Goal: Information Seeking & Learning: Learn about a topic

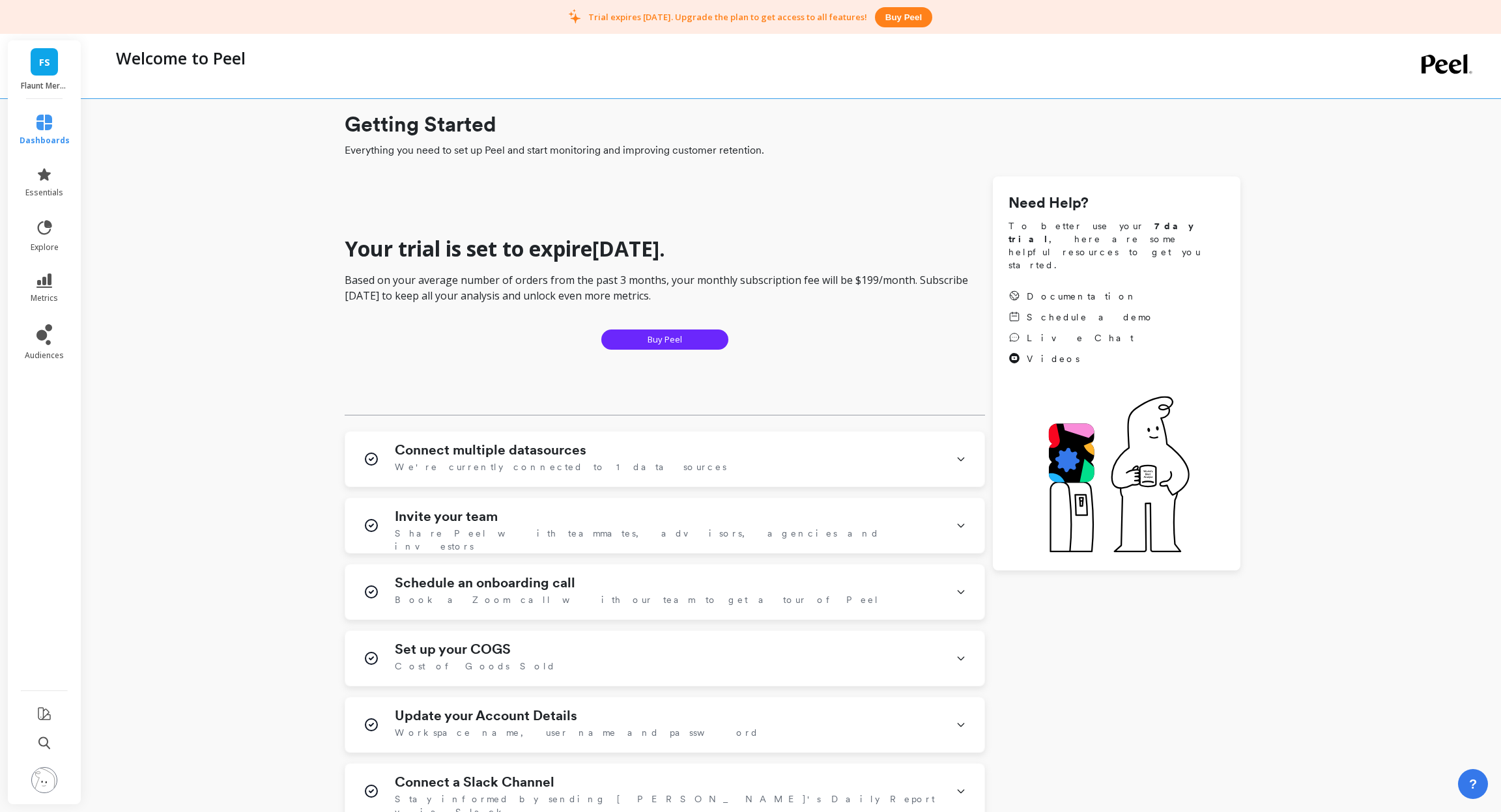
scroll to position [34, 0]
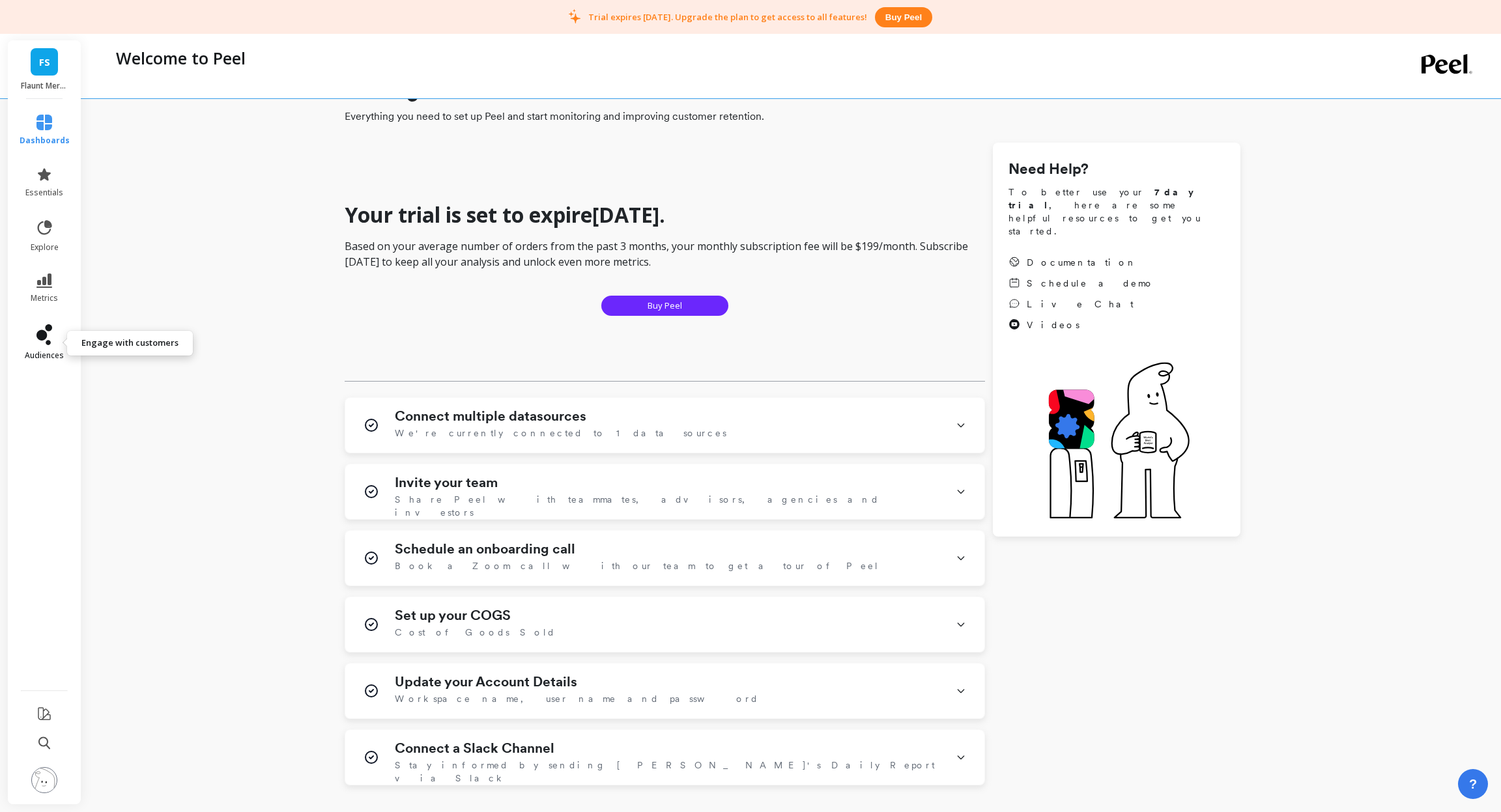
click at [44, 353] on span "audiences" at bounding box center [44, 355] width 39 height 10
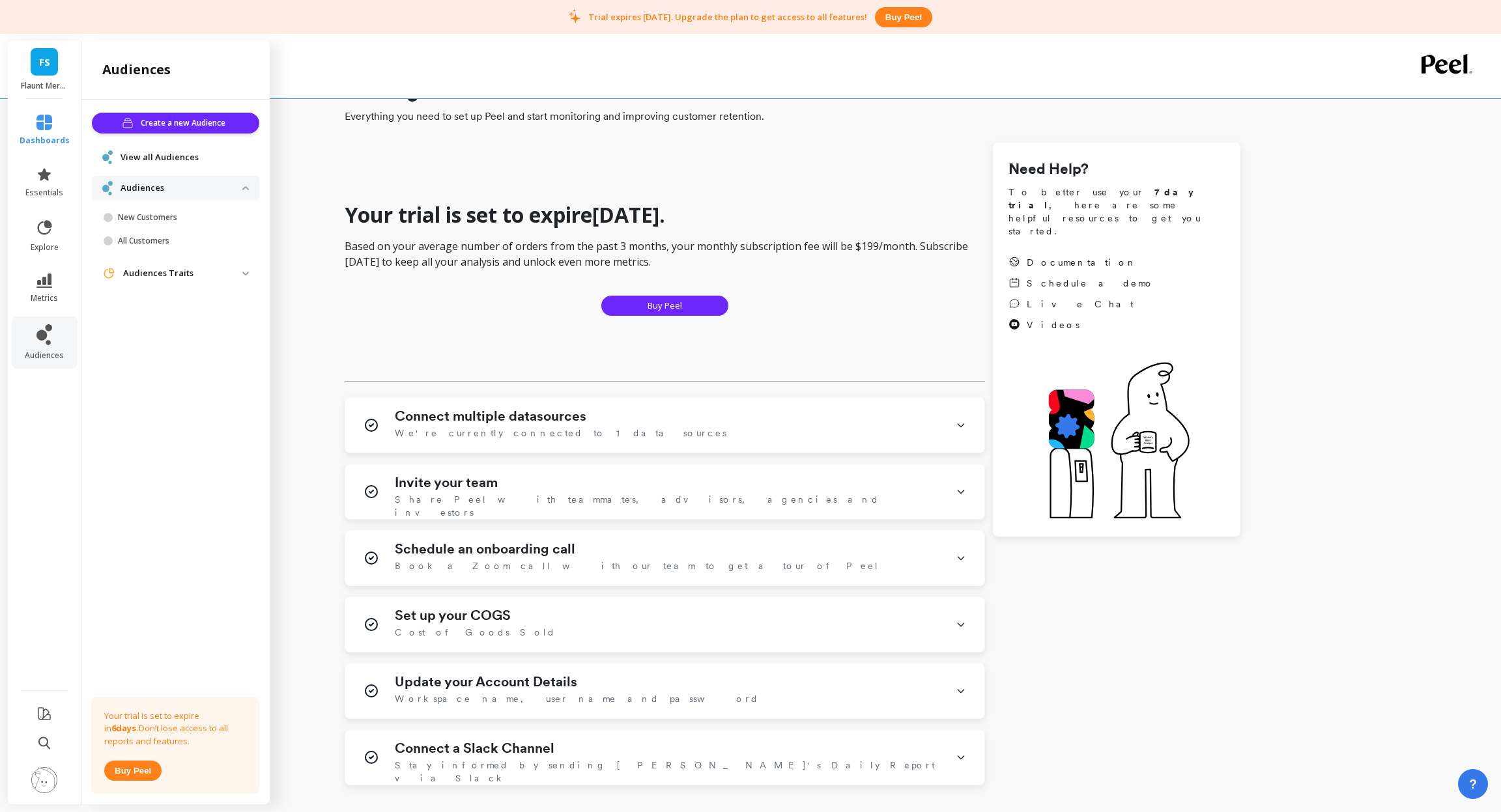
click at [180, 185] on p "Audiences" at bounding box center [182, 188] width 122 height 13
click at [189, 279] on p "Audiences Traits" at bounding box center [182, 273] width 119 height 13
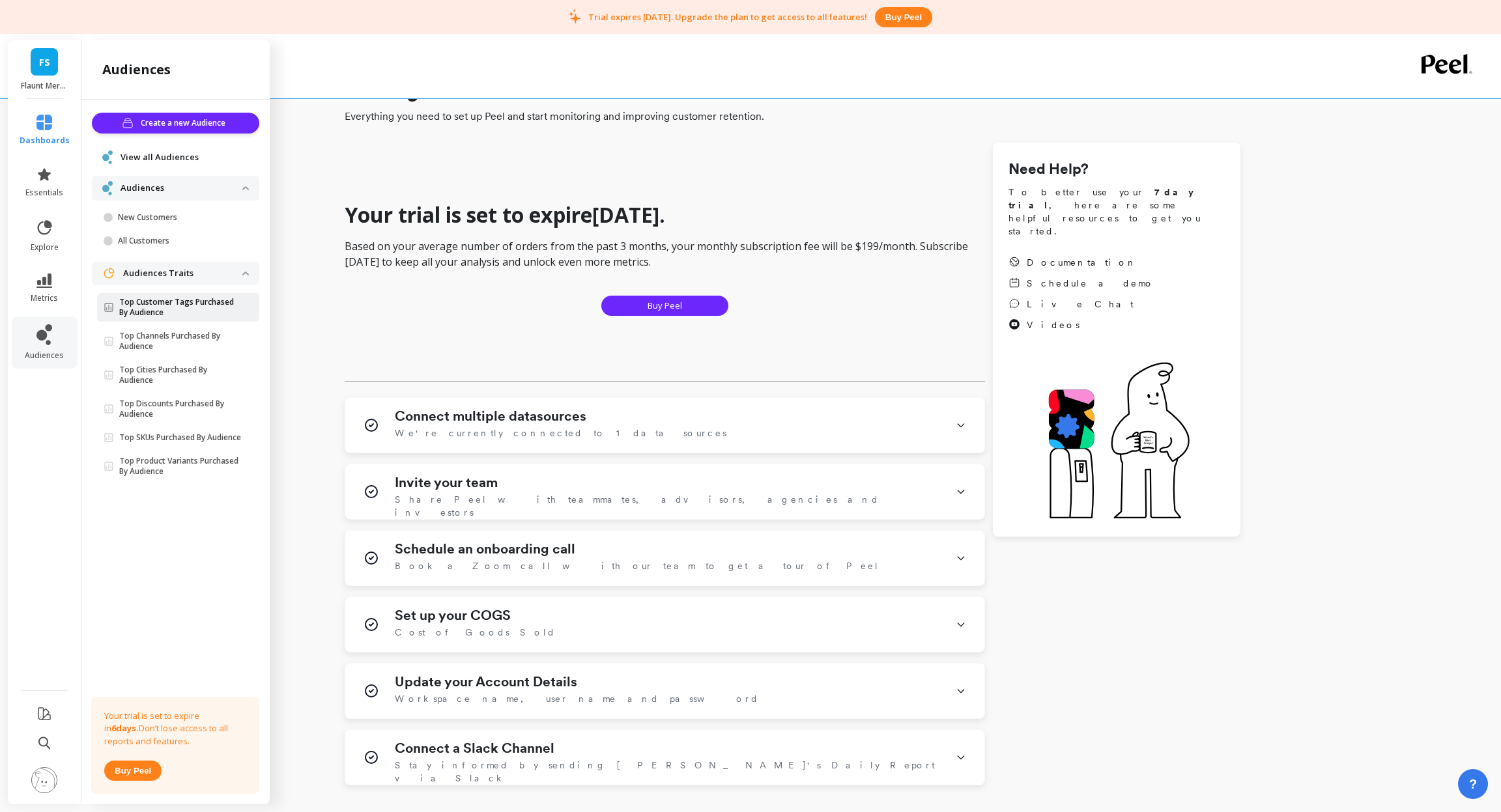
click at [181, 304] on p "Top Customer Tags Purchased By Audience" at bounding box center [180, 307] width 123 height 21
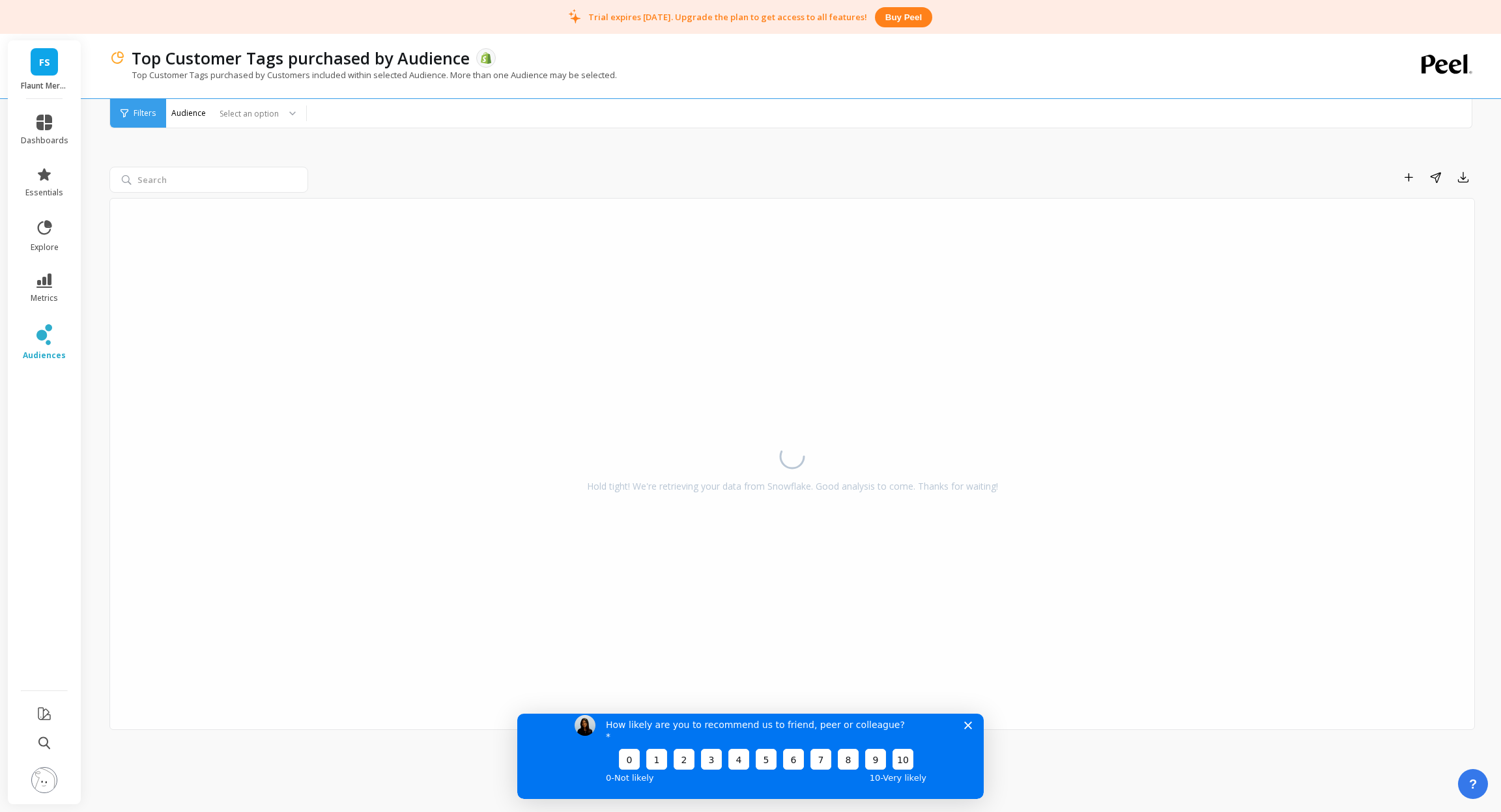
click at [968, 729] on polygon "Close survey" at bounding box center [968, 724] width 7 height 7
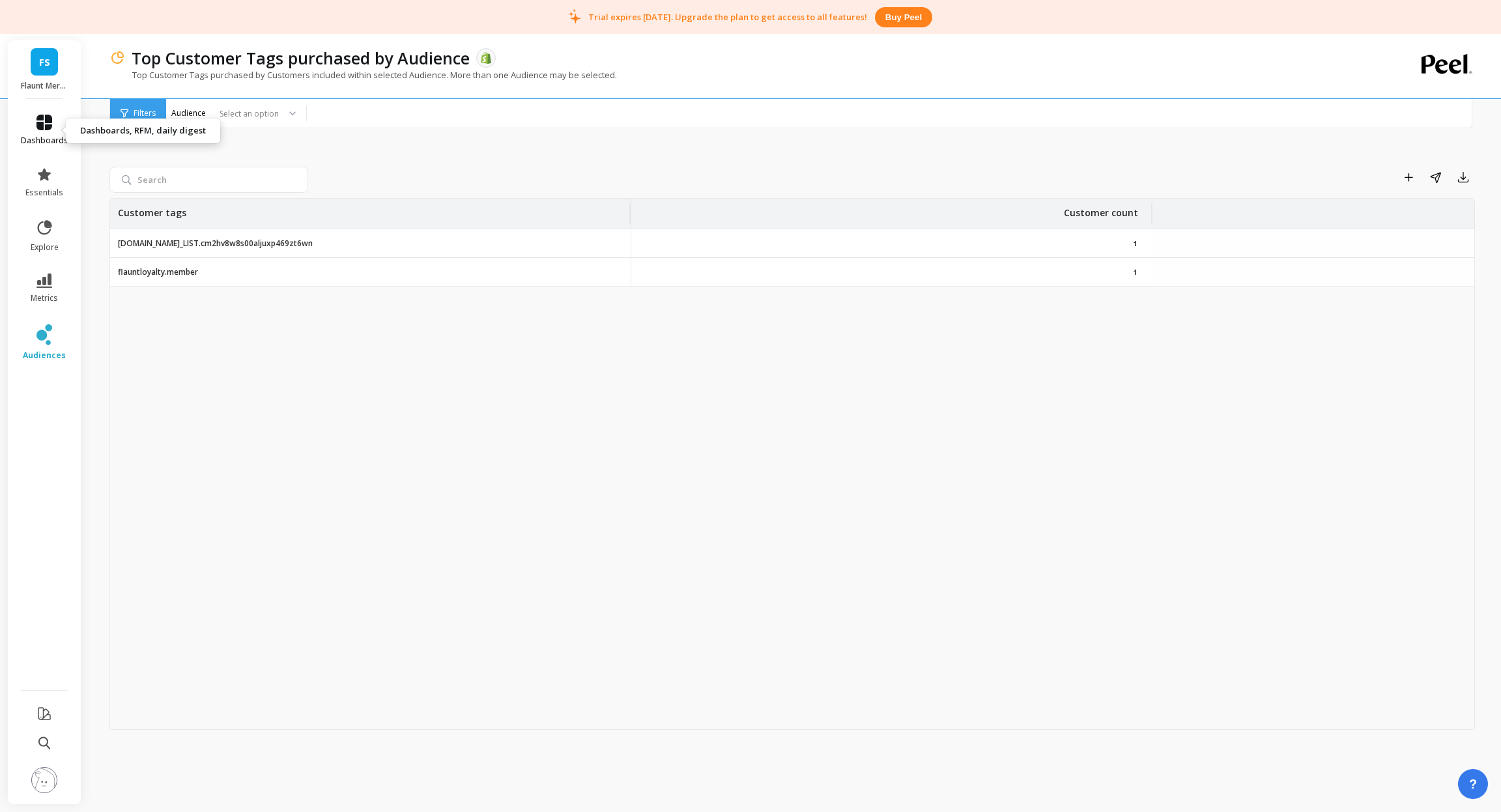
click at [45, 130] on link "dashboards" at bounding box center [45, 130] width 48 height 31
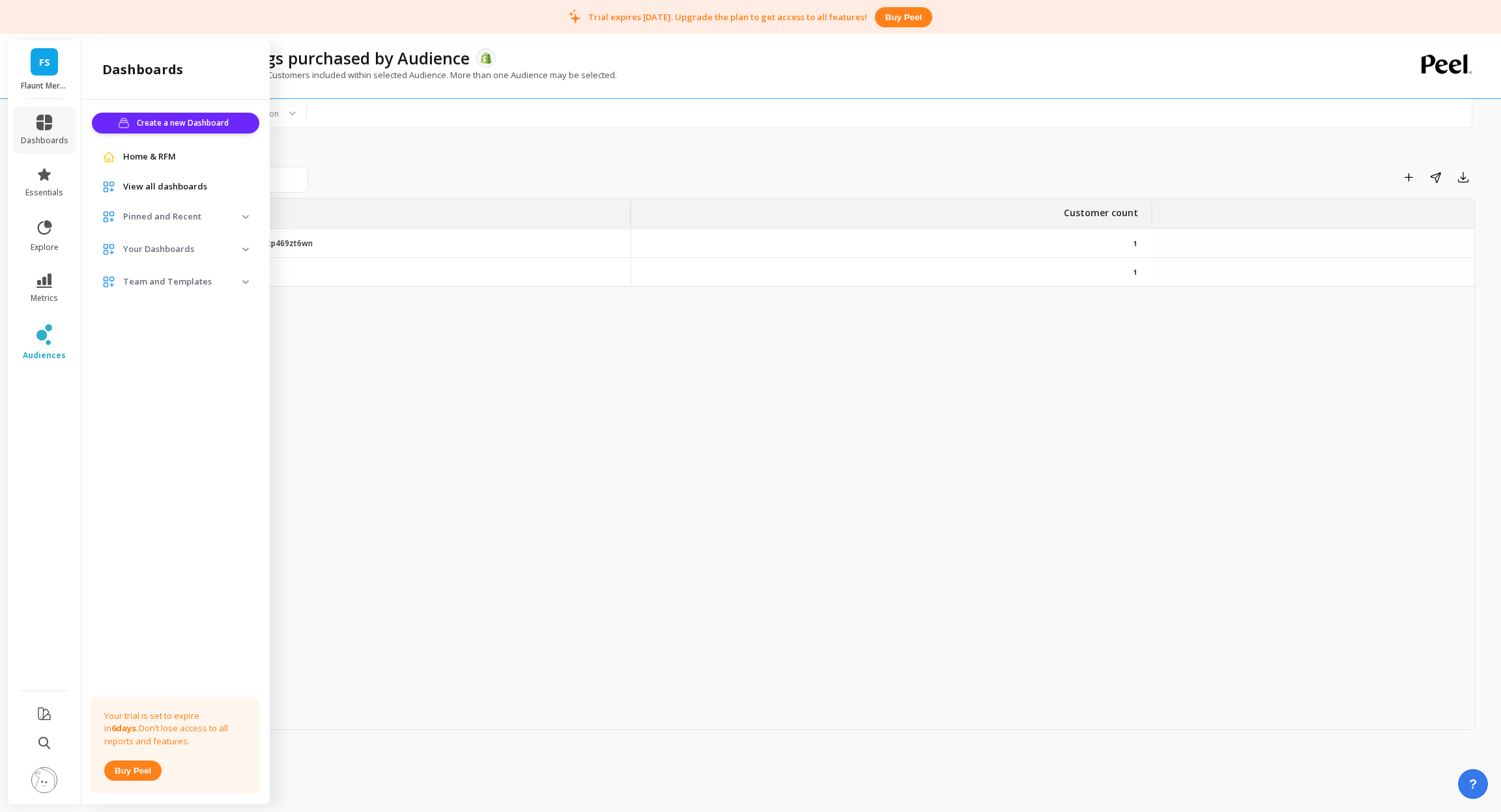
click at [156, 189] on span "View all dashboards" at bounding box center [164, 187] width 84 height 13
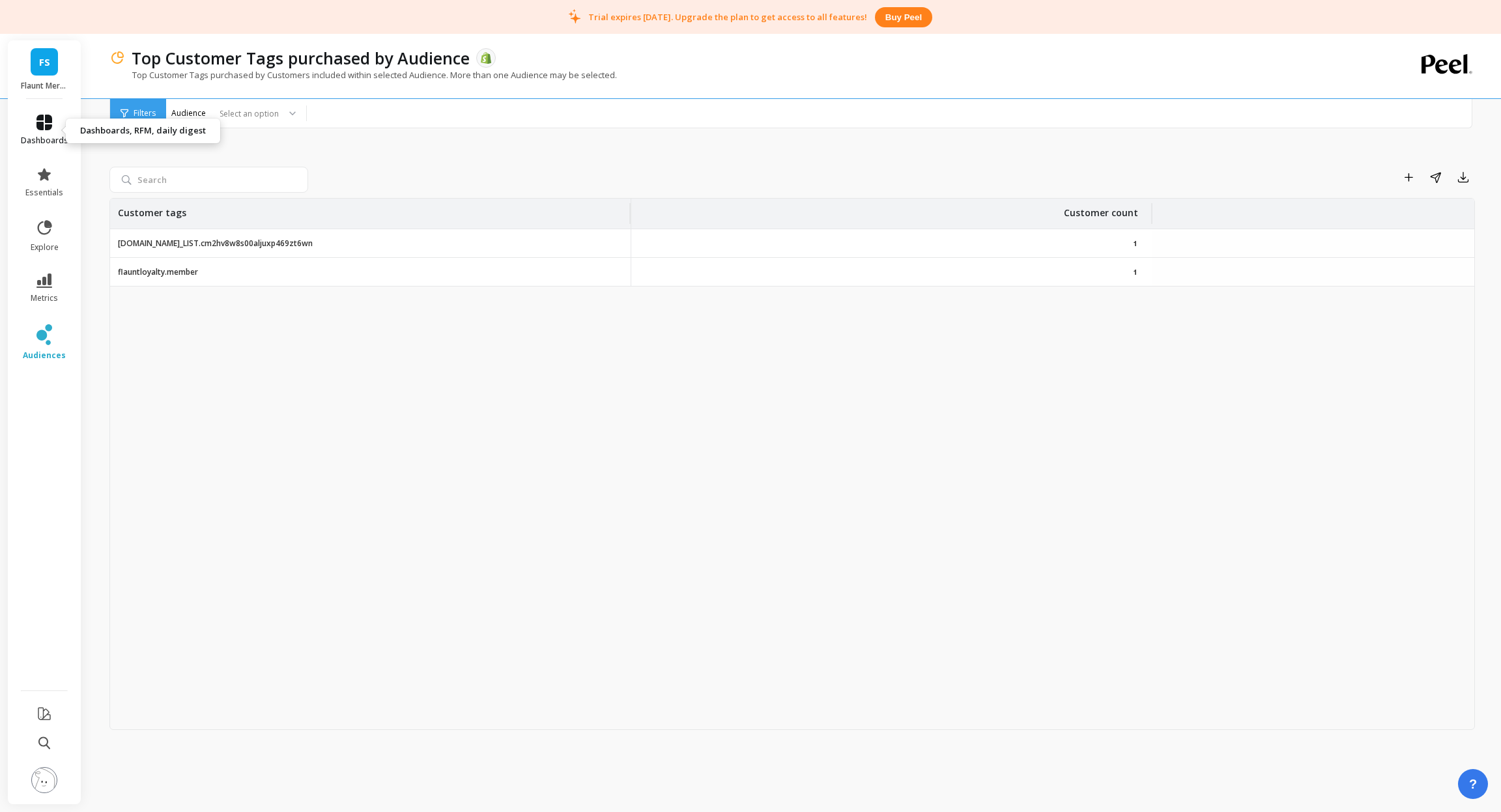
click at [48, 115] on icon at bounding box center [44, 122] width 16 height 16
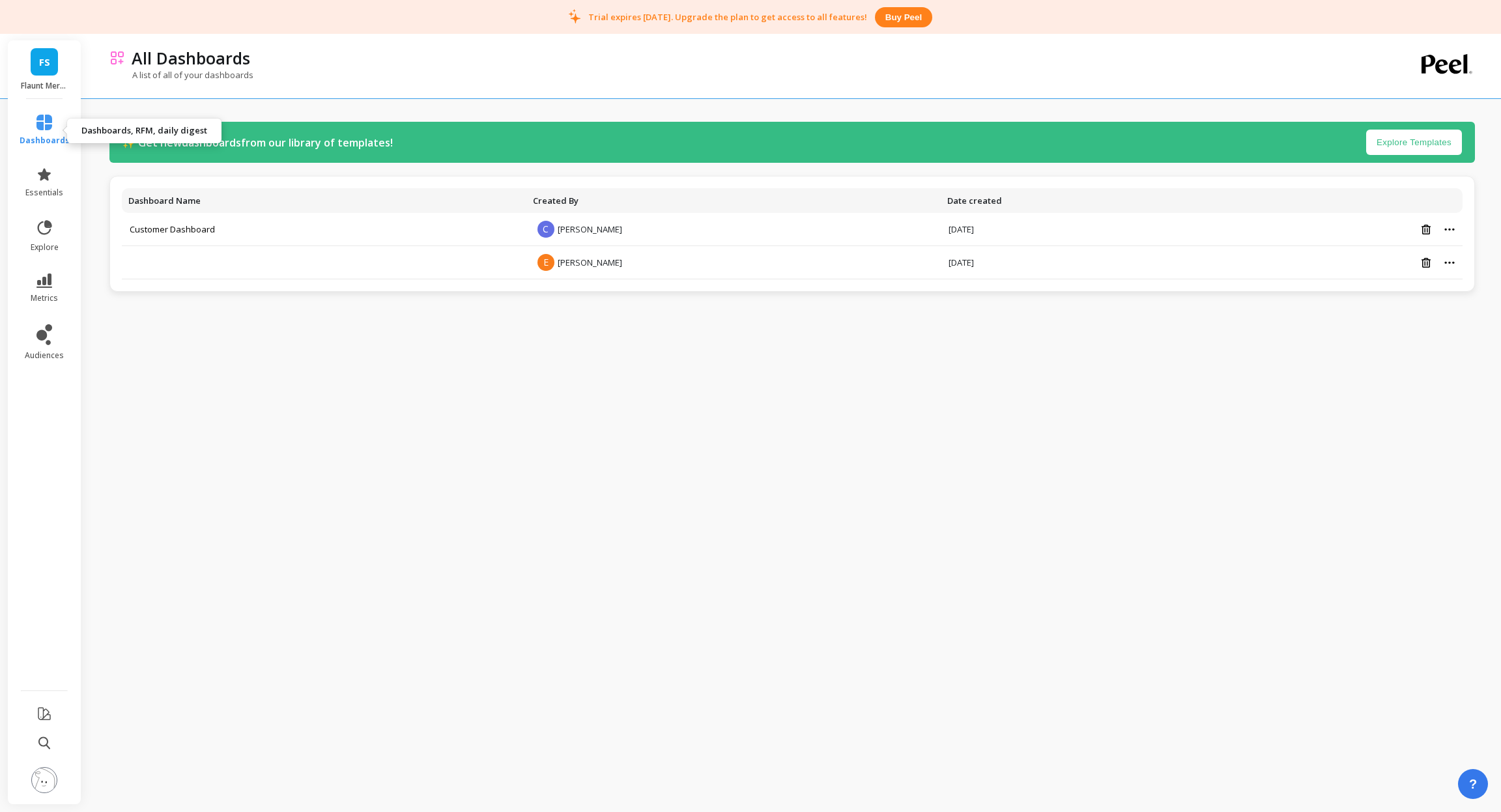
click at [37, 124] on icon at bounding box center [44, 122] width 16 height 16
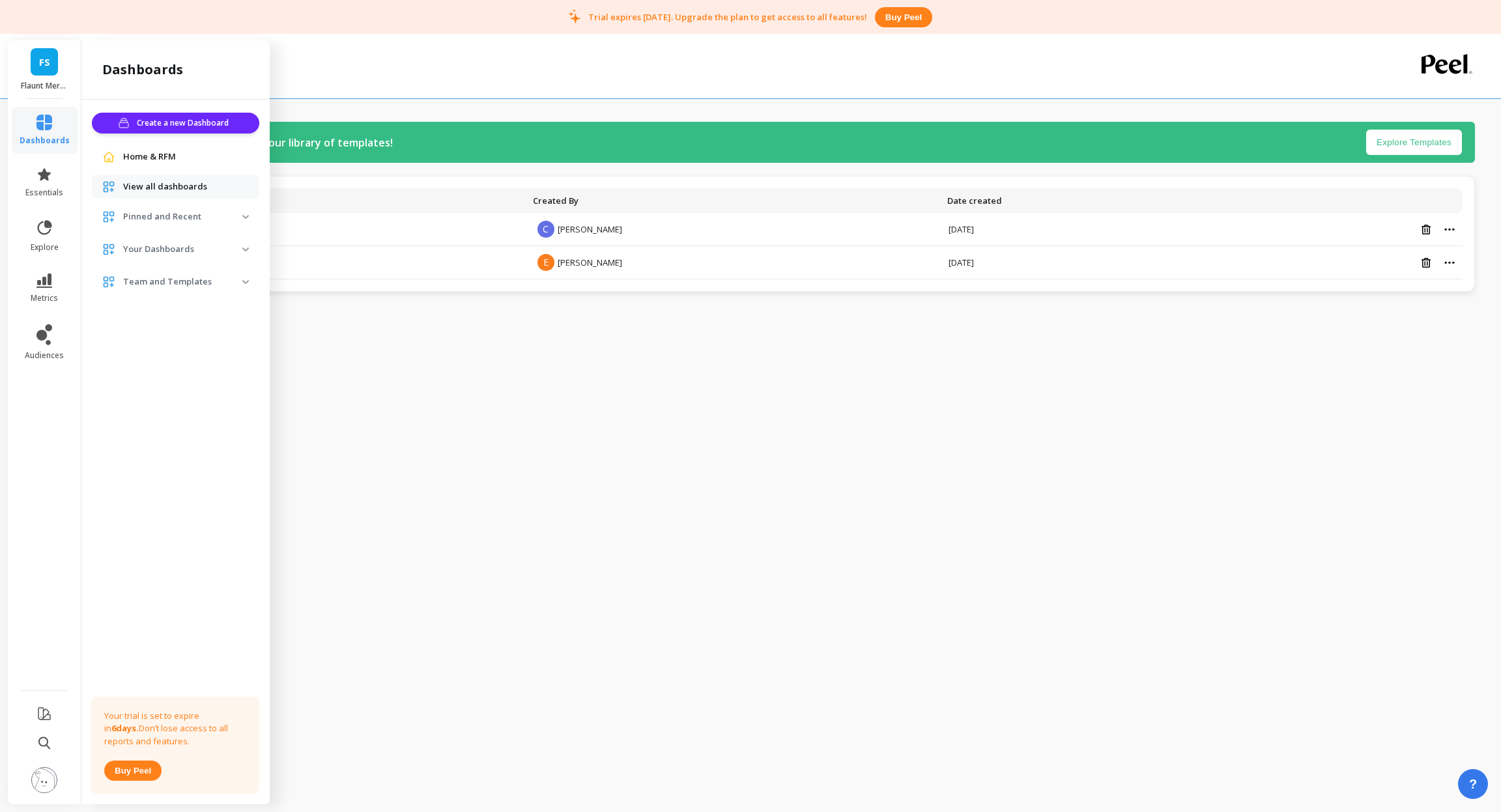
click at [138, 155] on span "Home & RFM" at bounding box center [149, 157] width 53 height 13
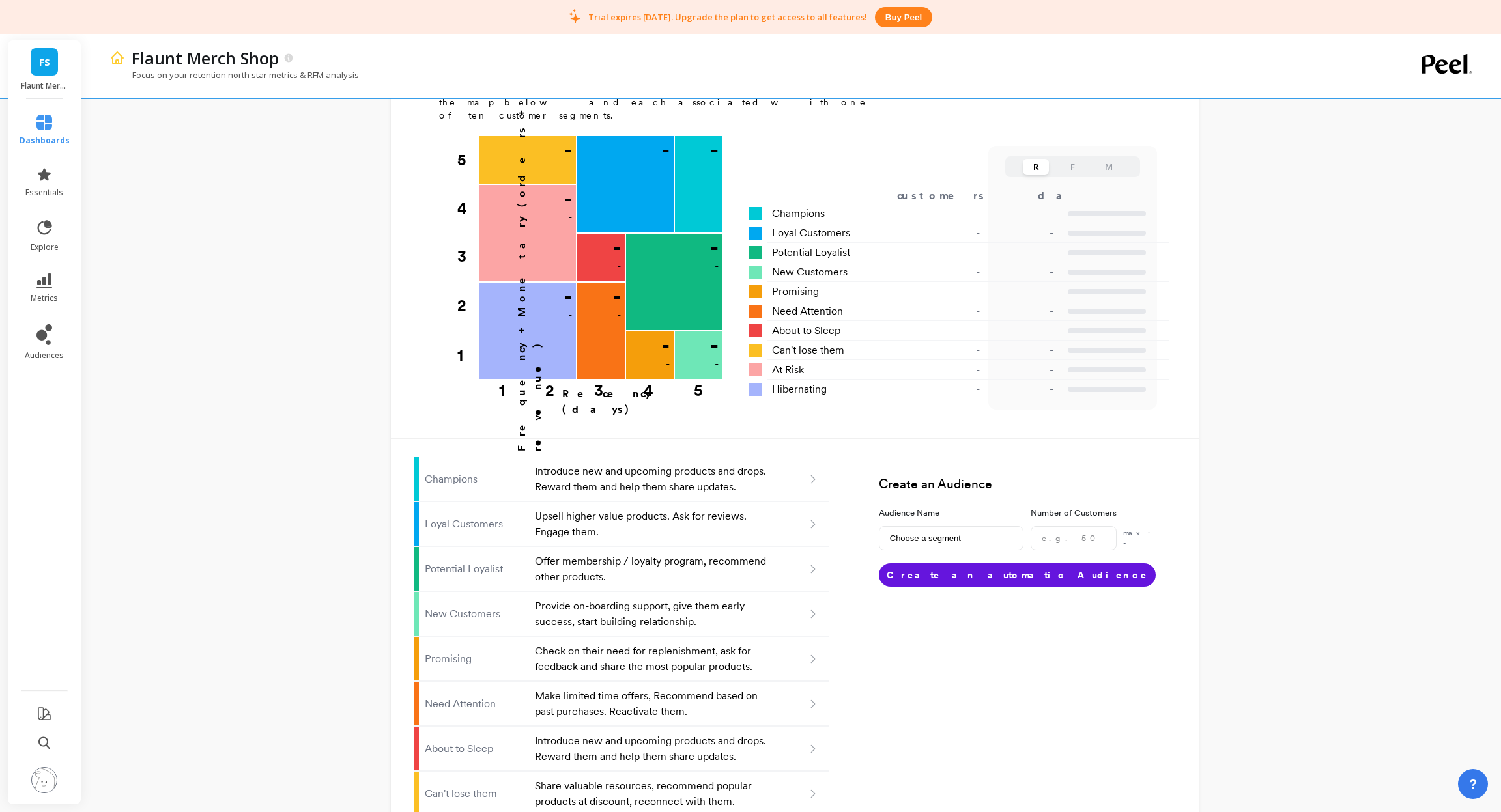
scroll to position [578, 0]
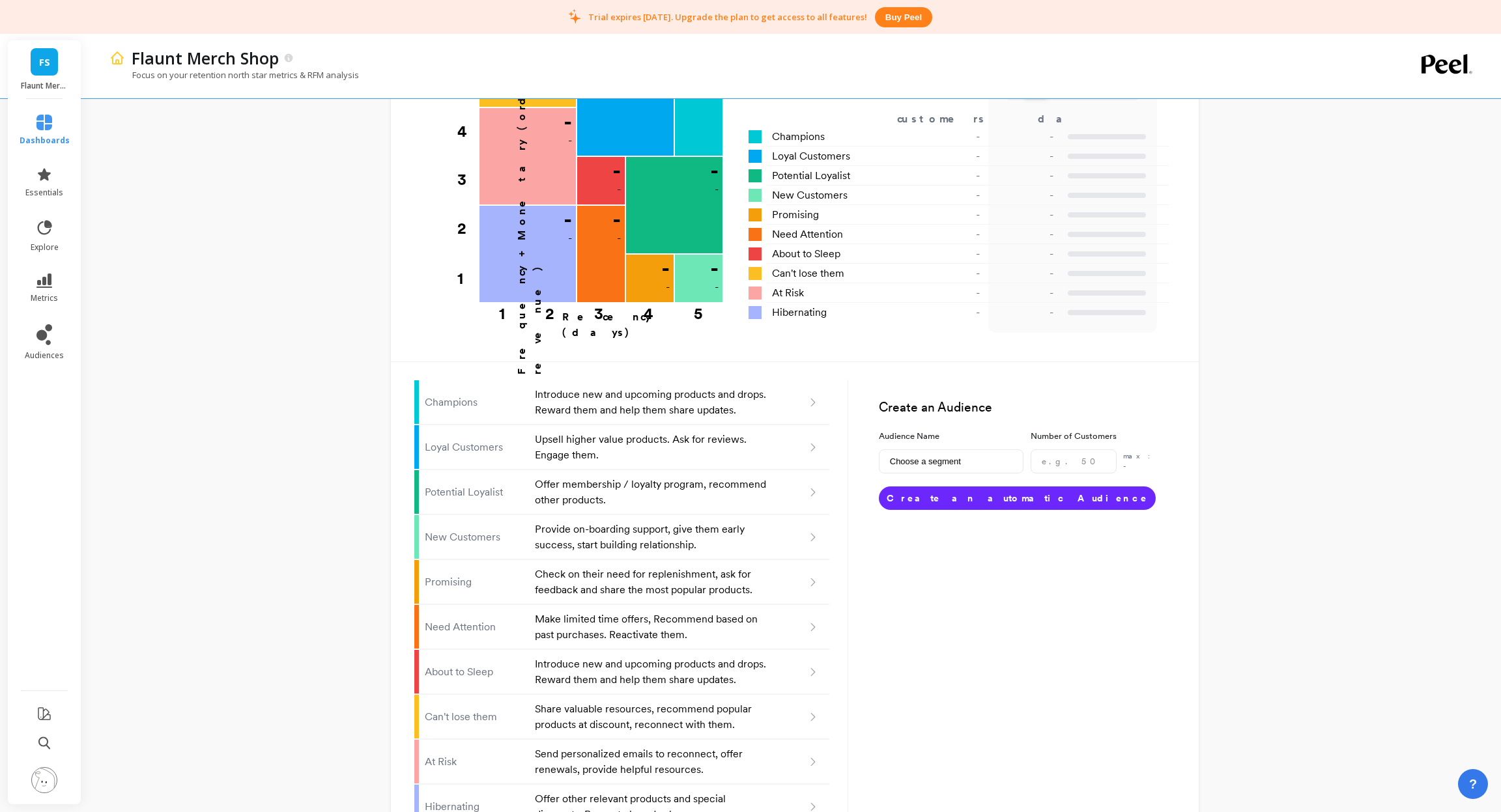
click at [935, 486] on button "Create an automatic Audience" at bounding box center [1017, 497] width 277 height 23
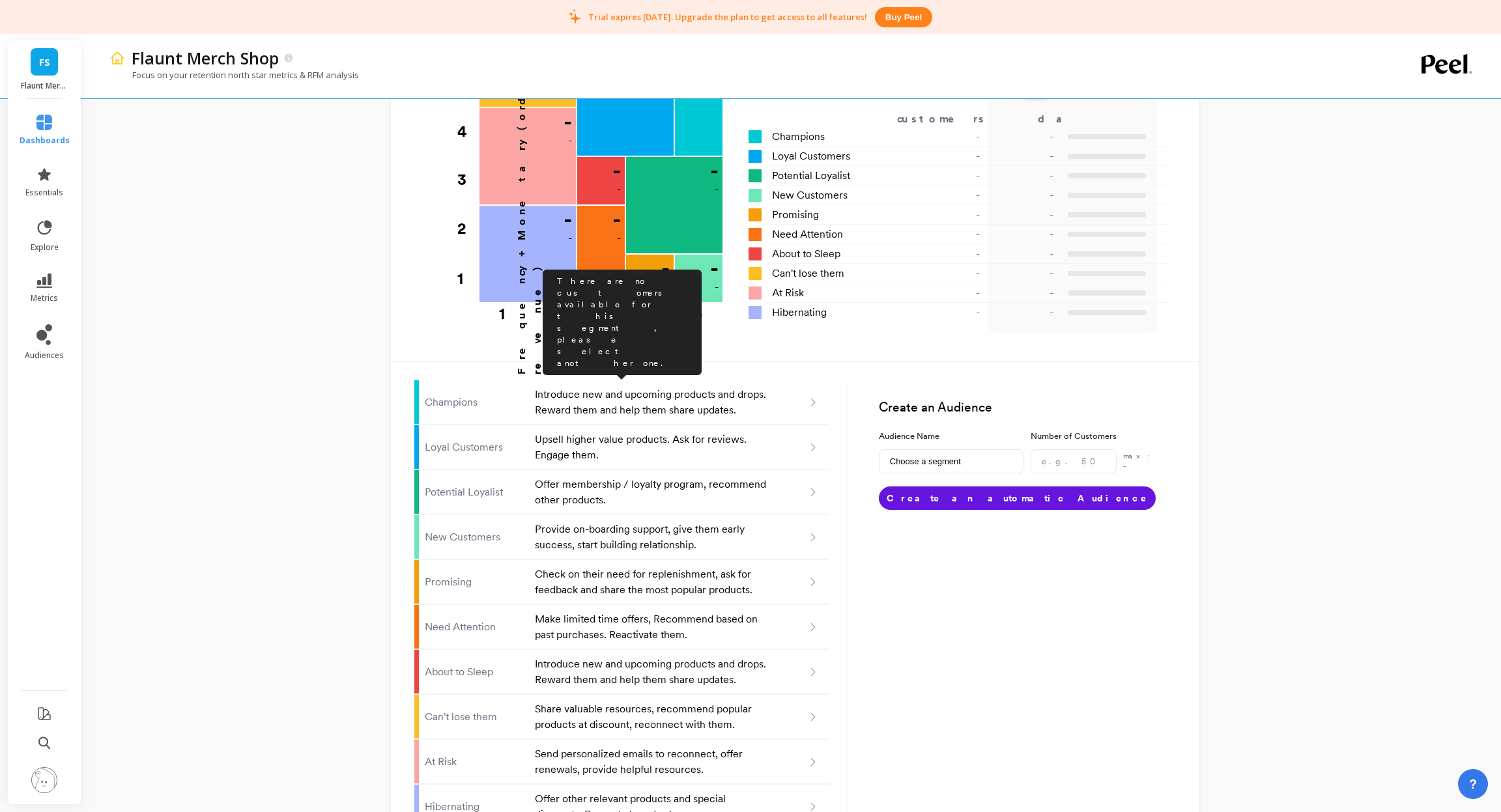
click at [466, 395] on p "Champions" at bounding box center [475, 402] width 102 height 16
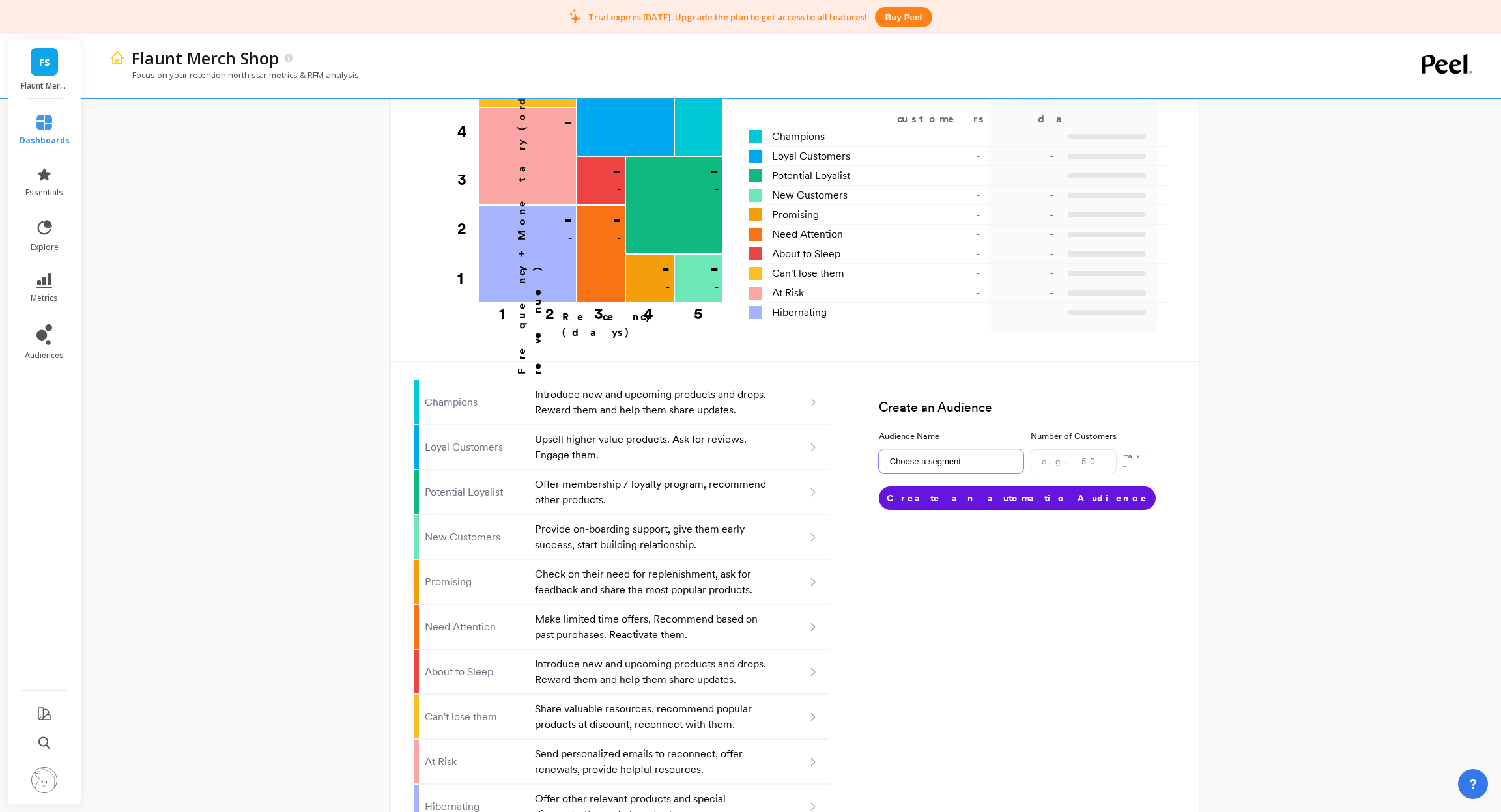
click at [905, 449] on input "Choose a segment" at bounding box center [951, 461] width 145 height 24
type input "Champions"
click at [1061, 449] on input "number" at bounding box center [1074, 461] width 86 height 24
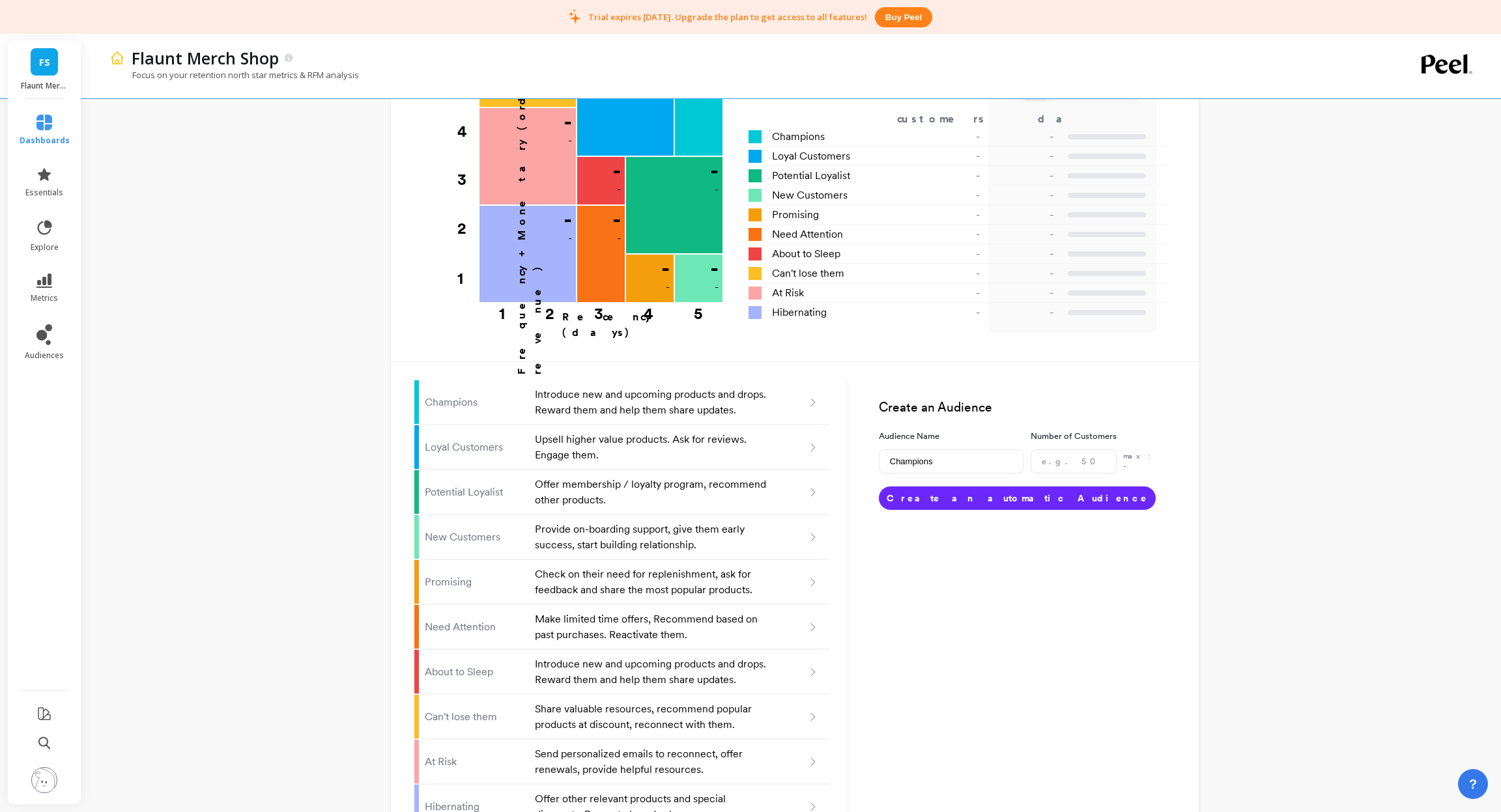
click at [967, 486] on button "Create an automatic Audience" at bounding box center [1017, 497] width 277 height 23
click at [1075, 413] on form "Create an Audience Audience Name Champions Number of Customers max: - Create an…" at bounding box center [1012, 448] width 327 height 162
click at [1080, 449] on input "number" at bounding box center [1074, 461] width 86 height 24
type input "10"
click at [954, 486] on button "Create an automatic Audience" at bounding box center [1017, 497] width 277 height 23
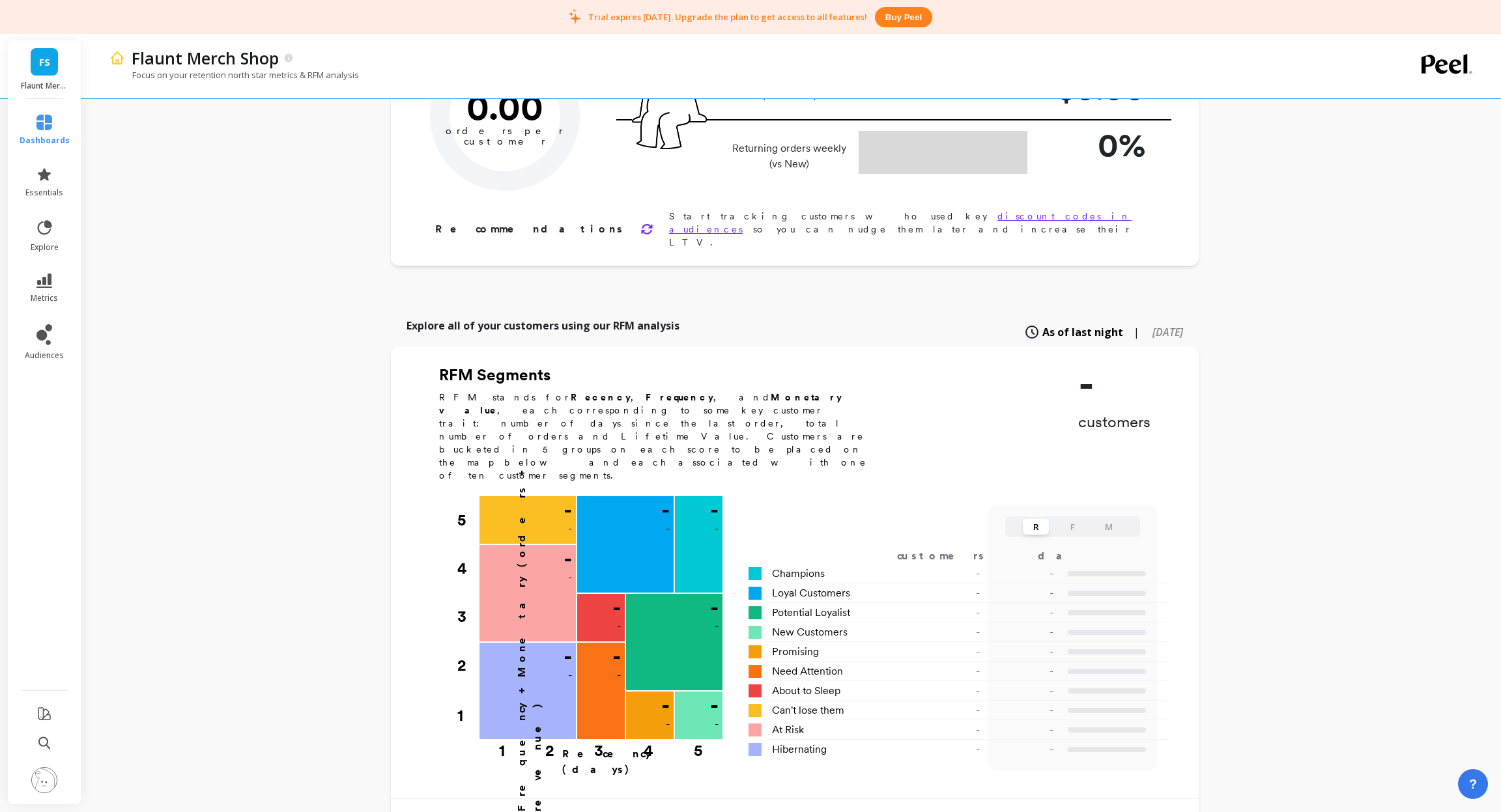
scroll to position [143, 0]
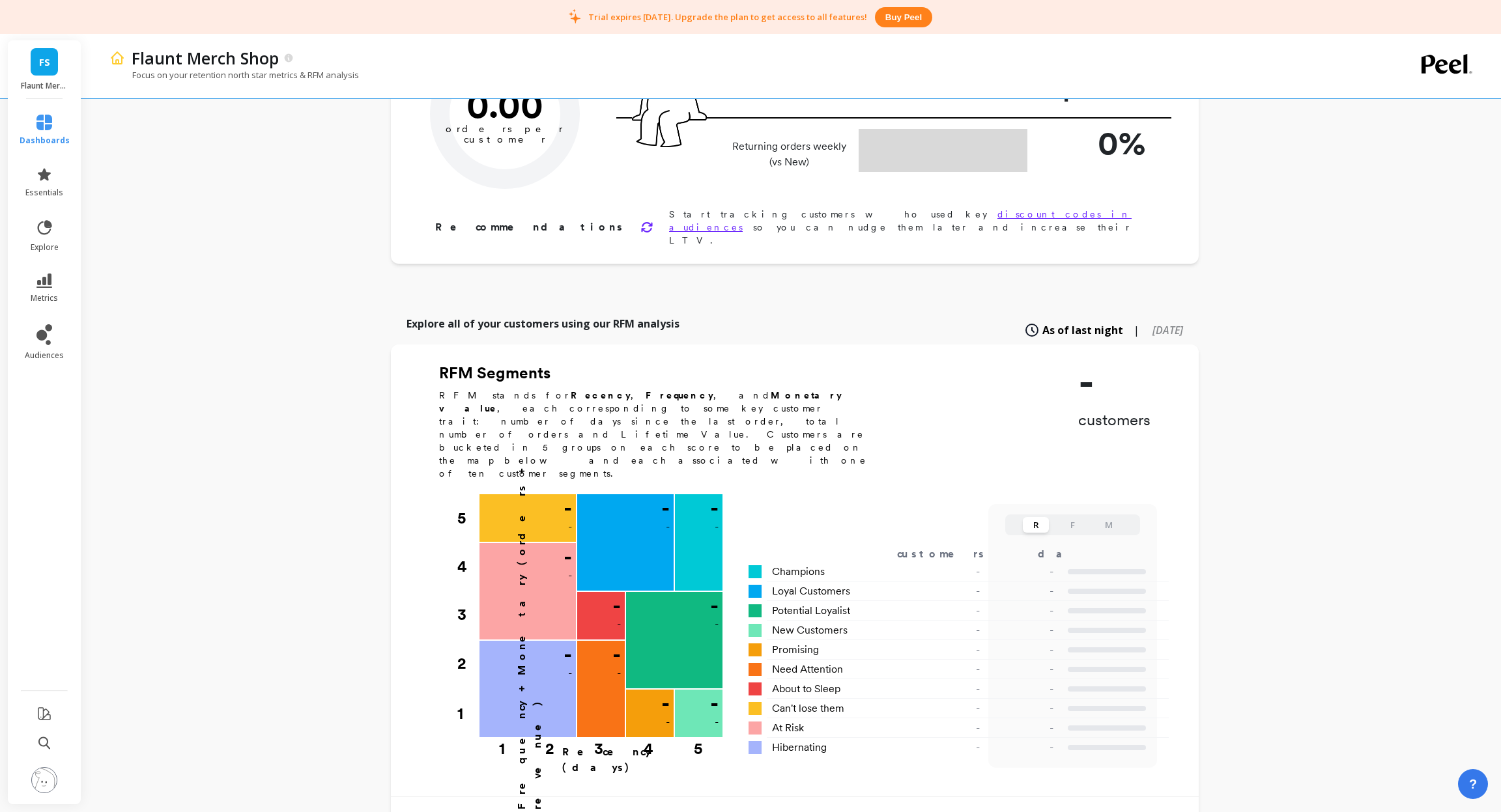
type input "Choose a segment"
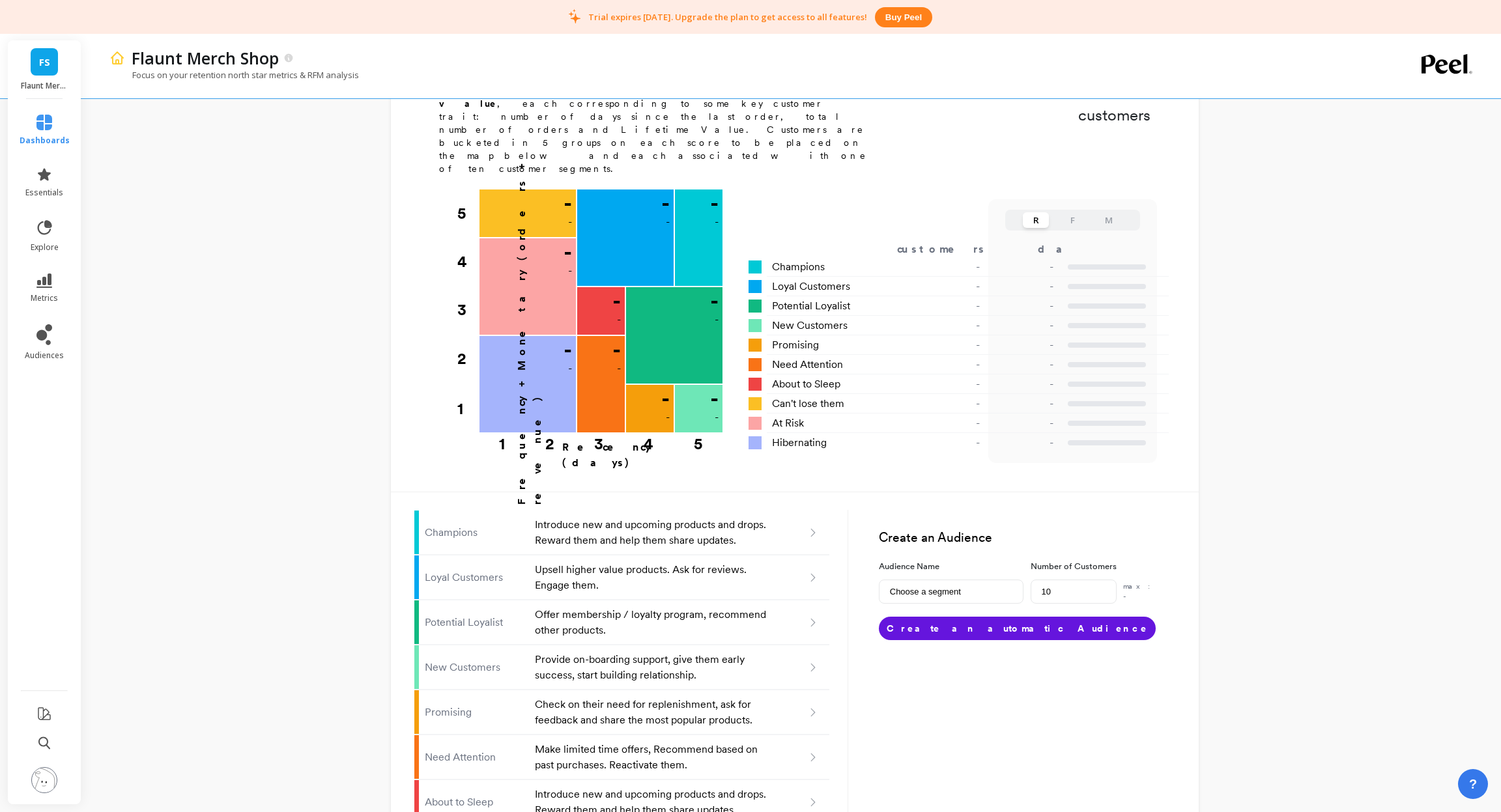
scroll to position [464, 0]
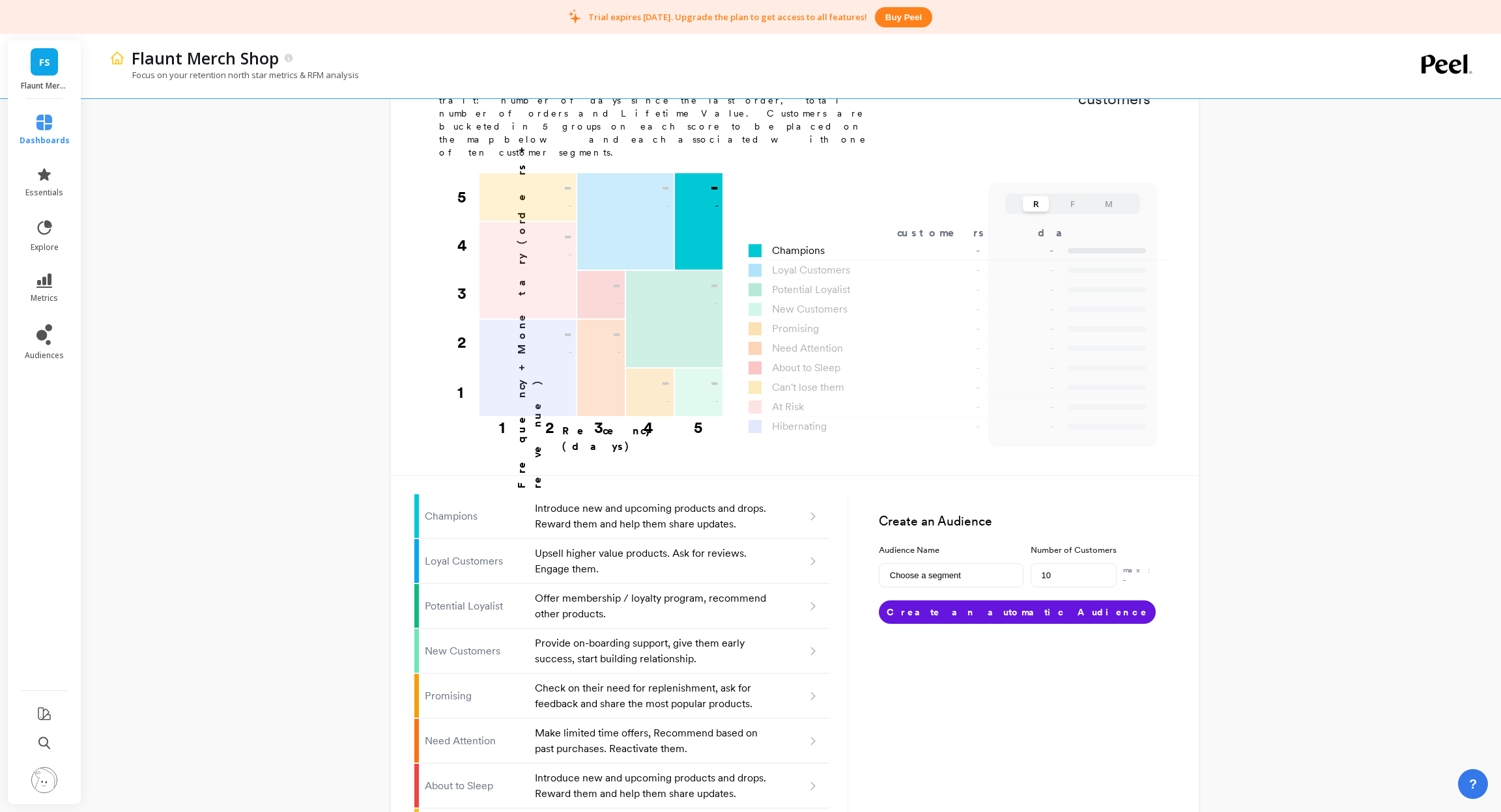
click at [690, 176] on div "- -" at bounding box center [699, 221] width 48 height 96
click at [690, 173] on div "- -" at bounding box center [699, 196] width 48 height 44
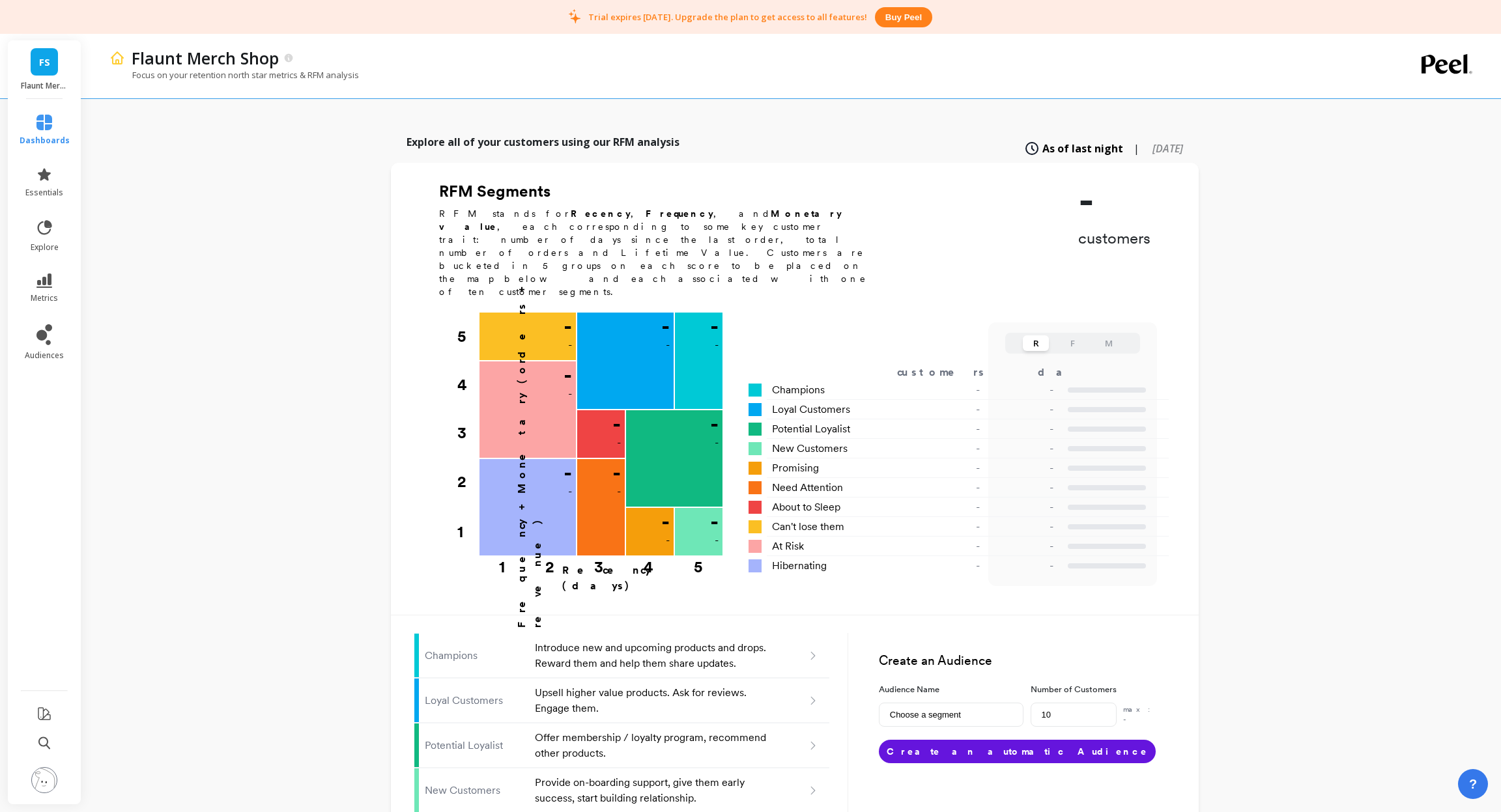
scroll to position [249, 0]
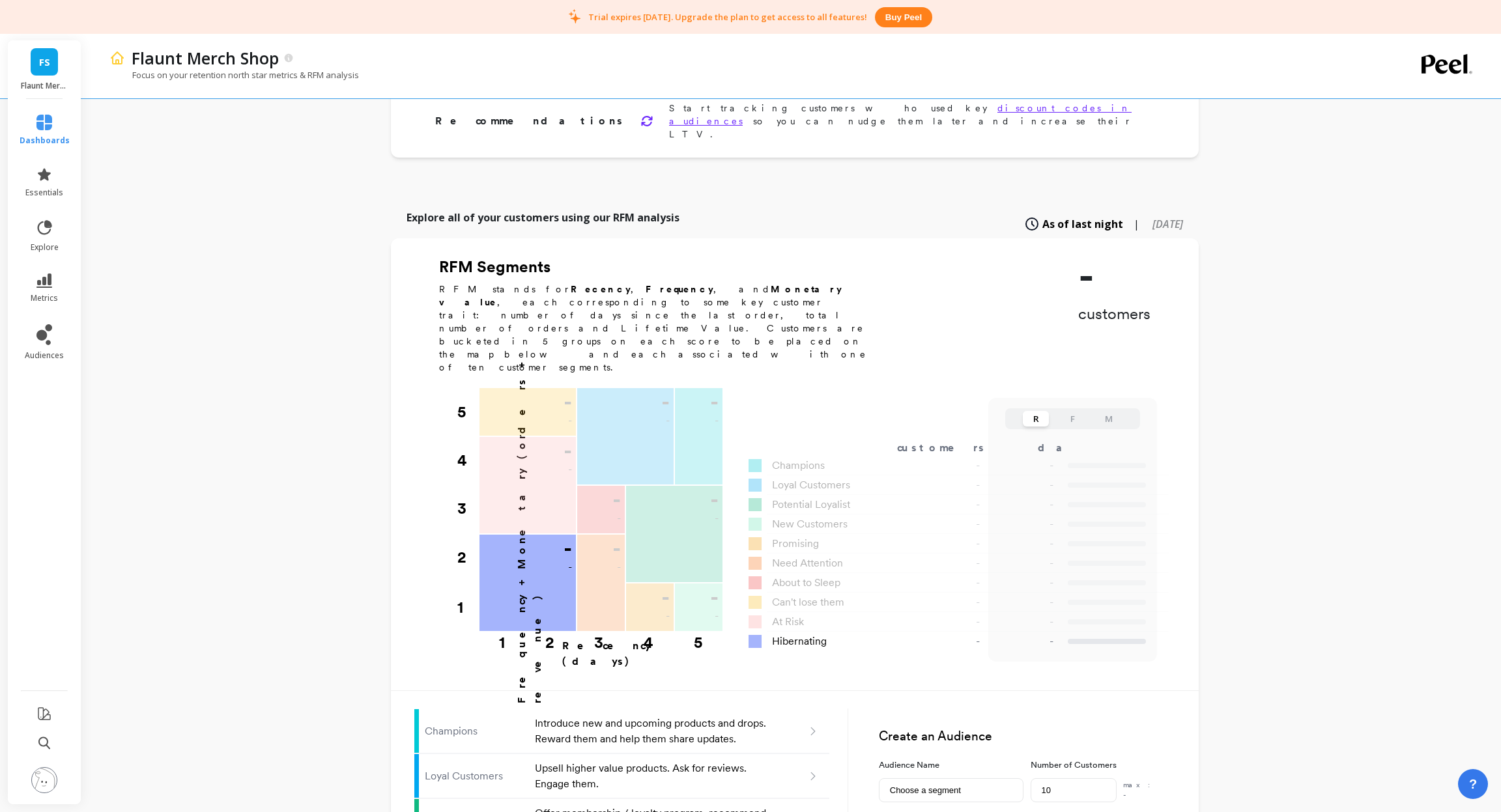
click at [500, 539] on div "- -" at bounding box center [527, 582] width 96 height 96
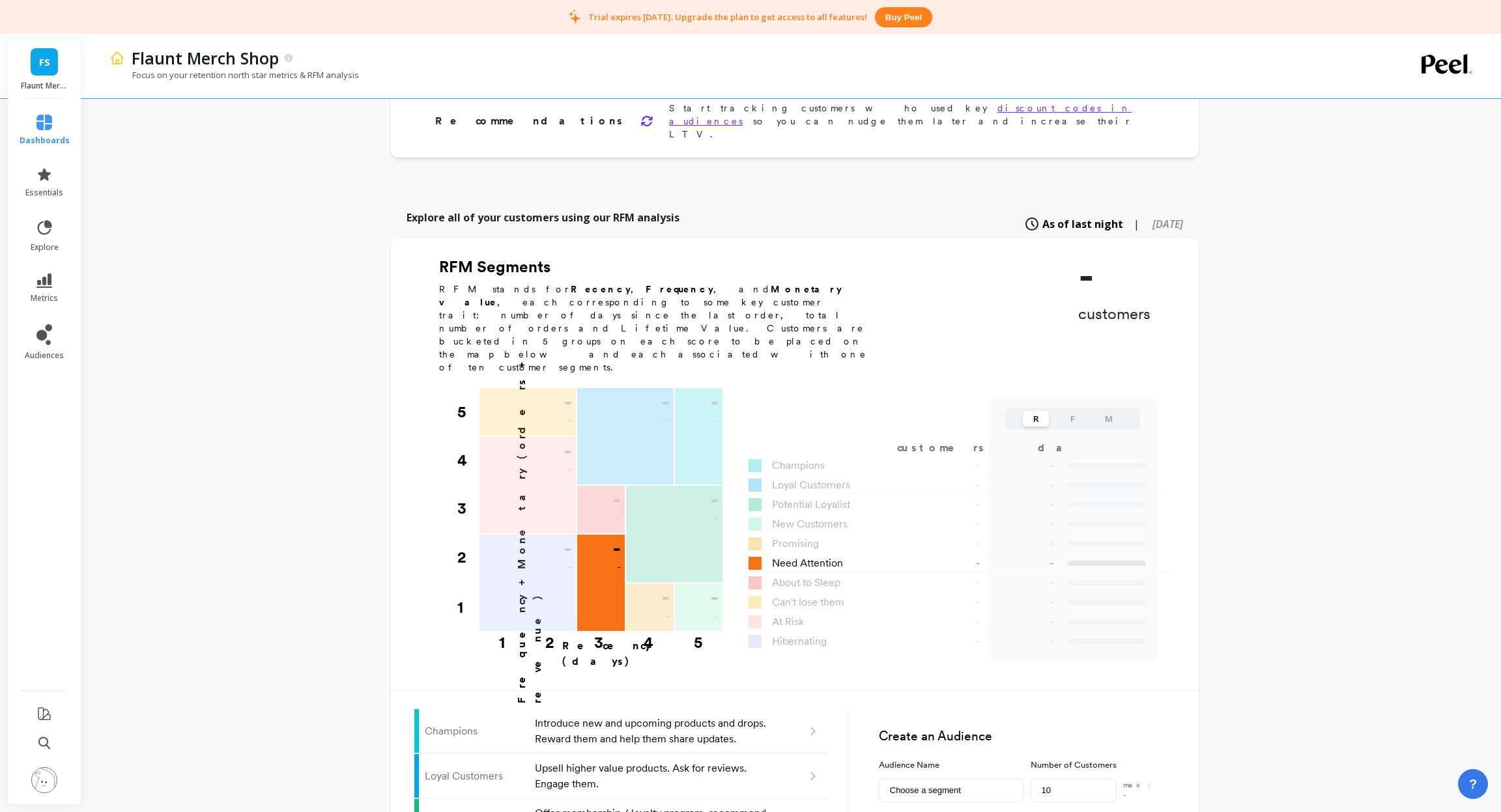
click at [602, 547] on div "- -" at bounding box center [601, 582] width 48 height 96
click at [664, 583] on div "- -" at bounding box center [650, 605] width 48 height 44
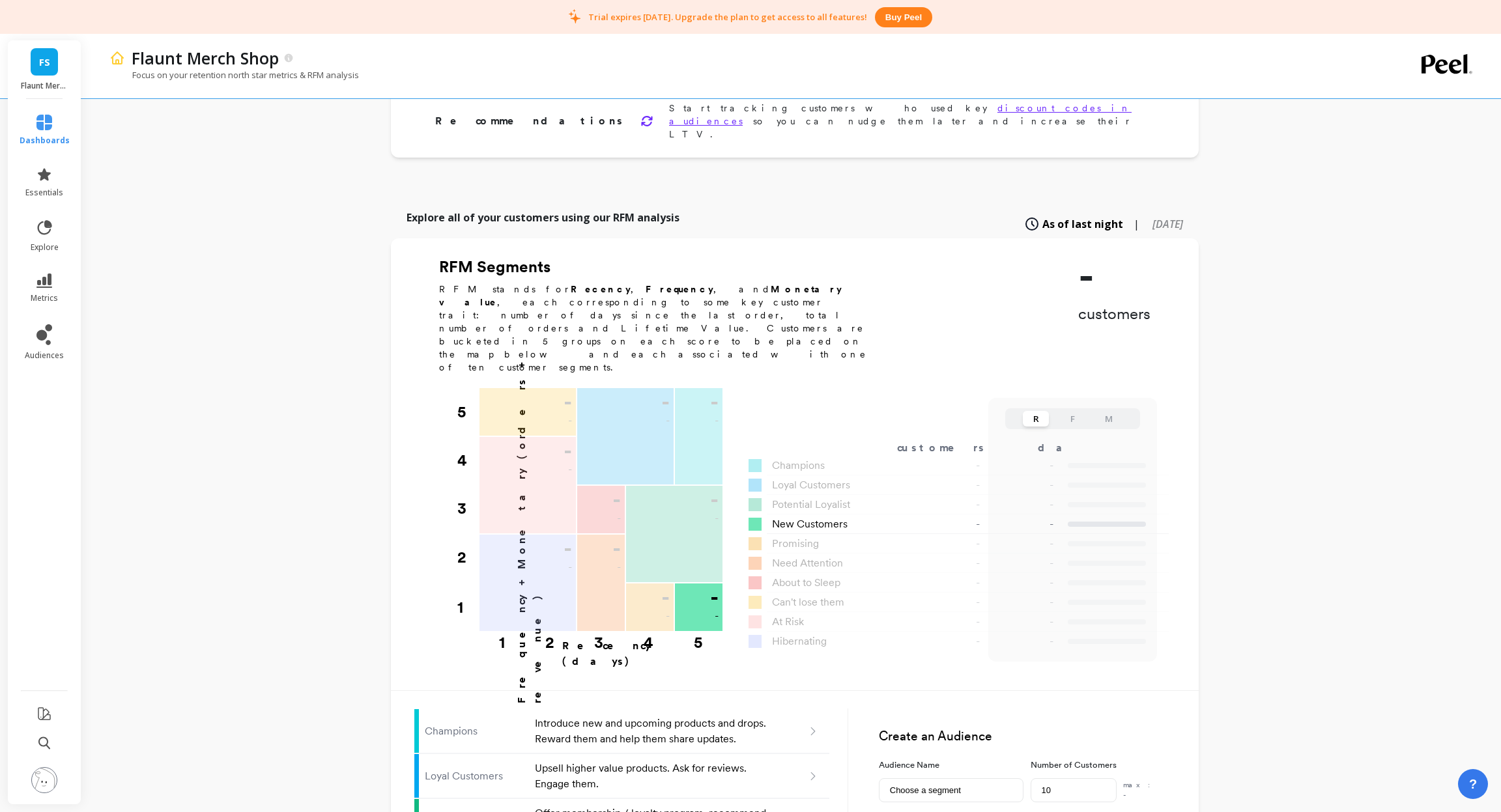
click at [681, 583] on div "- -" at bounding box center [699, 605] width 48 height 44
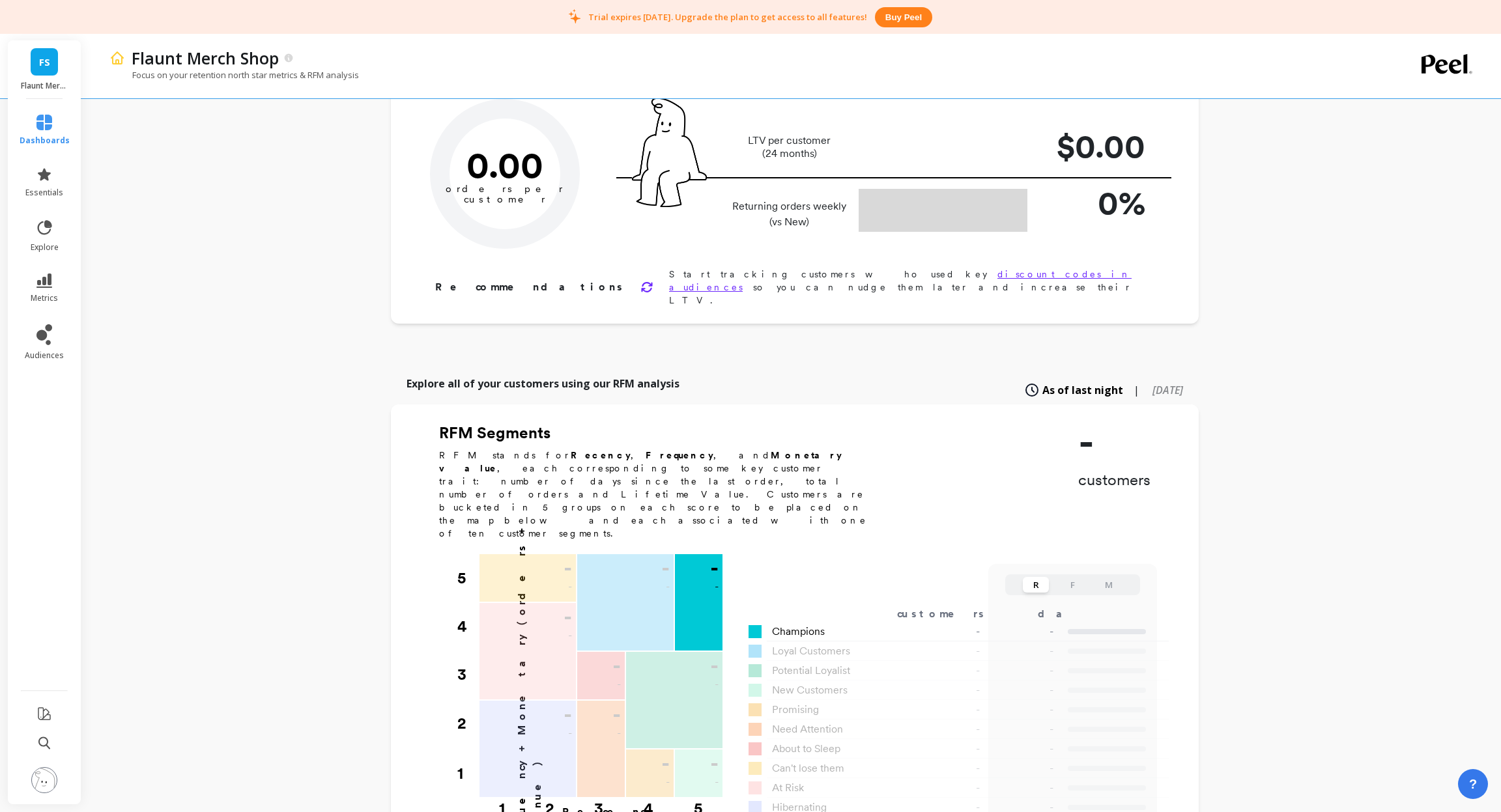
scroll to position [85, 0]
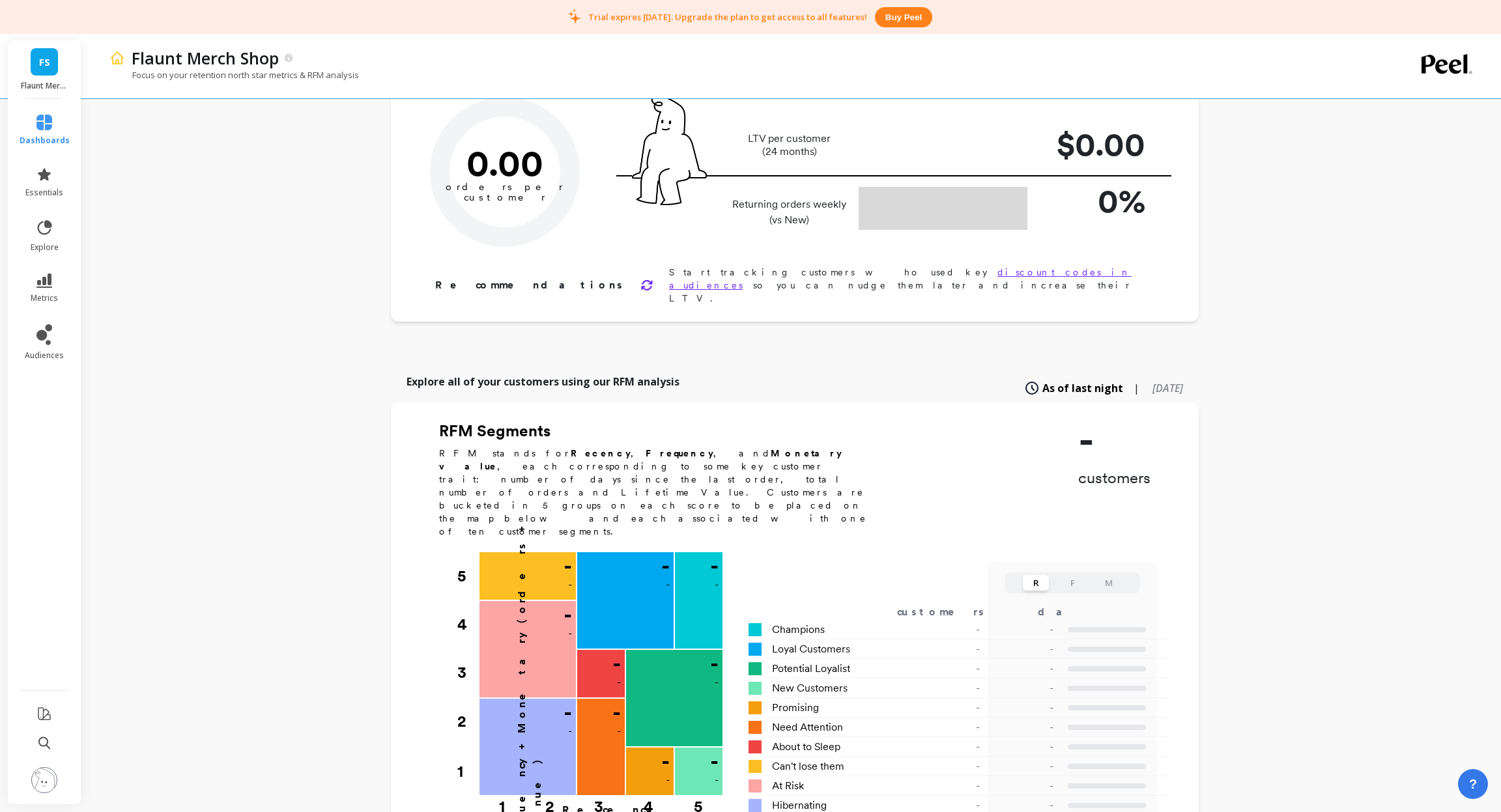
click at [808, 278] on link "discount codes in audiences" at bounding box center [900, 278] width 462 height 23
click at [388, 238] on div "Flaunt Merch Shop Focus on your retention north star metrics & RFM analysis Fin…" at bounding box center [795, 641] width 1412 height 1452
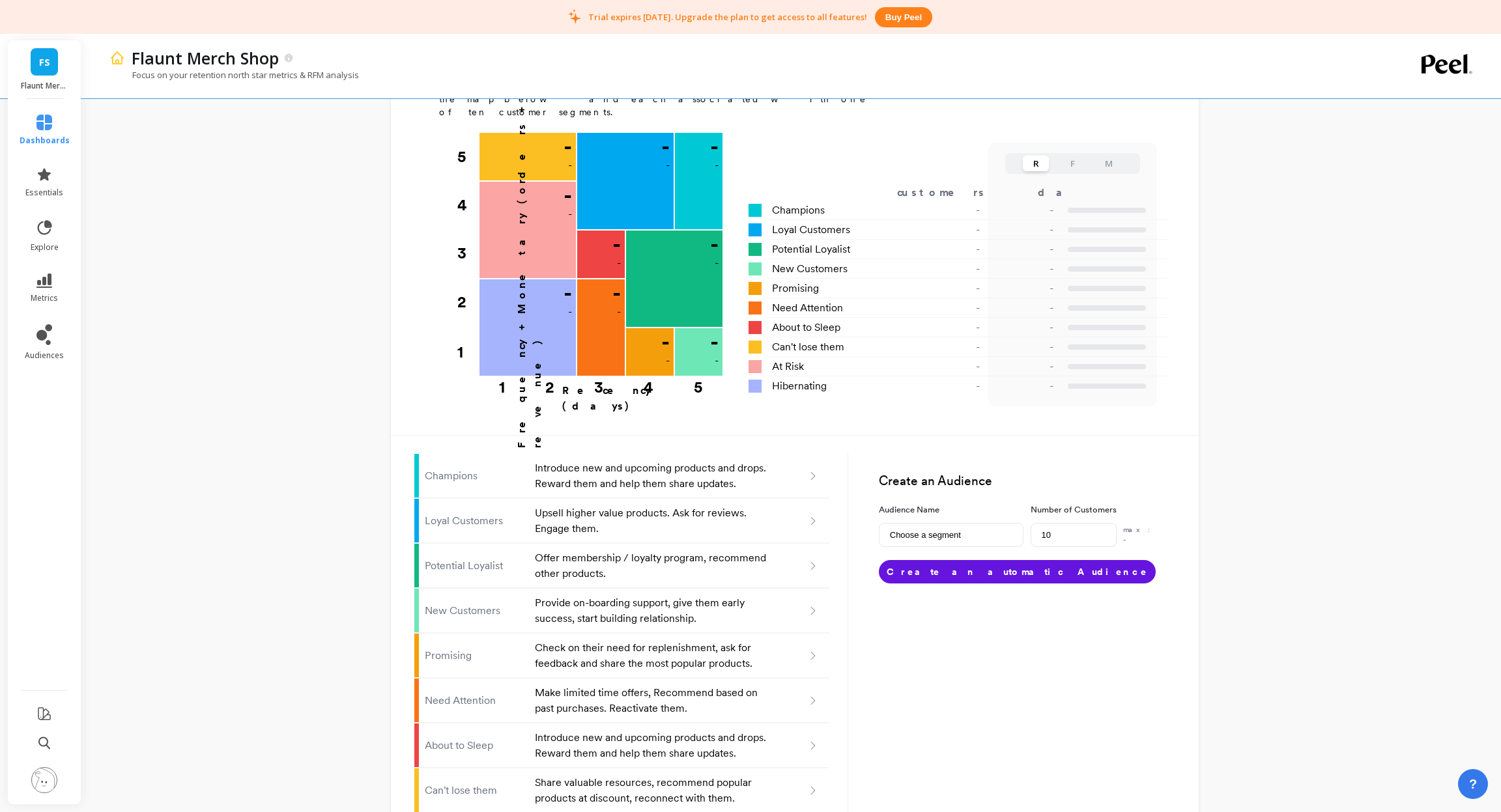
scroll to position [578, 0]
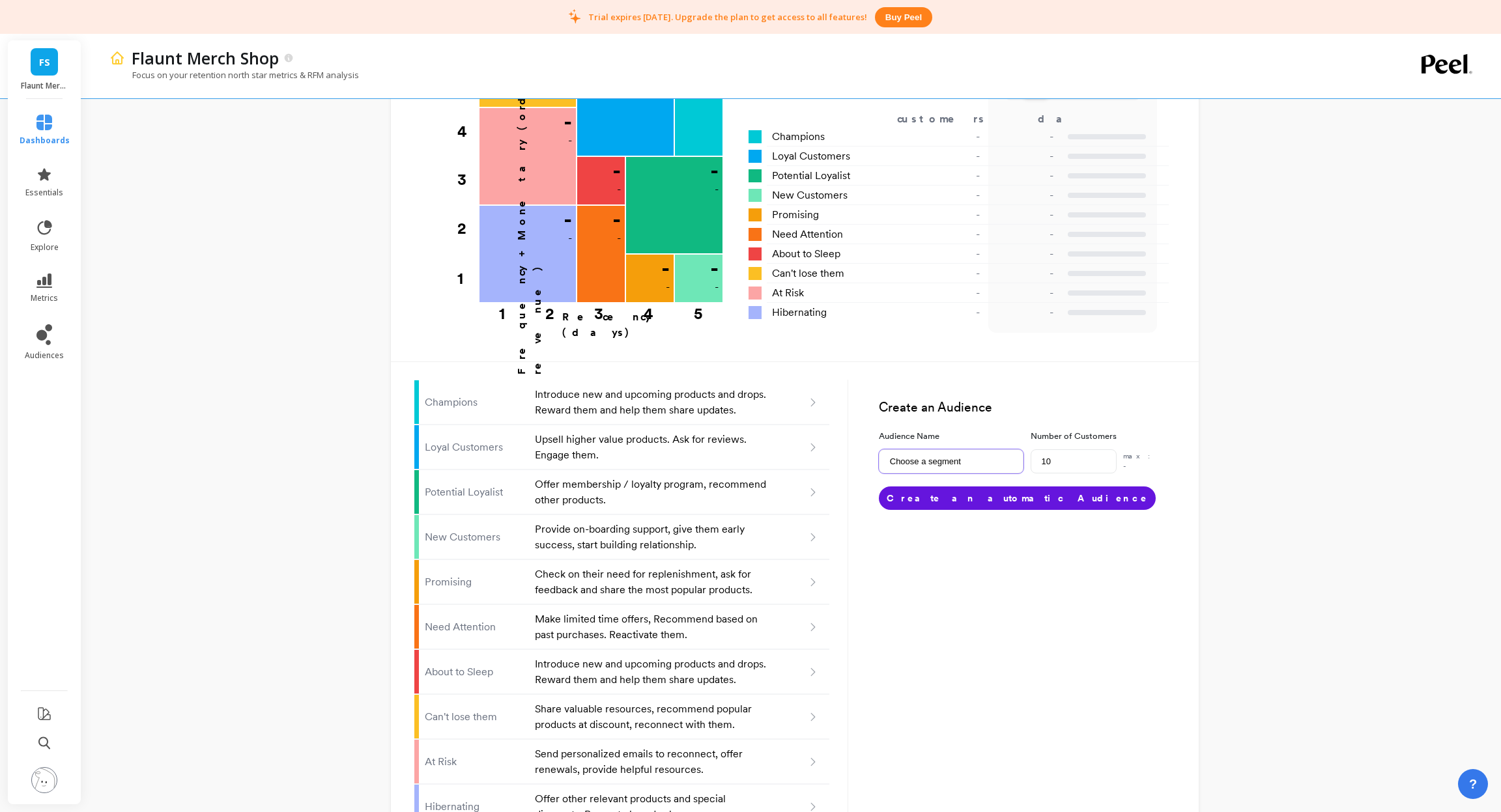
click at [984, 449] on input "Choose a segment" at bounding box center [951, 461] width 145 height 24
click at [978, 486] on button "Create an automatic Audience" at bounding box center [1017, 497] width 277 height 23
click at [43, 746] on icon at bounding box center [44, 743] width 12 height 13
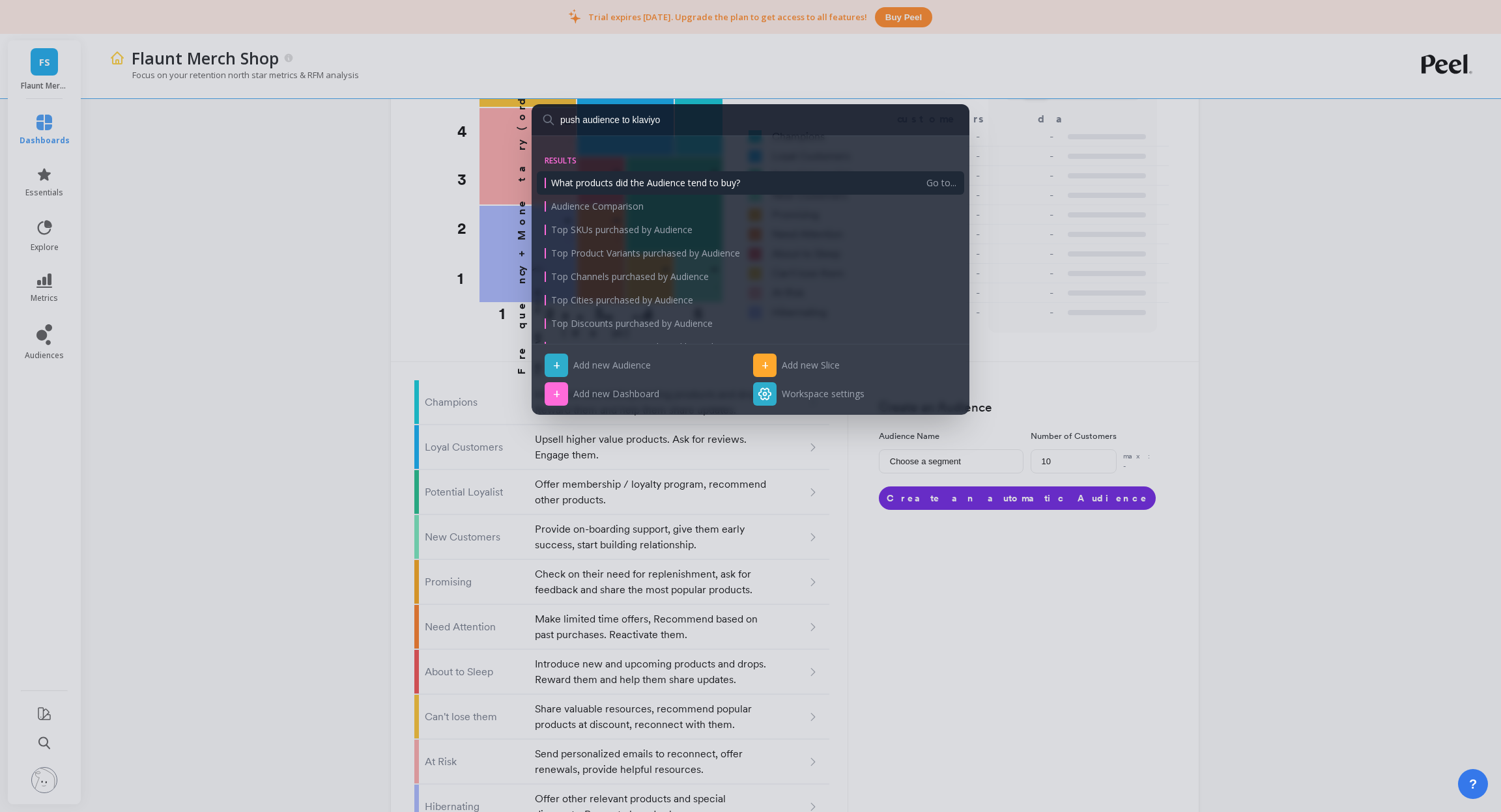
type input "push audience to klaviyo"
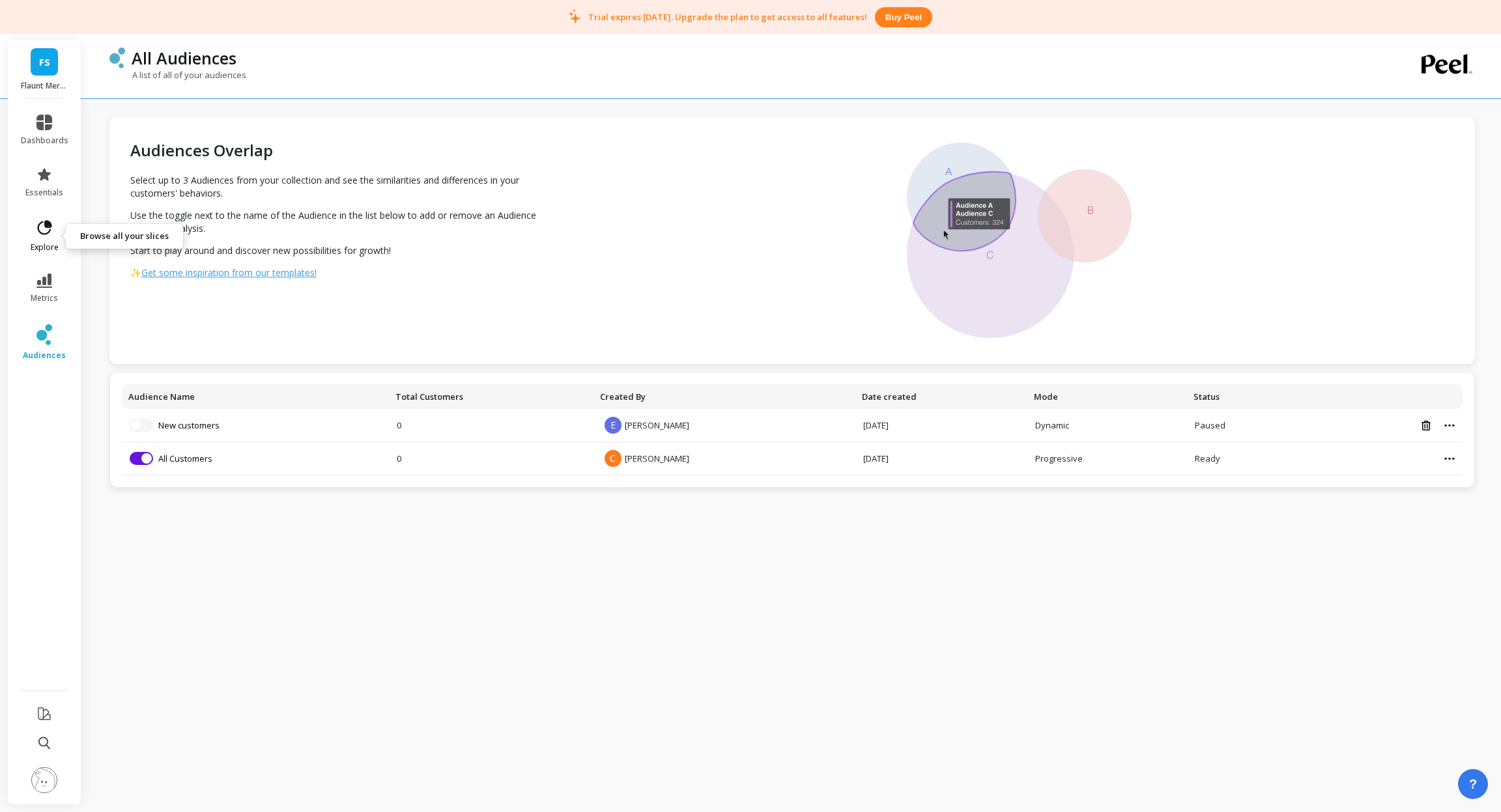
click at [30, 237] on link "explore" at bounding box center [45, 235] width 48 height 34
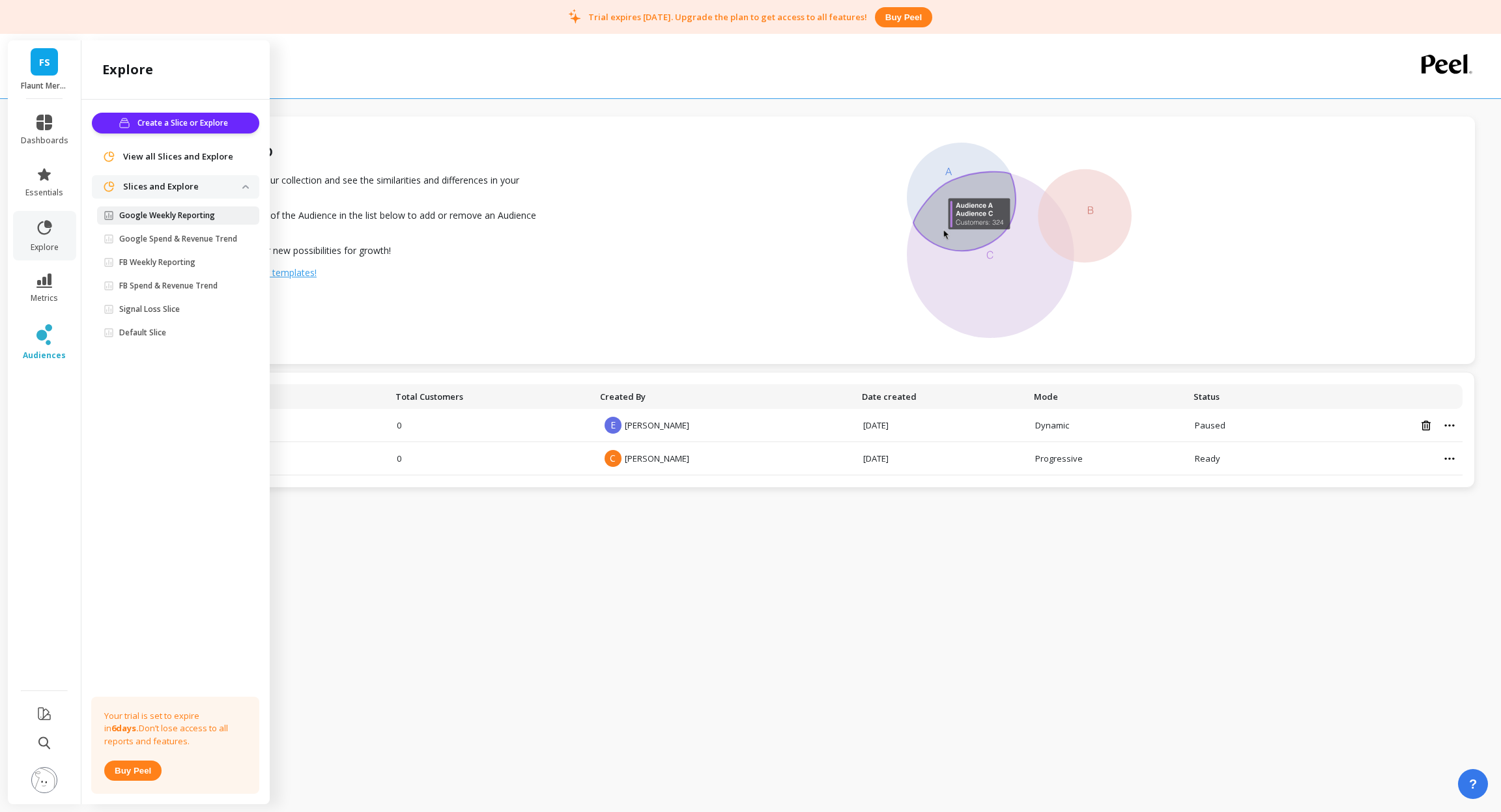
click at [162, 219] on p "Google Weekly Reporting" at bounding box center [167, 215] width 96 height 10
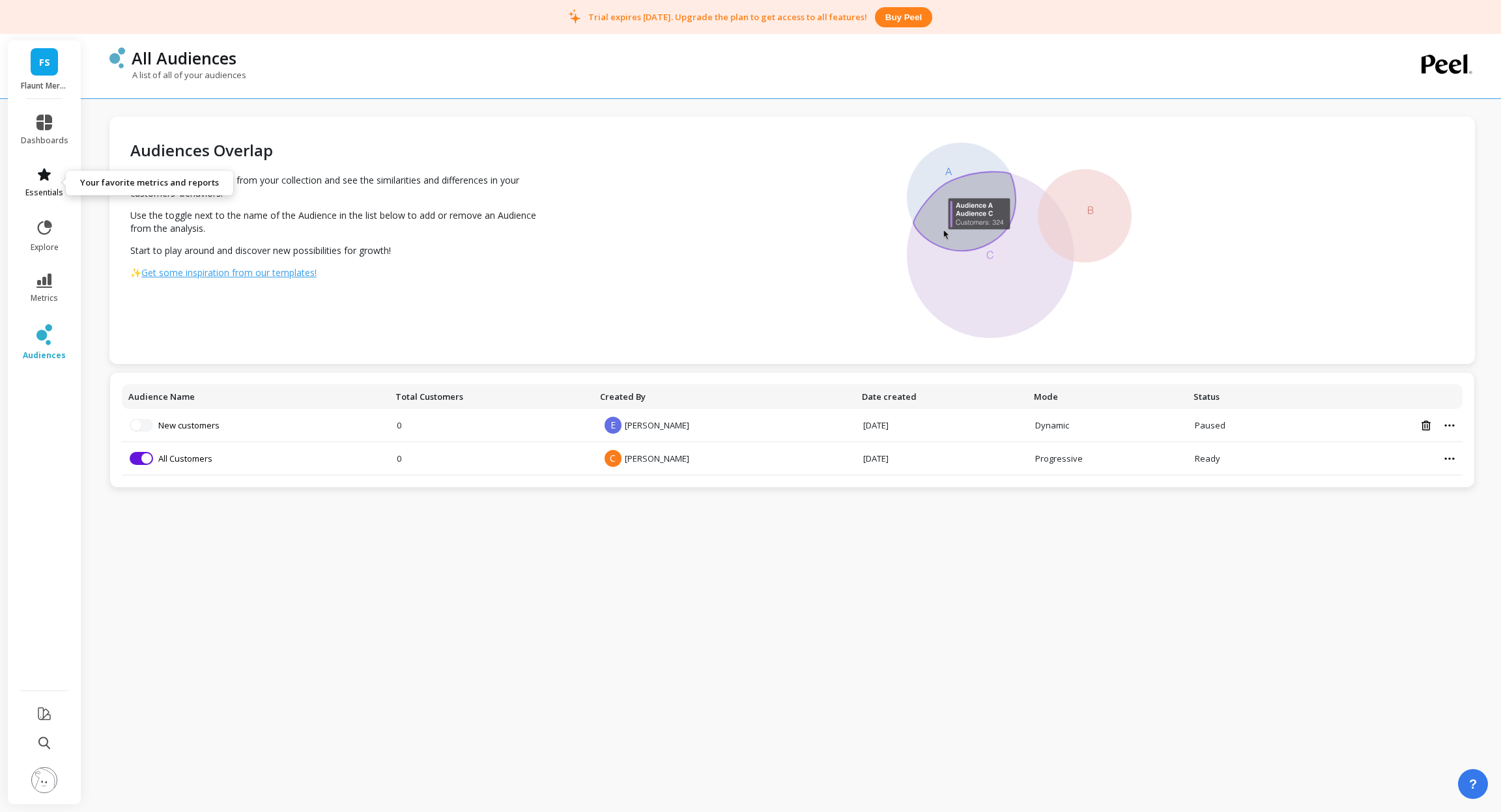
click at [52, 173] on link "essentials" at bounding box center [45, 183] width 48 height 31
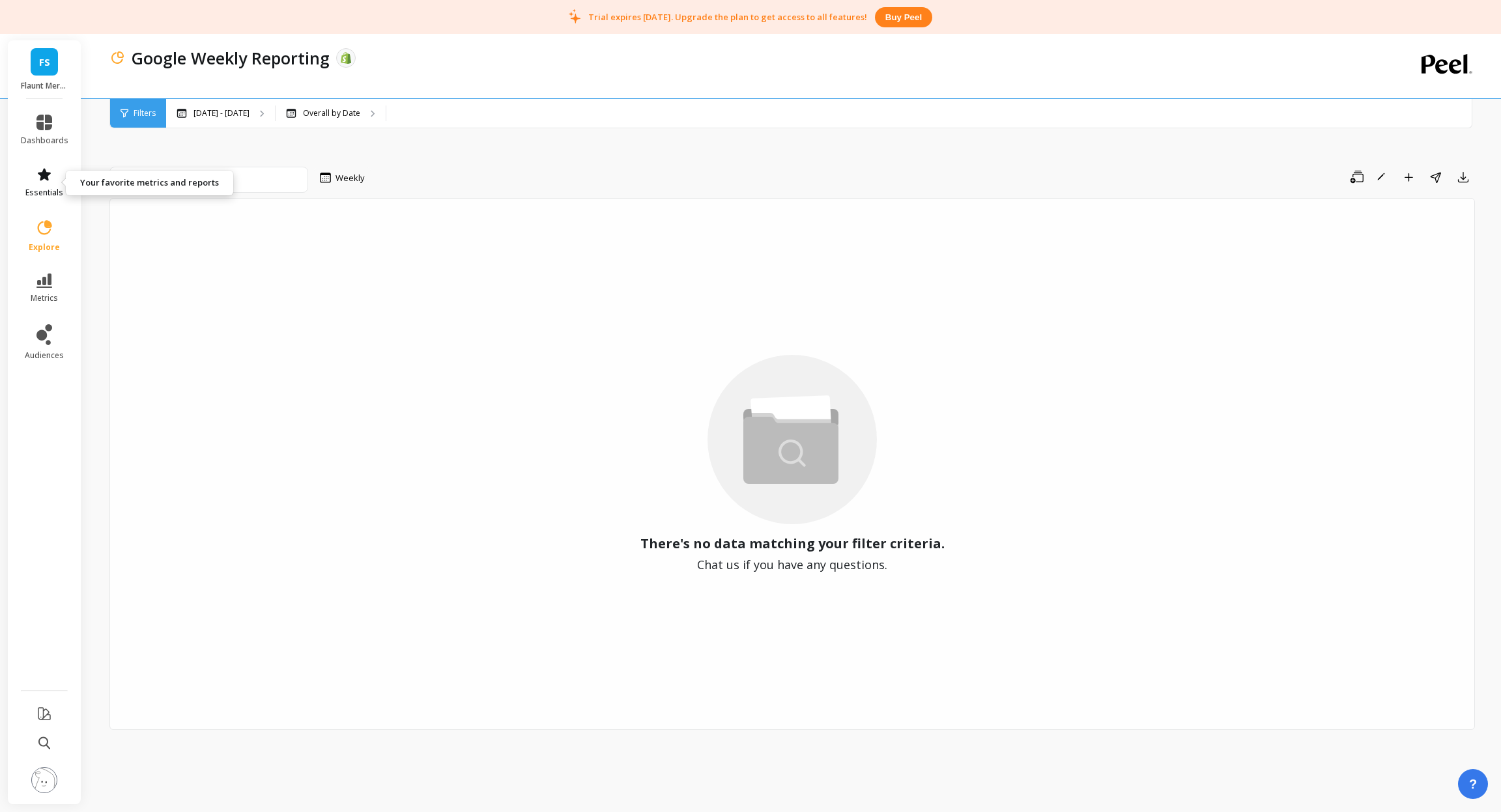
click at [43, 191] on span "essentials" at bounding box center [44, 192] width 38 height 10
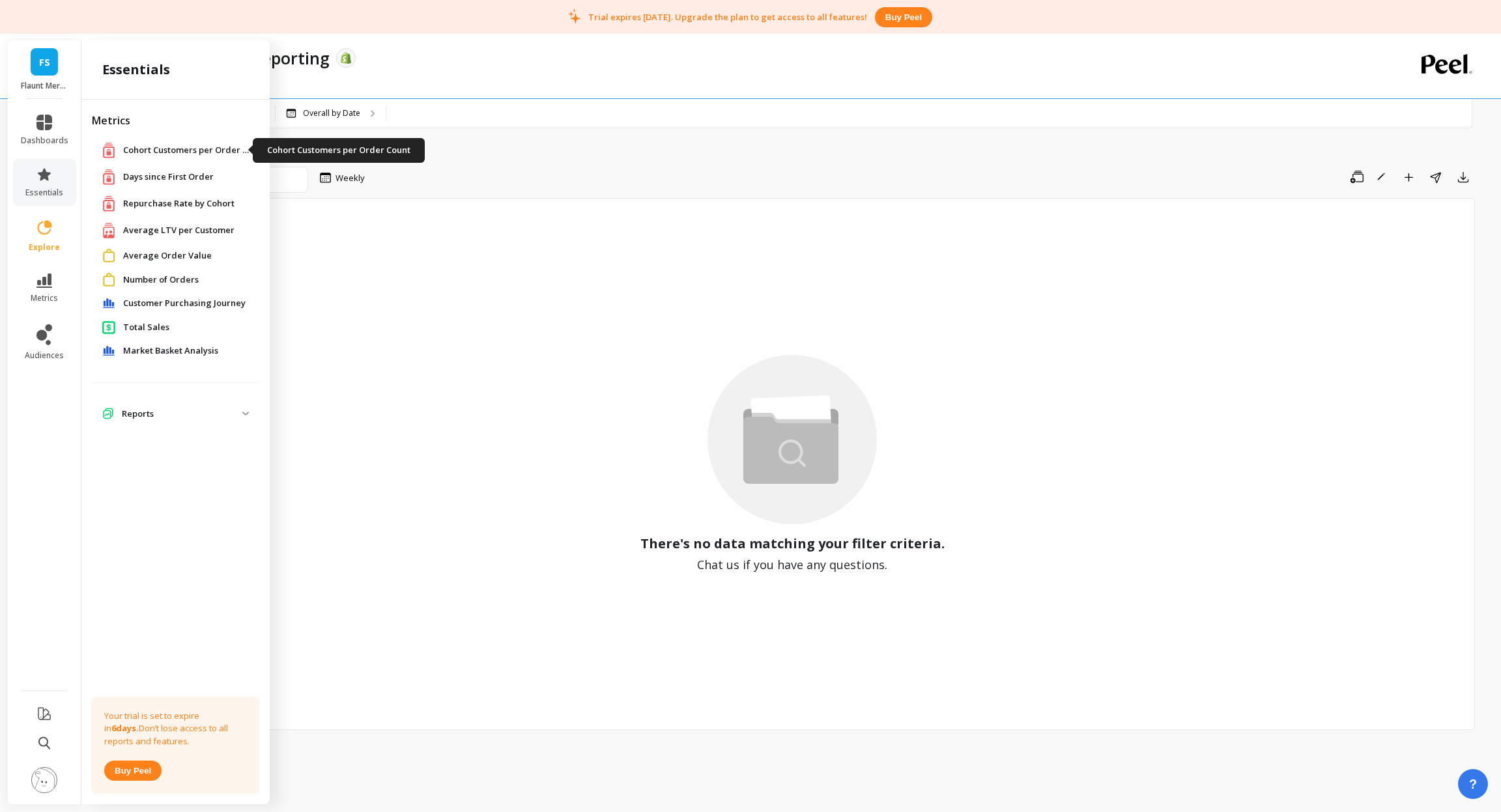
click at [143, 148] on span "Cohort Customers per Order Count" at bounding box center [187, 150] width 130 height 13
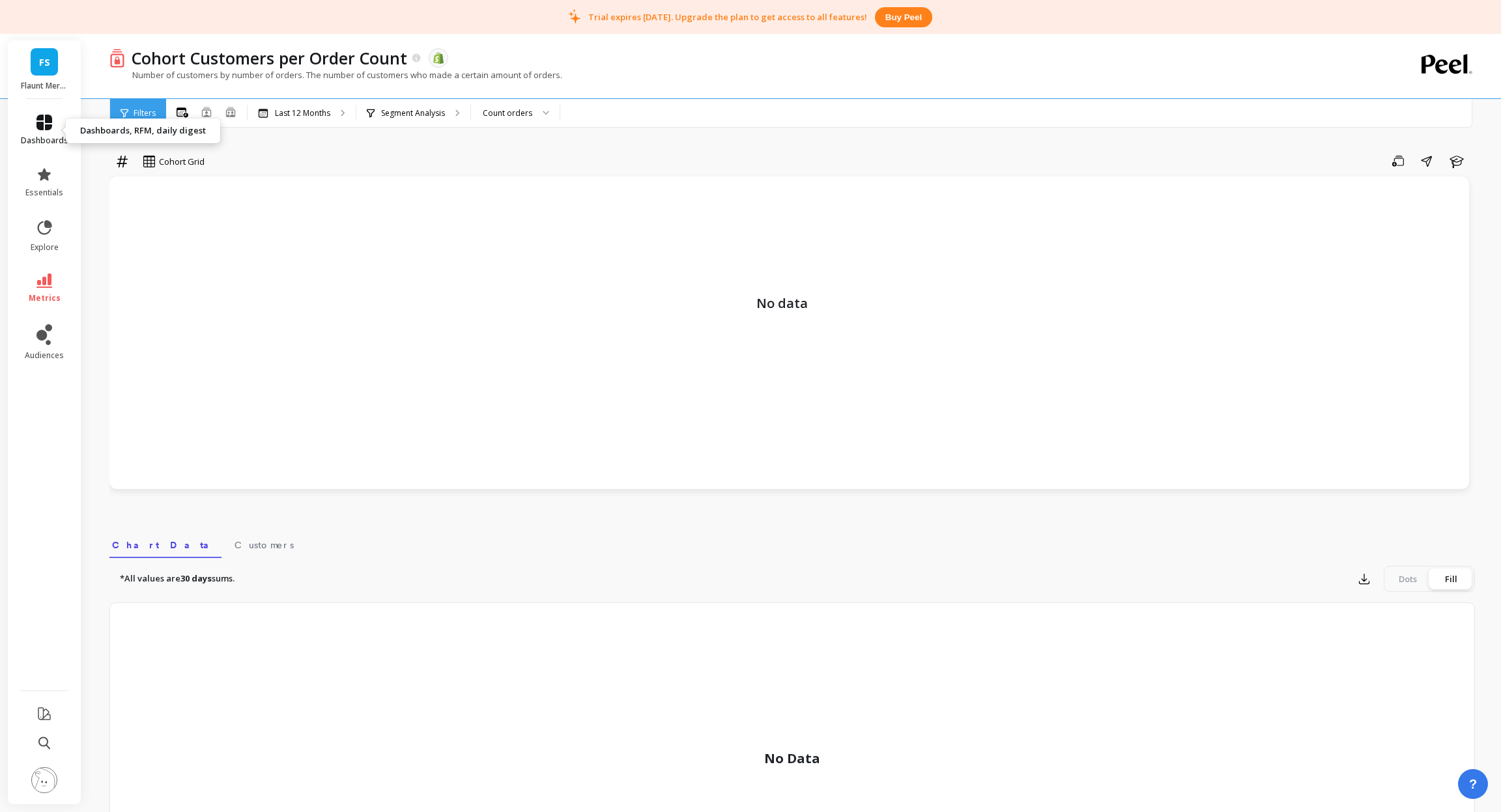
click at [46, 129] on icon at bounding box center [44, 122] width 16 height 16
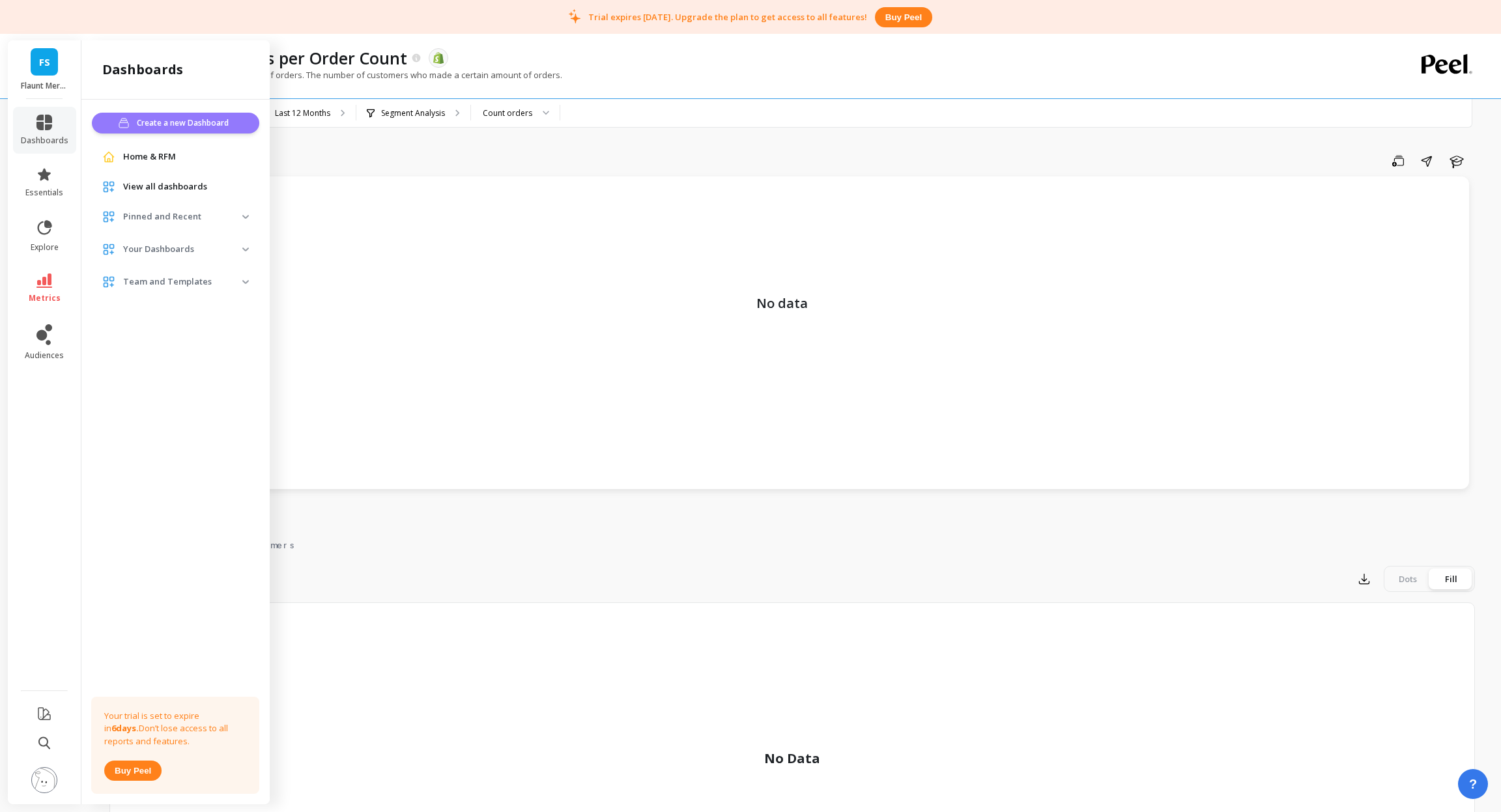
click at [186, 121] on span "Create a new Dashboard" at bounding box center [185, 123] width 96 height 13
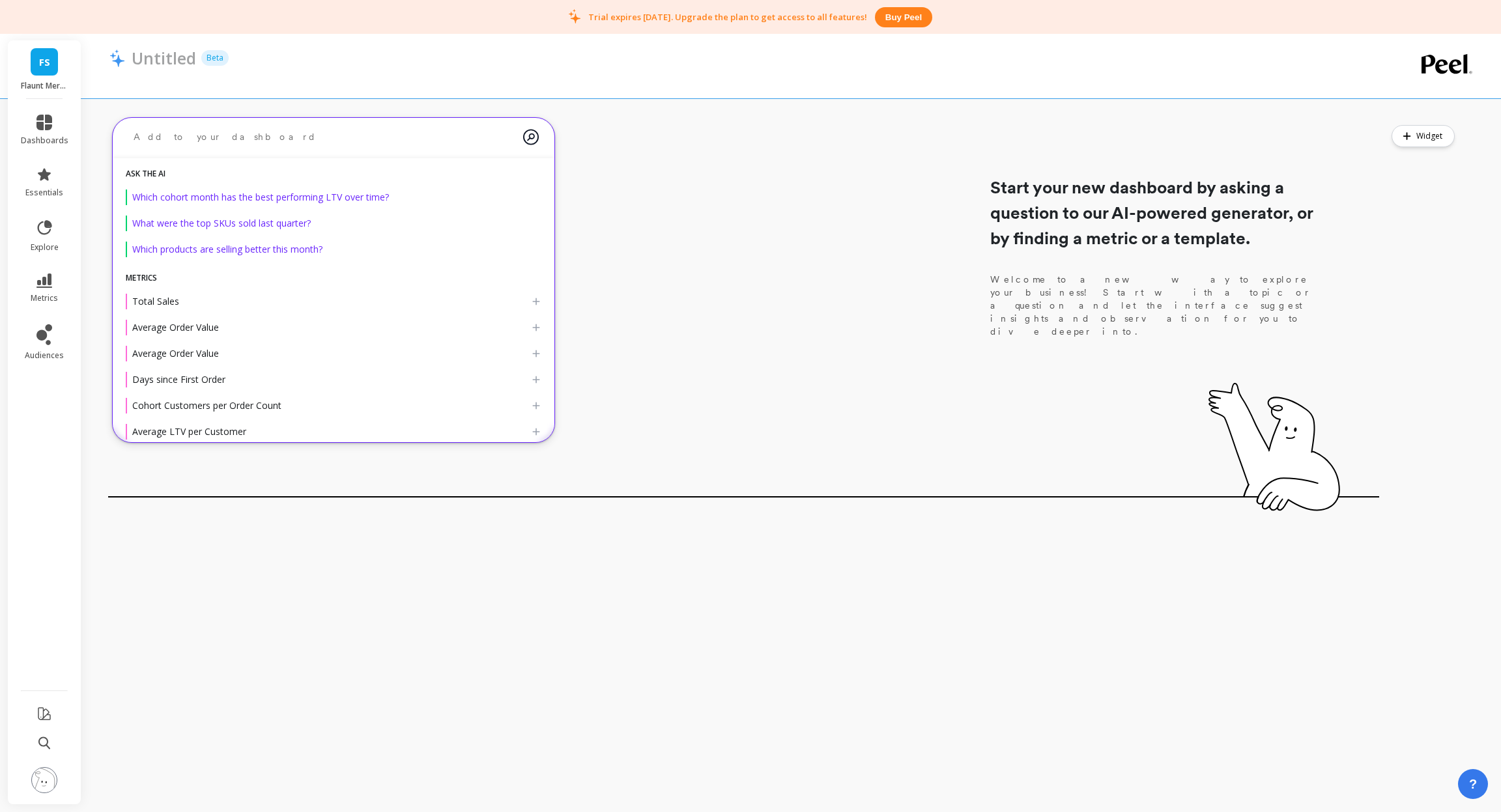
click at [196, 134] on textarea at bounding box center [322, 137] width 400 height 34
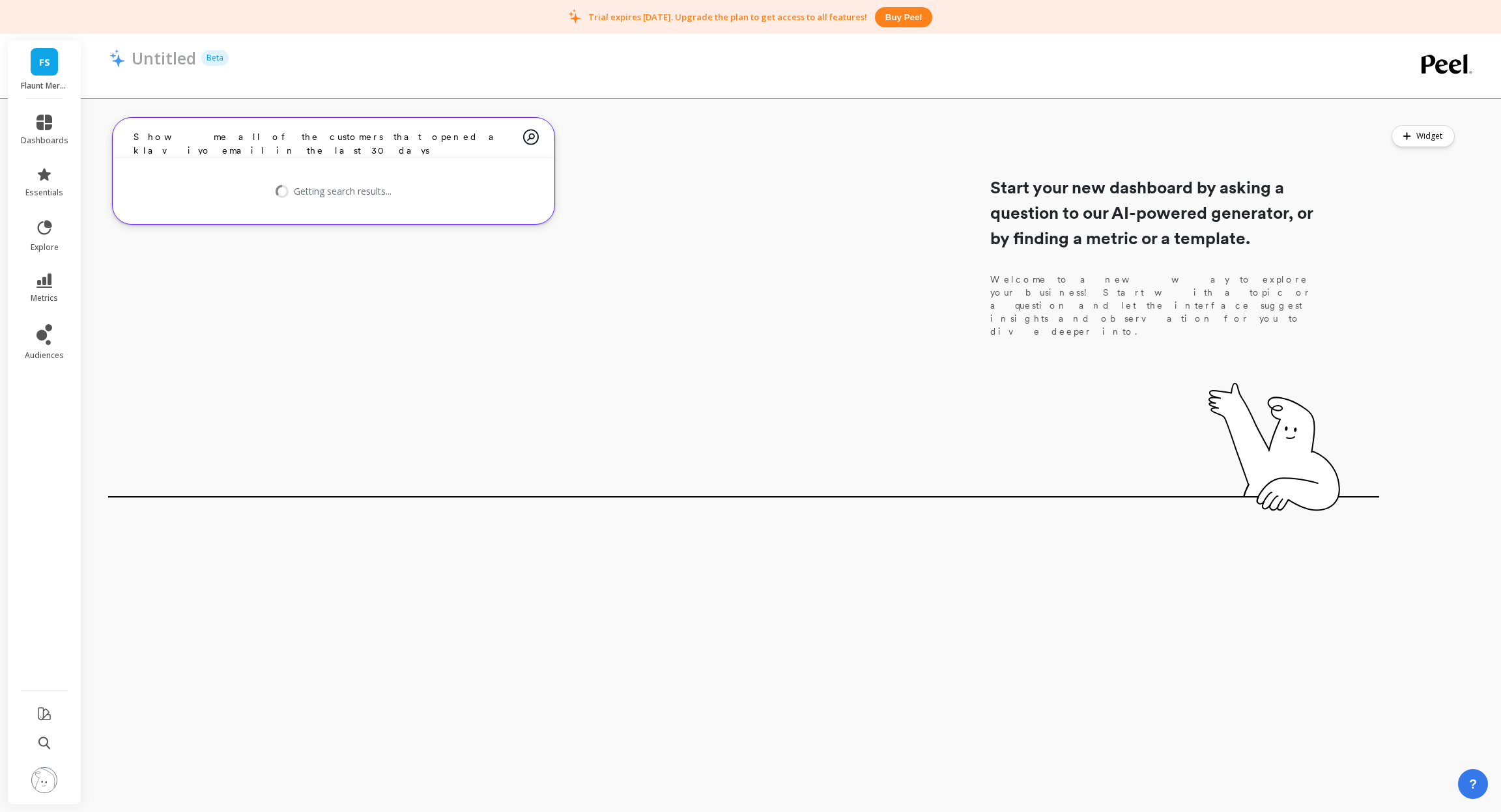
type textarea "Show me all of the customers that opened a klaviyo email in the last 30 days"
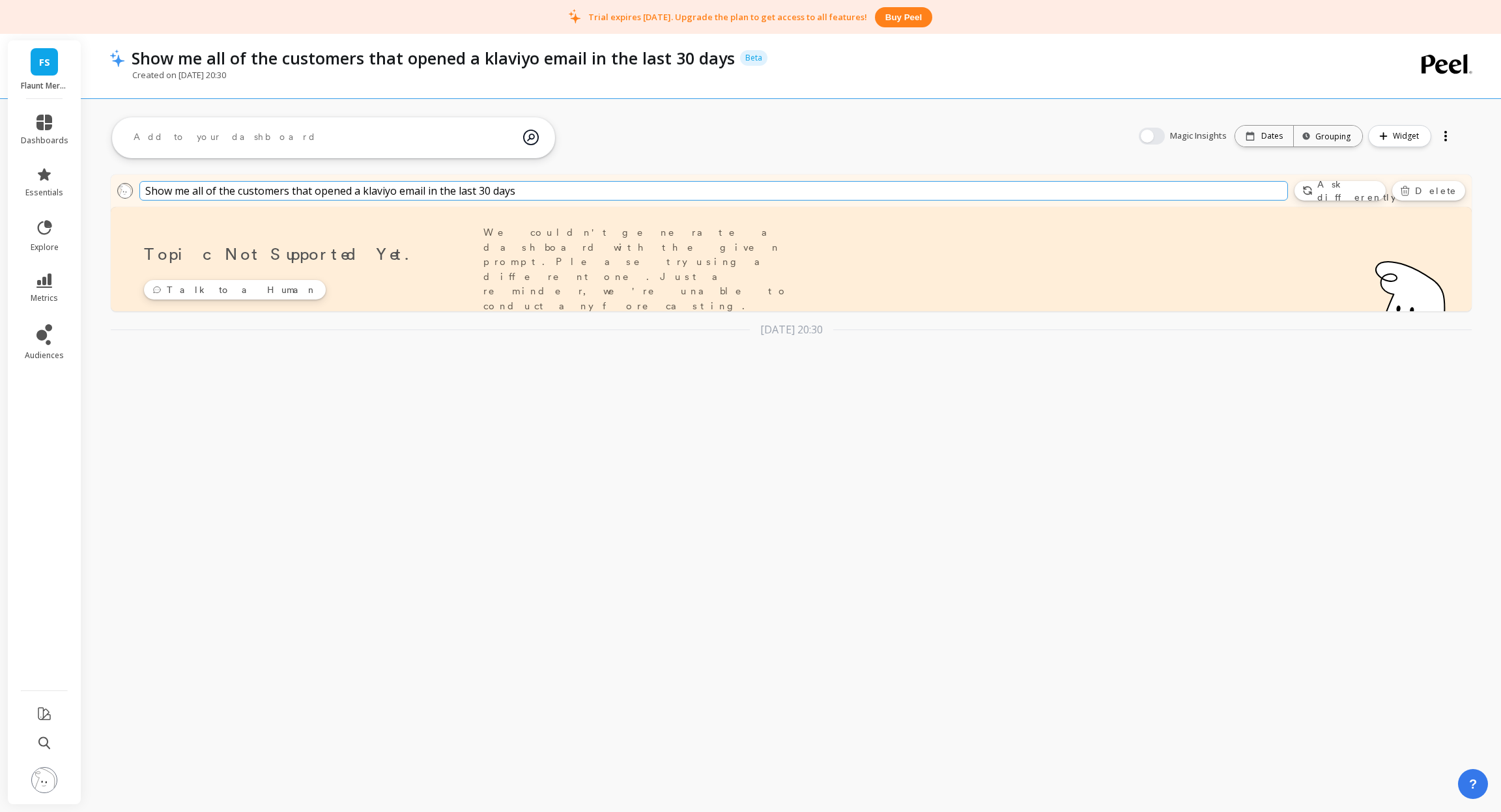
drag, startPoint x: 534, startPoint y: 188, endPoint x: 99, endPoint y: 183, distance: 435.0
click at [99, 183] on div "Show me all of the customers that opened a klaviyo email in the last 30 days As…" at bounding box center [791, 261] width 1420 height 217
type input "Show me klaviyo events"
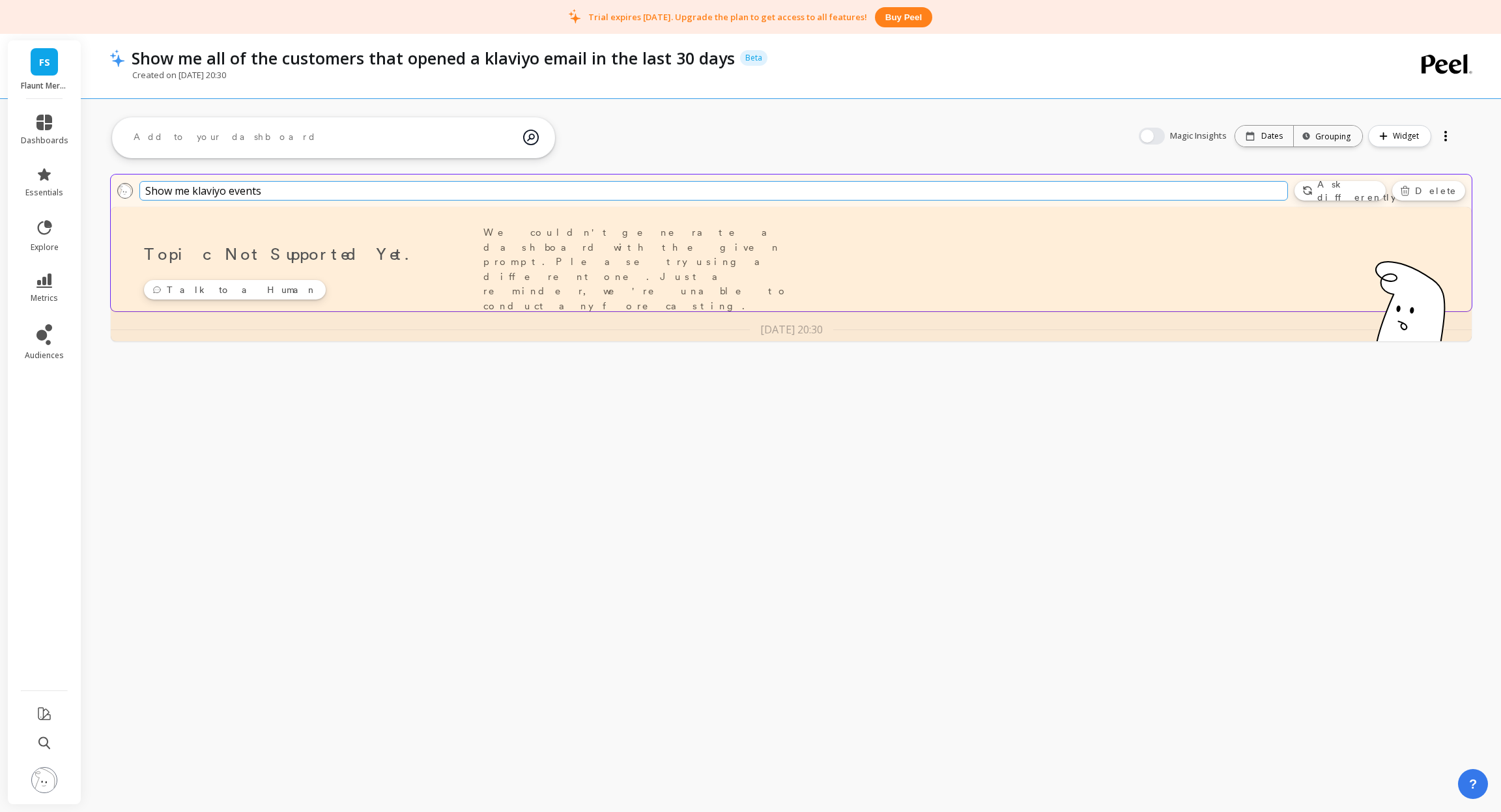
click at [1087, 196] on input "Show me klaviyo events" at bounding box center [714, 190] width 1148 height 19
click at [276, 197] on input "Show me klaviyo events" at bounding box center [714, 190] width 1148 height 19
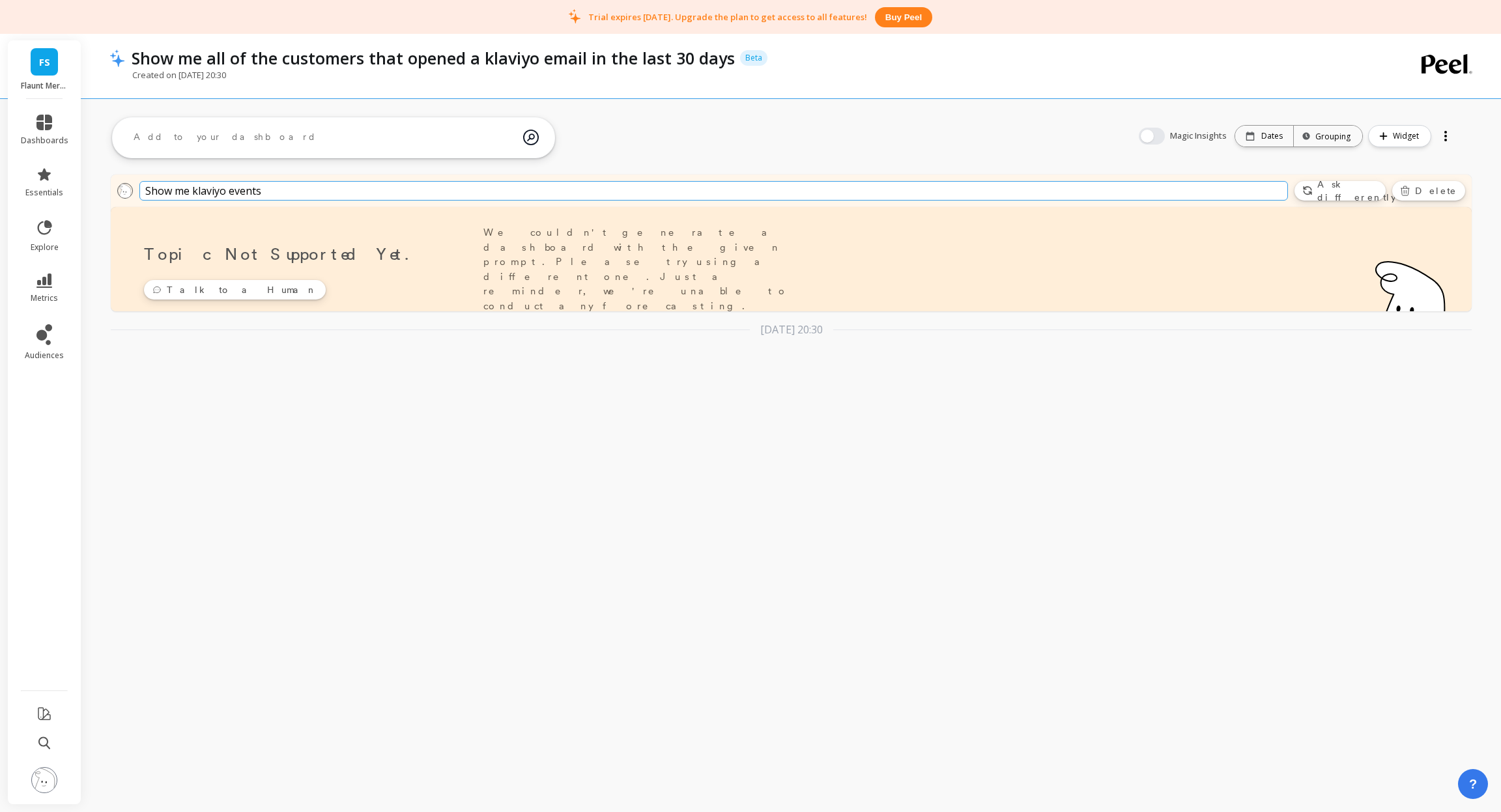
drag, startPoint x: 214, startPoint y: 136, endPoint x: 214, endPoint y: 89, distance: 47.0
click at [214, 129] on textarea at bounding box center [322, 137] width 400 height 35
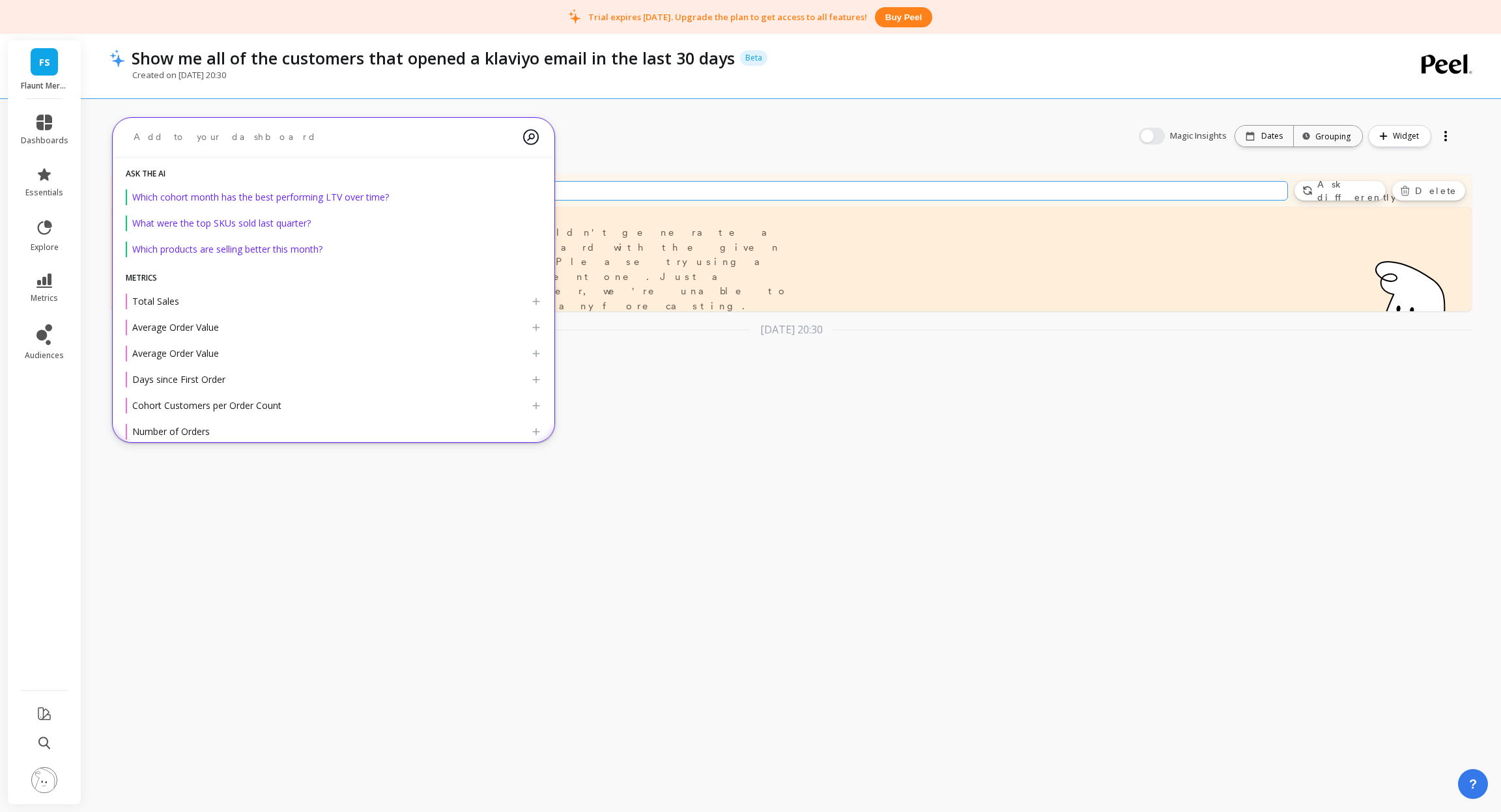
paste textarea "Show me klaviyo events"
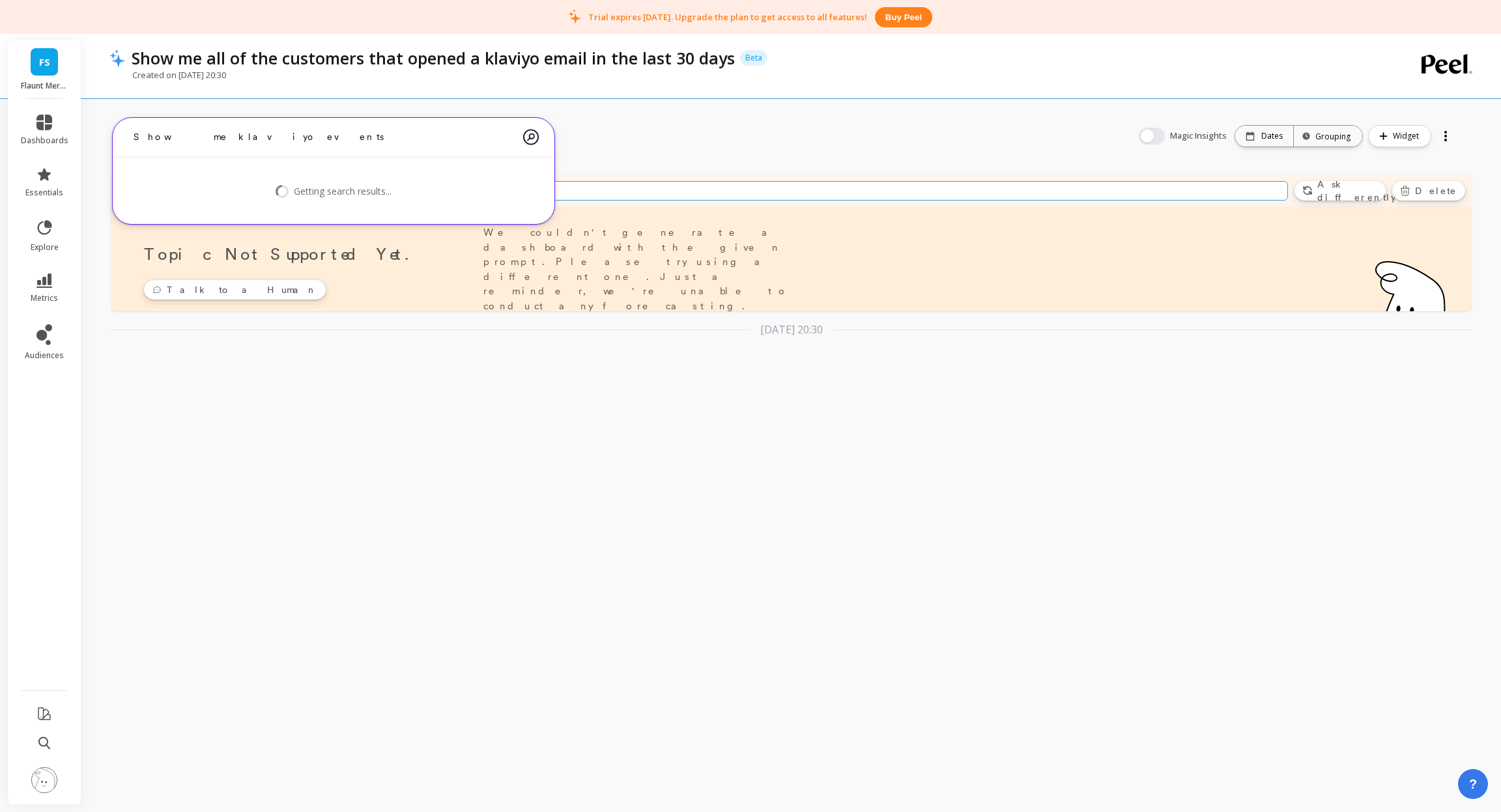
type textarea "Show me klaviyo events"
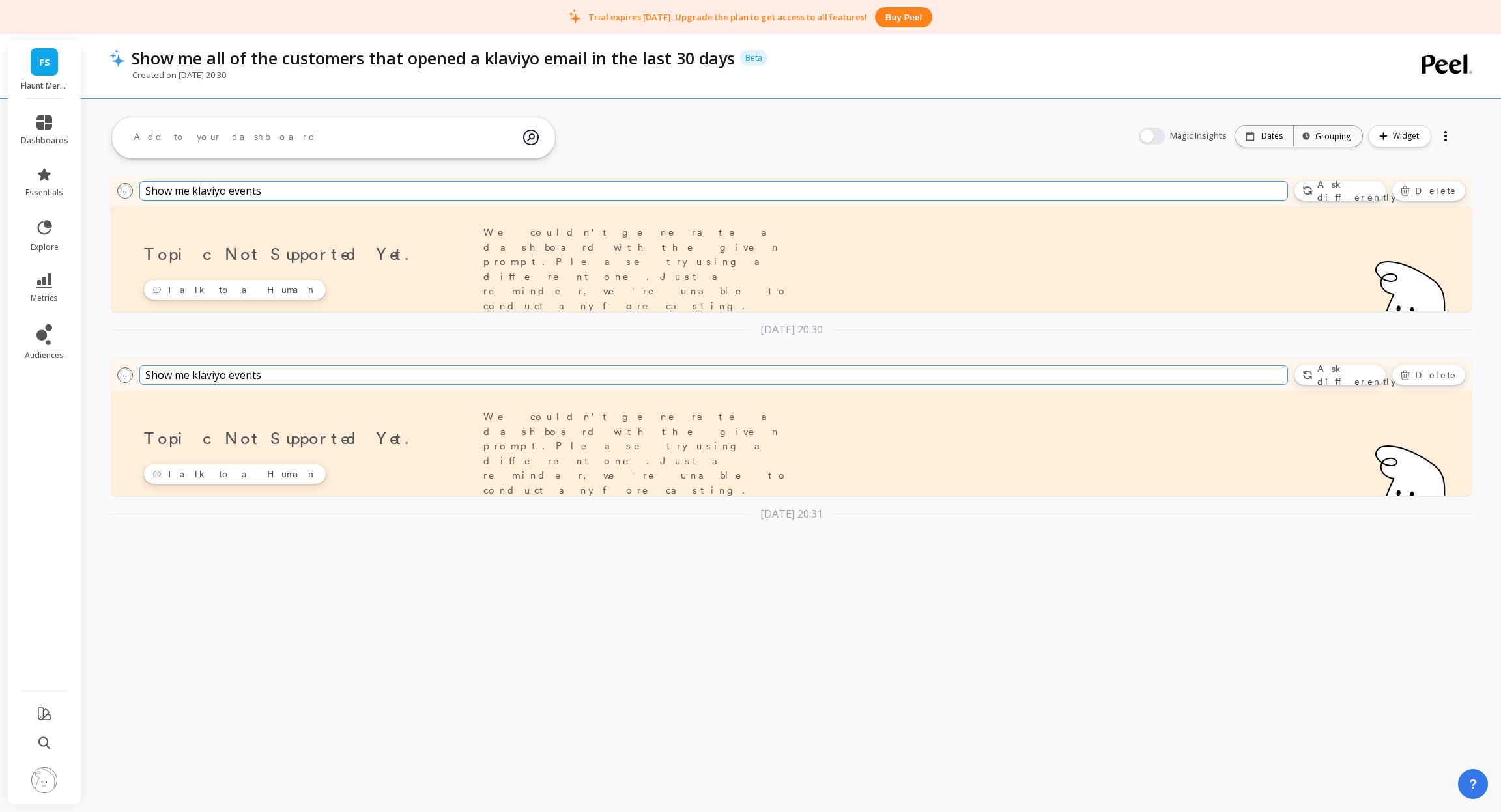
click at [294, 133] on textarea at bounding box center [322, 137] width 400 height 35
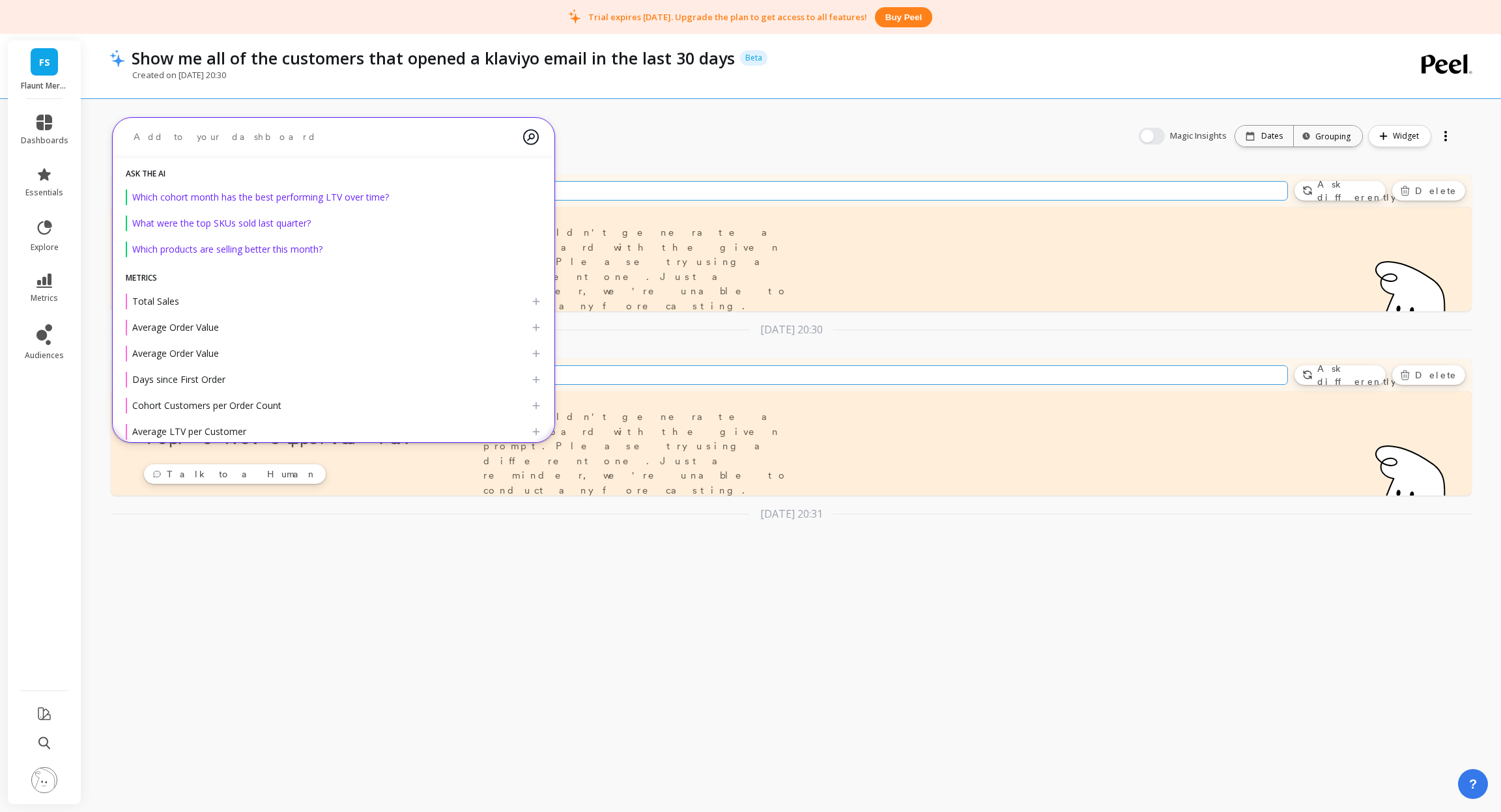
click at [693, 134] on div "Show me klaviyo events Ask differently Delete Topic not supported yet. Talk to …" at bounding box center [791, 332] width 1420 height 443
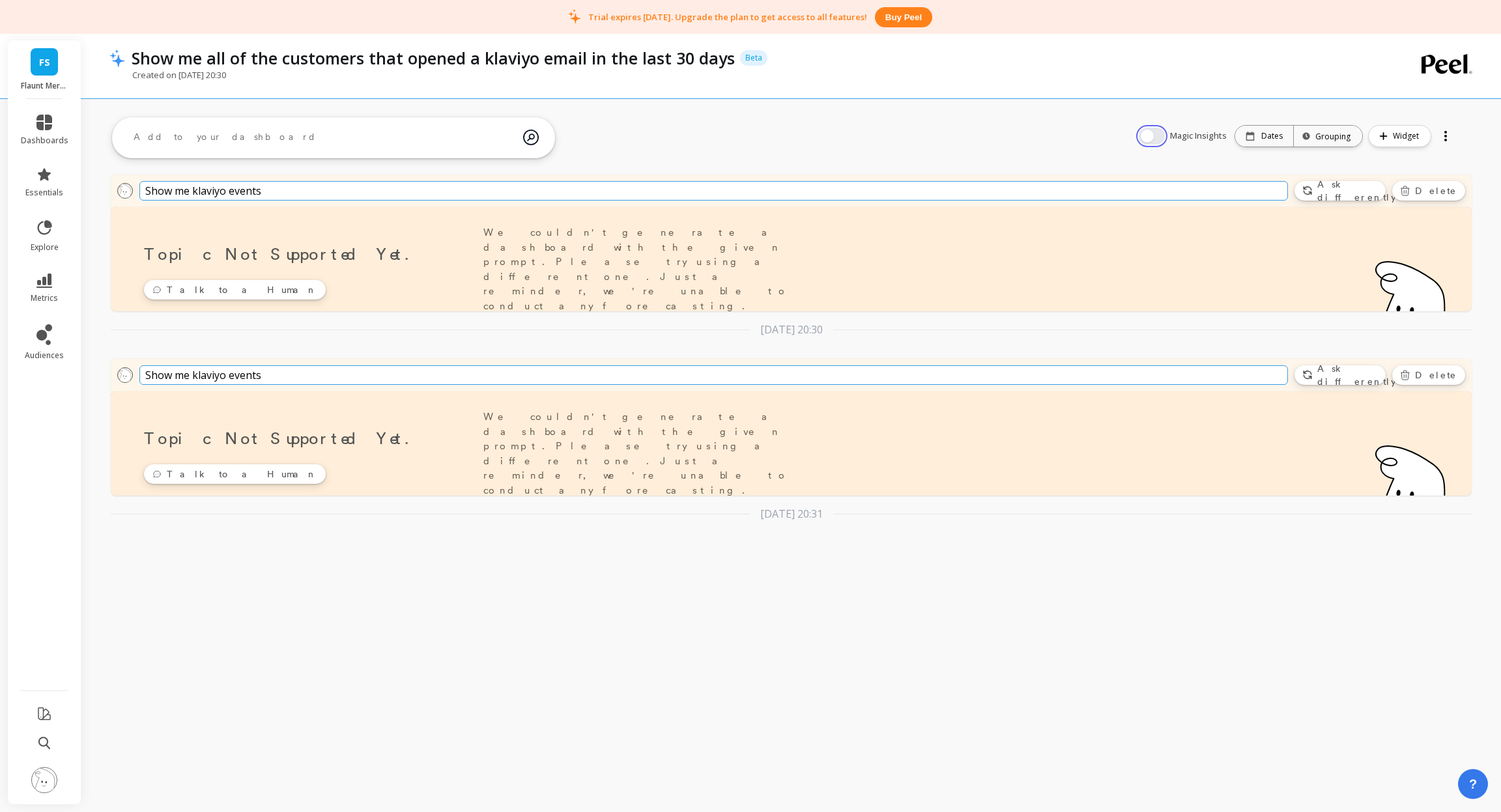
click at [1147, 134] on button "button" at bounding box center [1152, 136] width 26 height 17
click at [394, 136] on textarea at bounding box center [322, 137] width 400 height 35
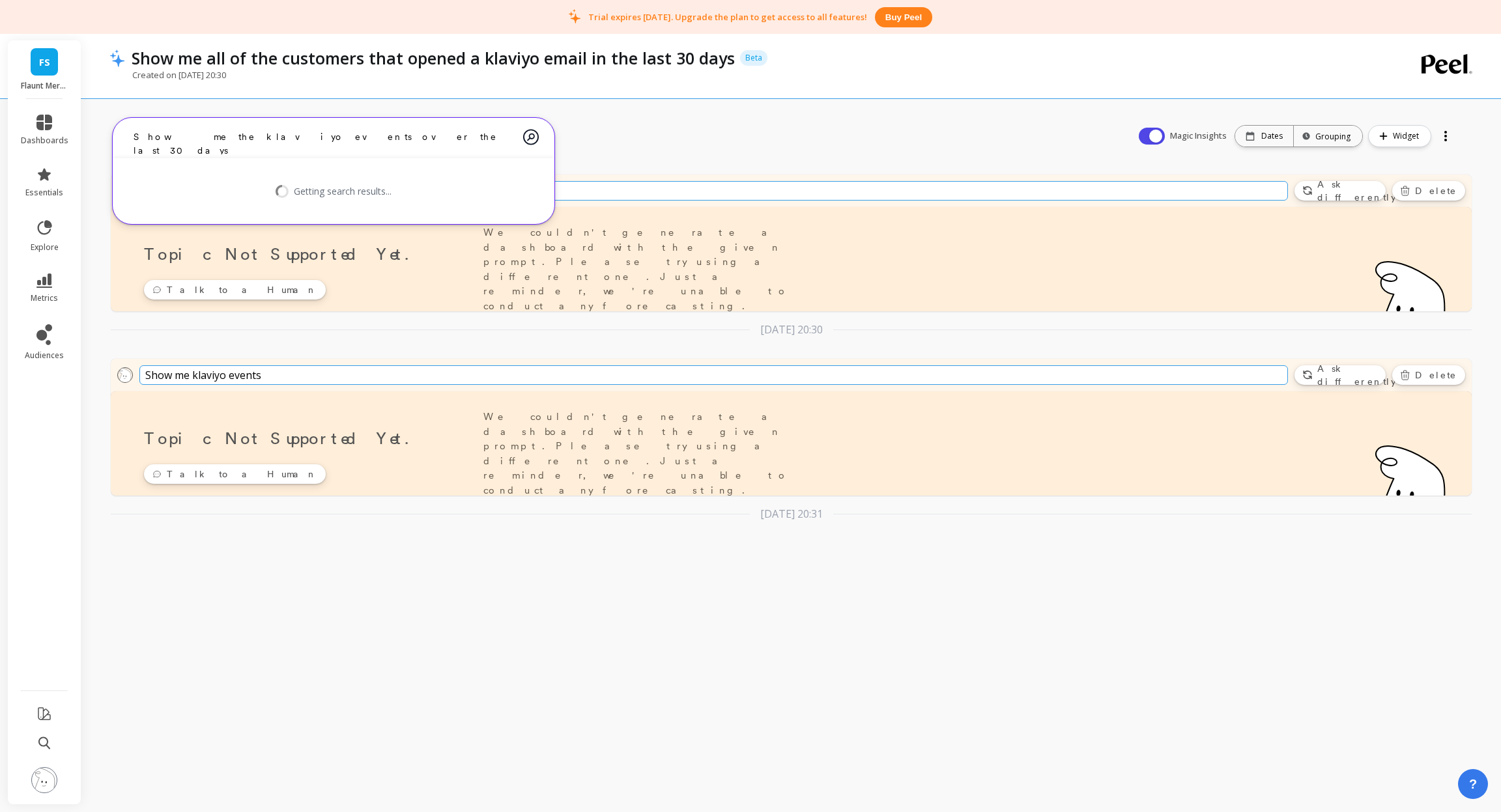
type textarea "Show me the klaviyo events over the last 30 days"
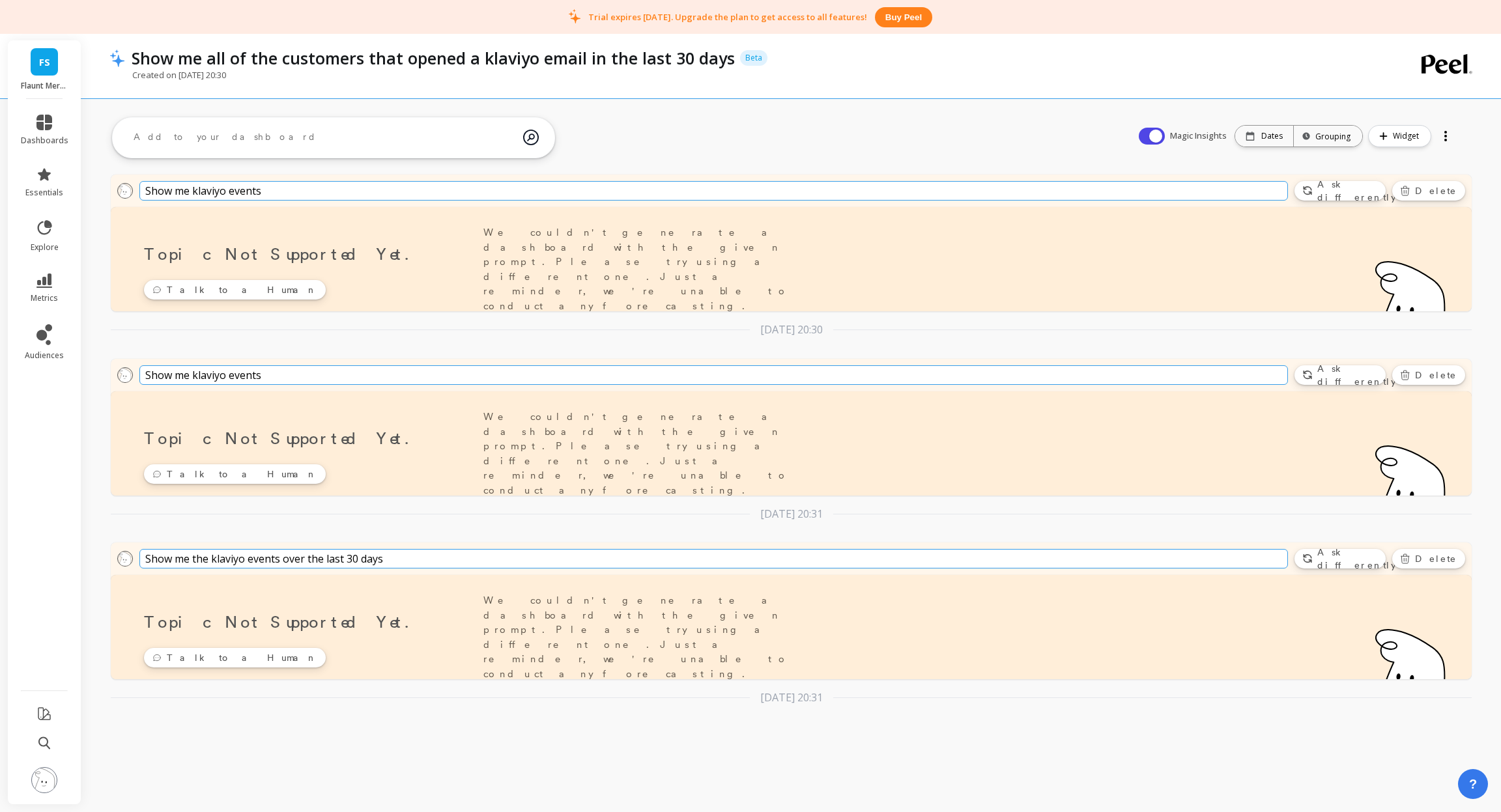
click at [47, 774] on img at bounding box center [44, 780] width 26 height 26
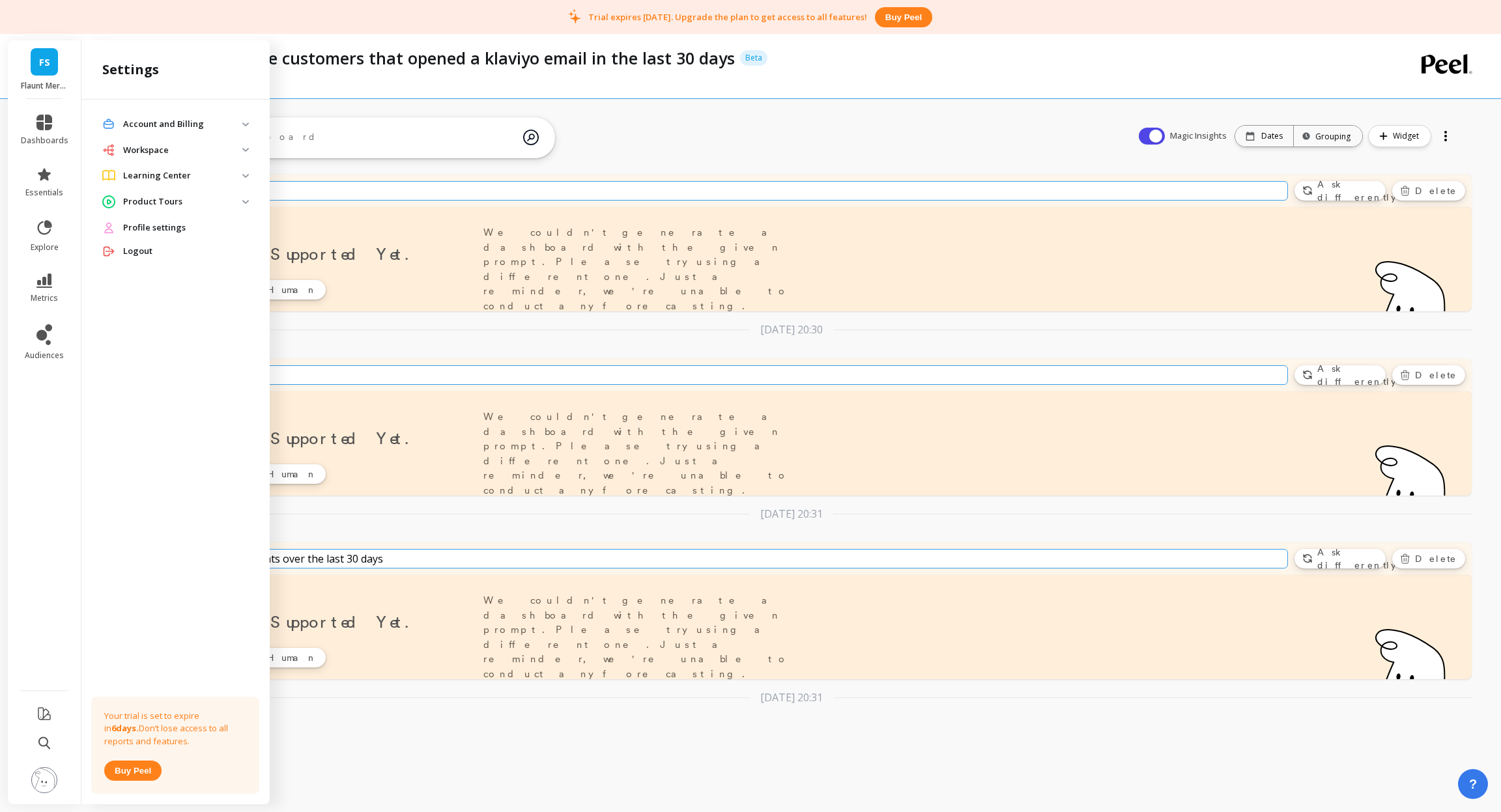
click at [152, 148] on p "Workspace" at bounding box center [182, 150] width 119 height 13
click at [151, 179] on p "Connections and Datasets" at bounding box center [168, 178] width 98 height 10
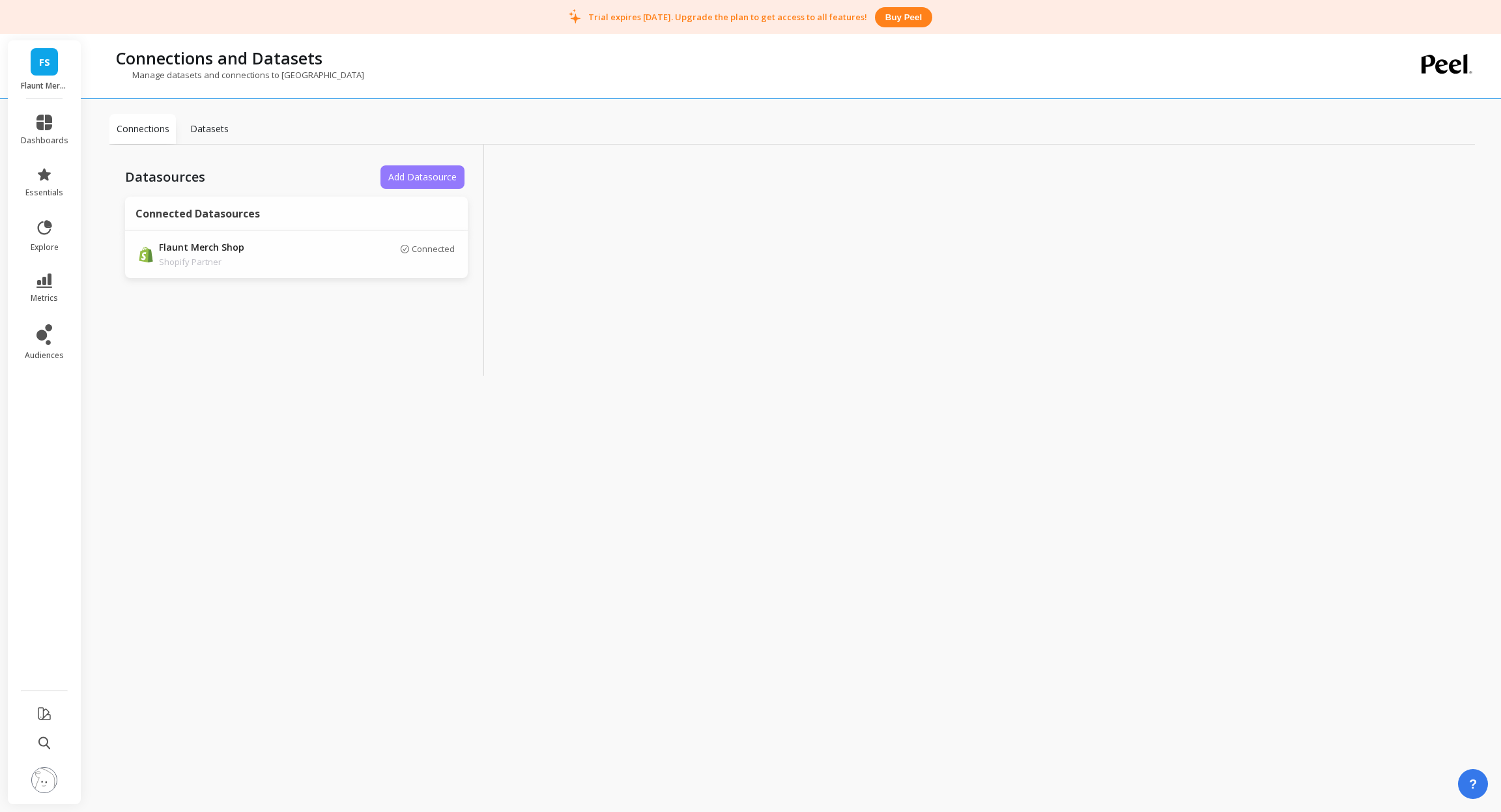
click at [416, 173] on span "Add Datasource" at bounding box center [423, 176] width 68 height 12
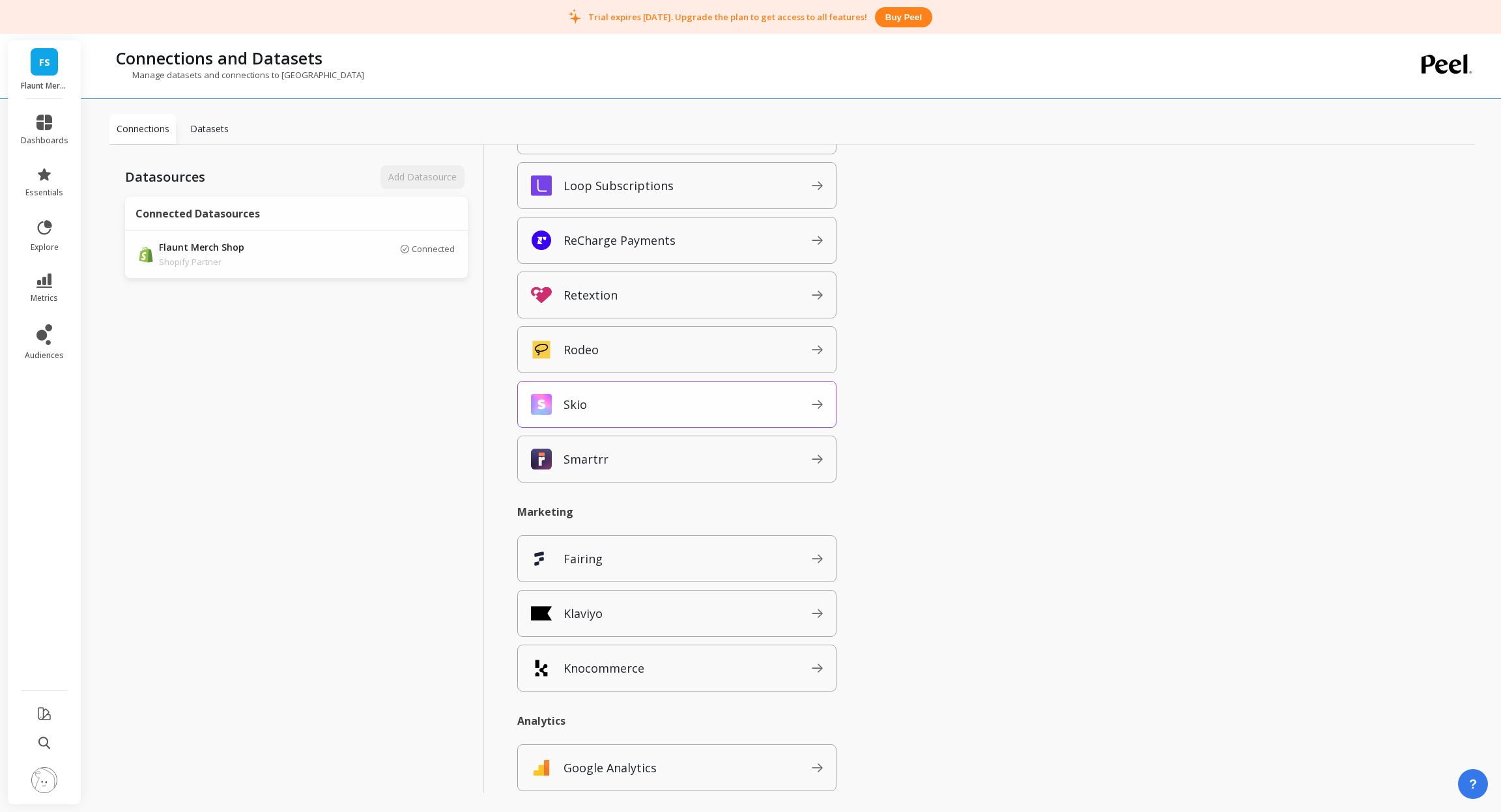
scroll to position [774, 0]
click at [620, 607] on span "Klaviyo" at bounding box center [688, 609] width 248 height 21
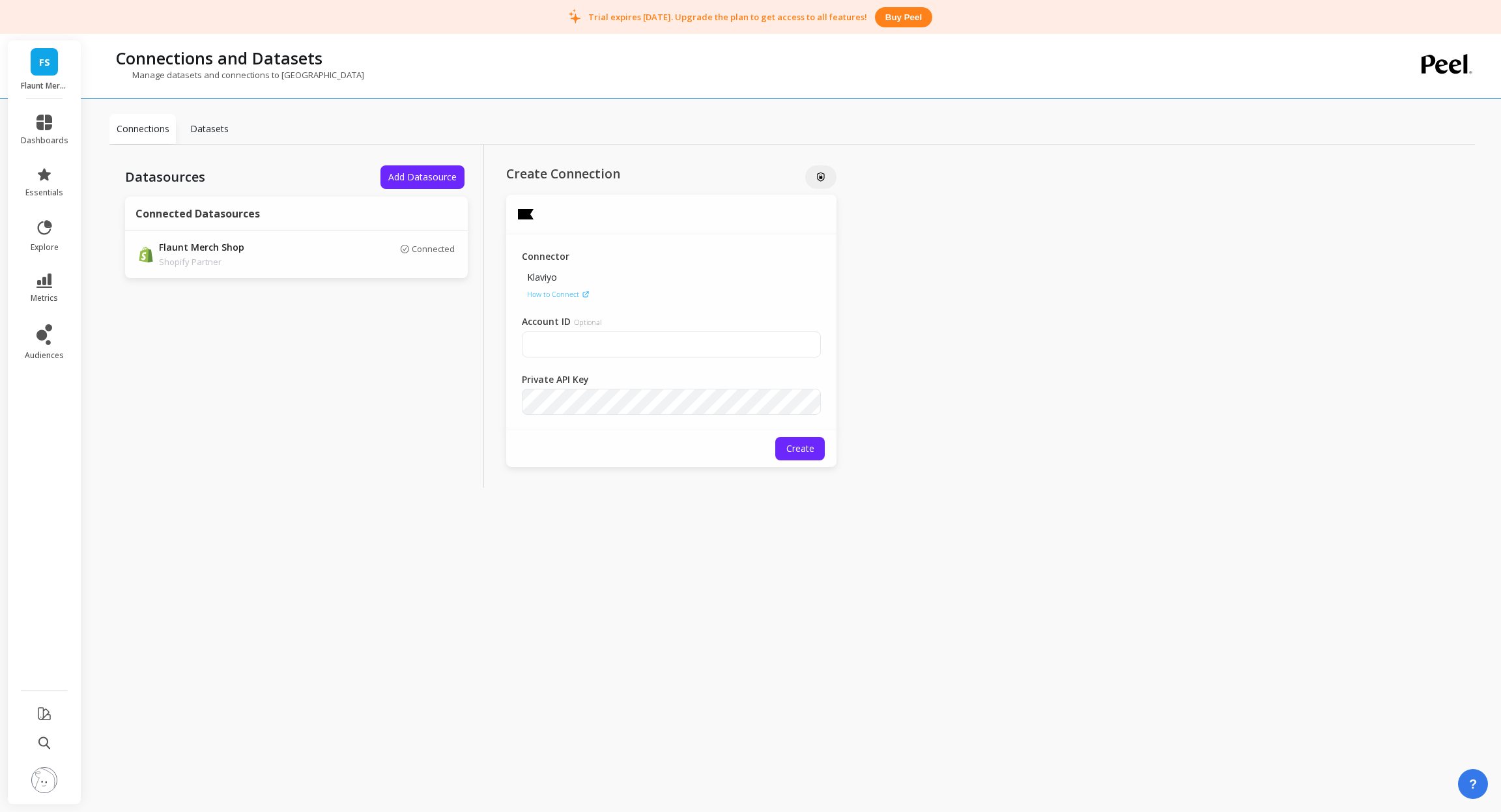
click at [577, 297] on p "How to Connect" at bounding box center [553, 293] width 52 height 10
click at [802, 439] on button "Create" at bounding box center [800, 448] width 50 height 23
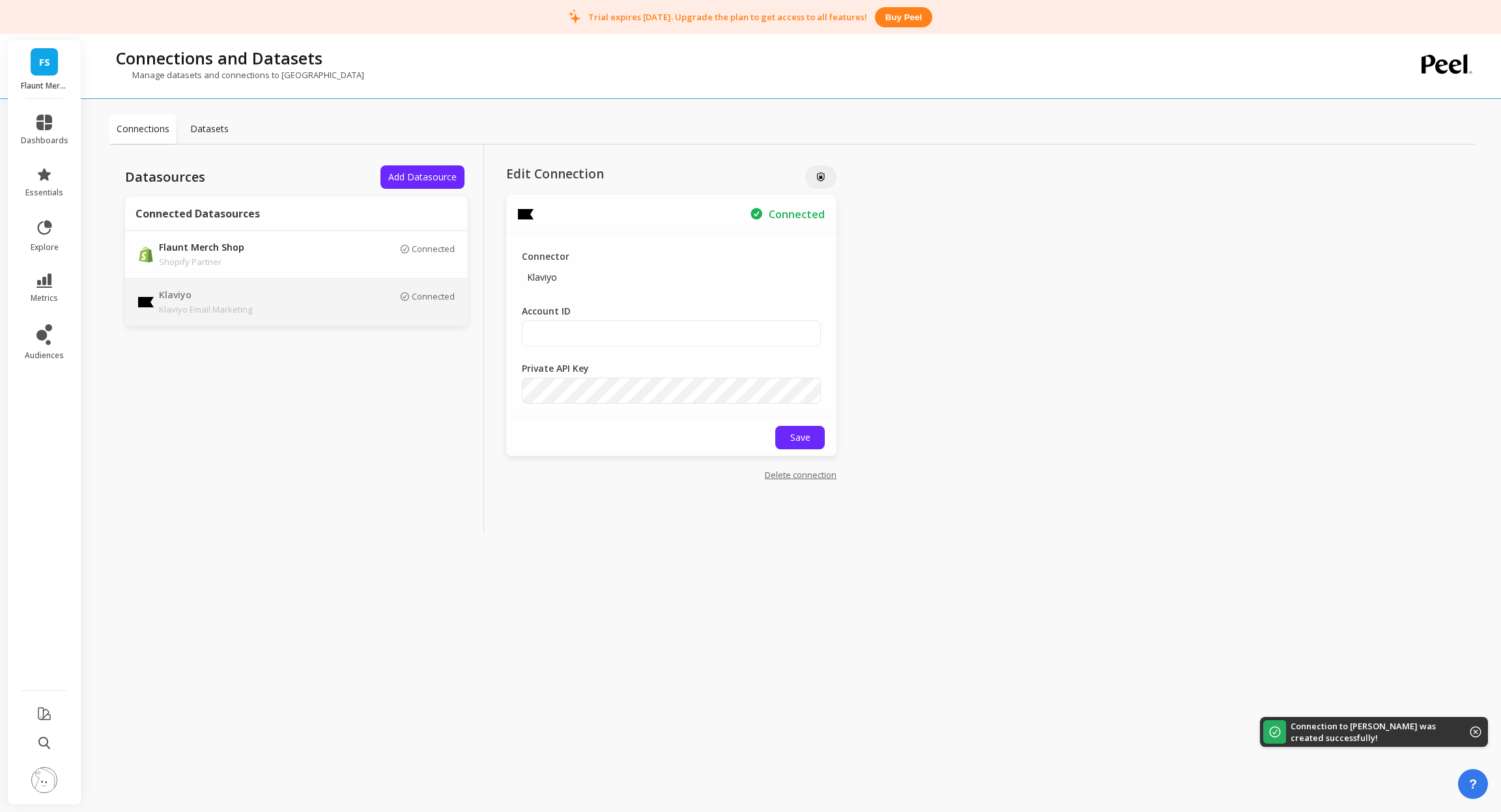
click at [1133, 197] on div "Datasources Add Datasource Connected Datasources Flaunt Merch Shop Shopify Part…" at bounding box center [792, 339] width 1365 height 388
click at [428, 515] on div "Datasources Add Datasource Connected Datasources Flaunt Merch Shop Shopify Part…" at bounding box center [297, 339] width 375 height 388
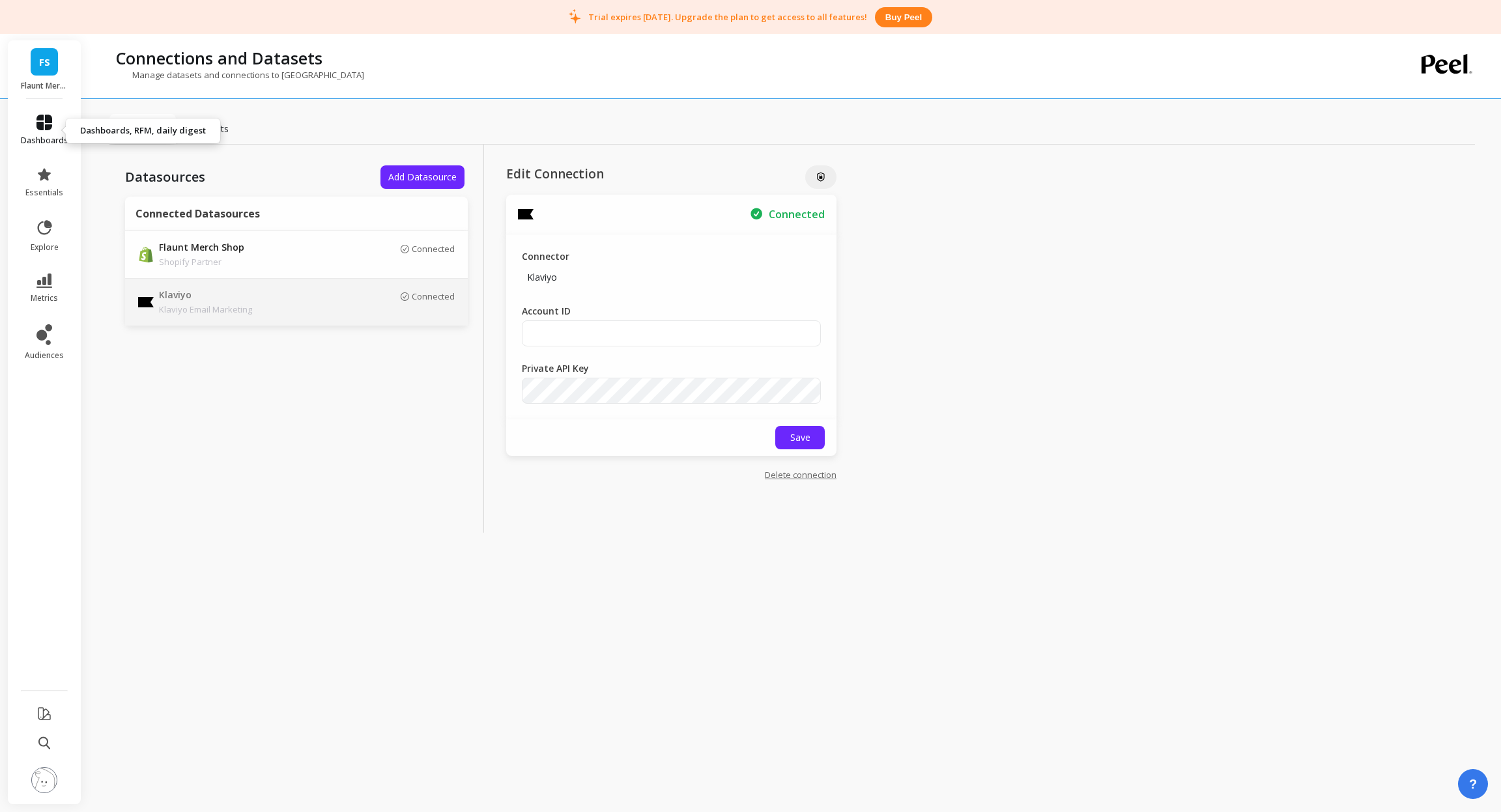
click at [42, 129] on icon at bounding box center [44, 122] width 16 height 16
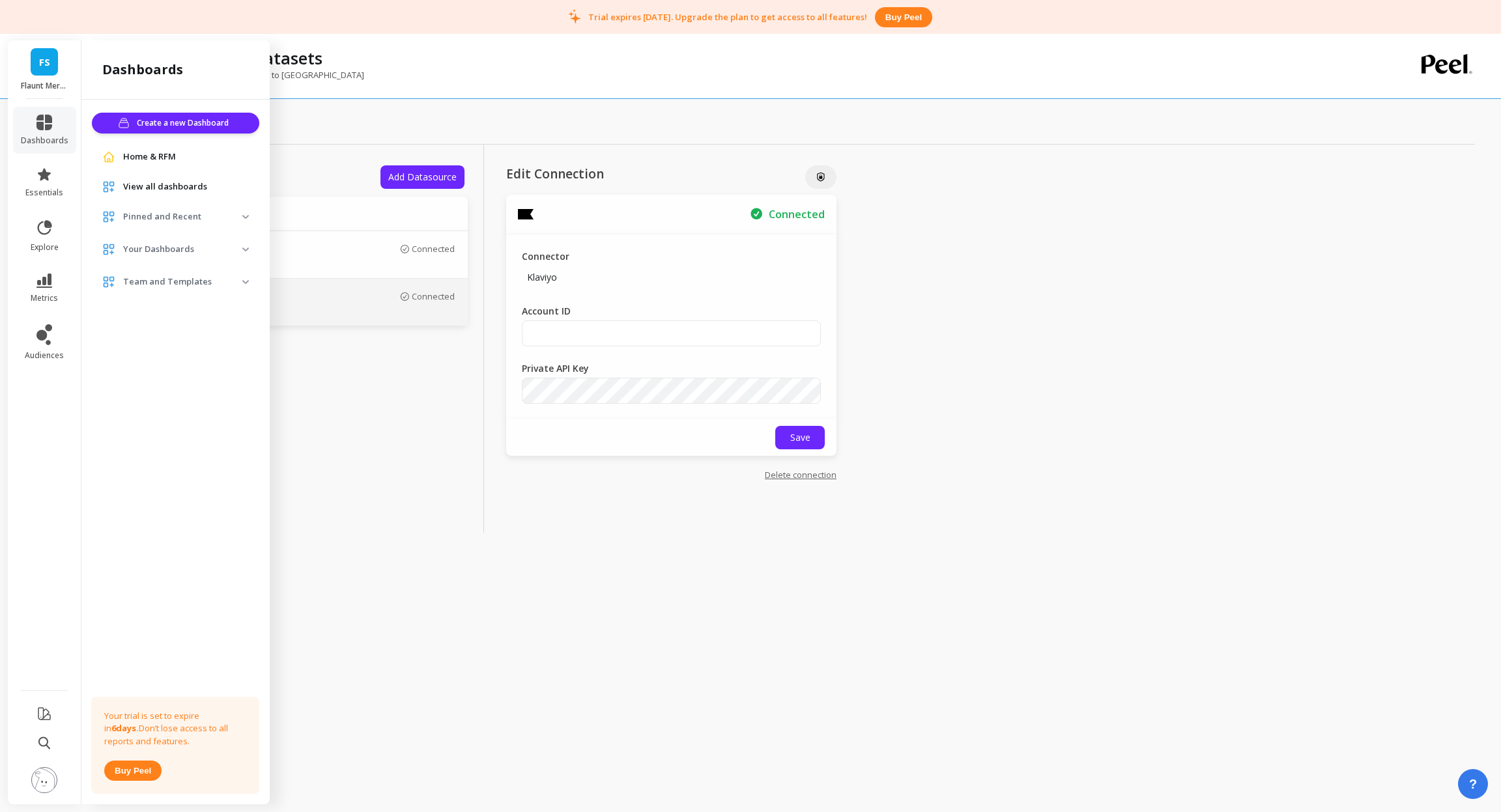
click at [155, 149] on div "Home & RFM" at bounding box center [175, 156] width 167 height 23
click at [155, 157] on span "Home & RFM" at bounding box center [149, 157] width 53 height 13
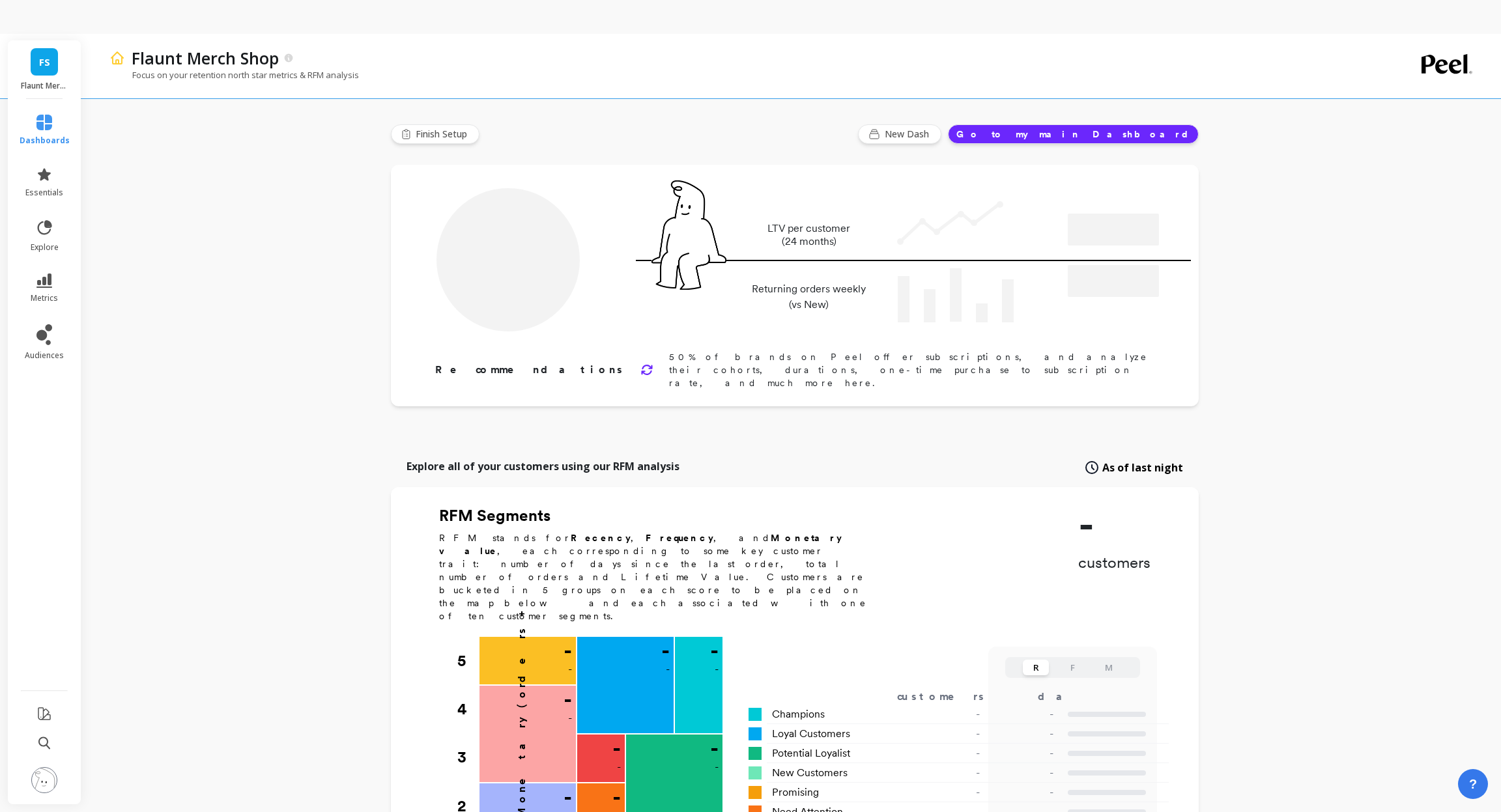
type input "Choose a segment"
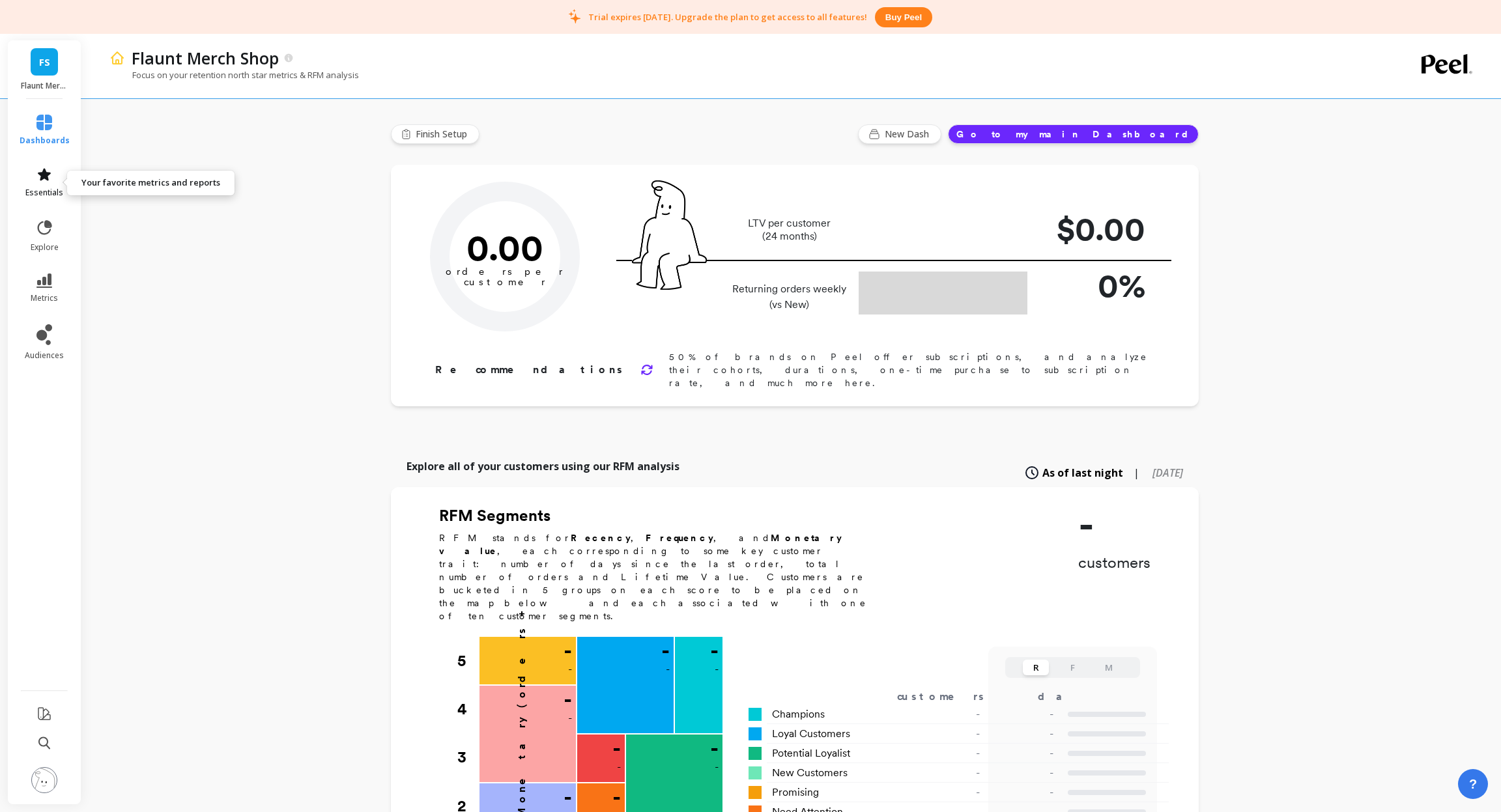
click at [47, 181] on icon at bounding box center [44, 174] width 16 height 16
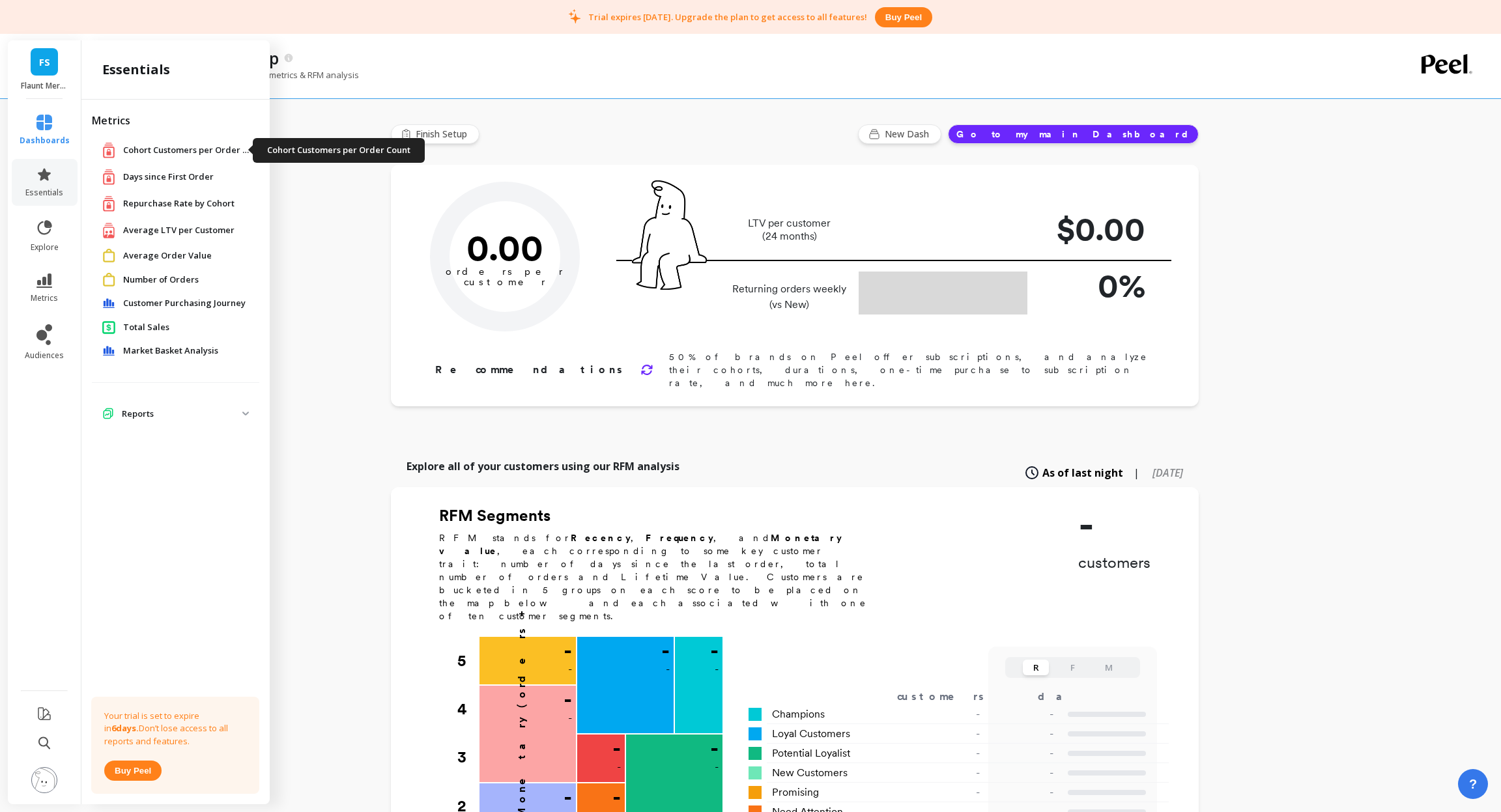
click at [154, 147] on span "Cohort Customers per Order Count" at bounding box center [187, 150] width 130 height 13
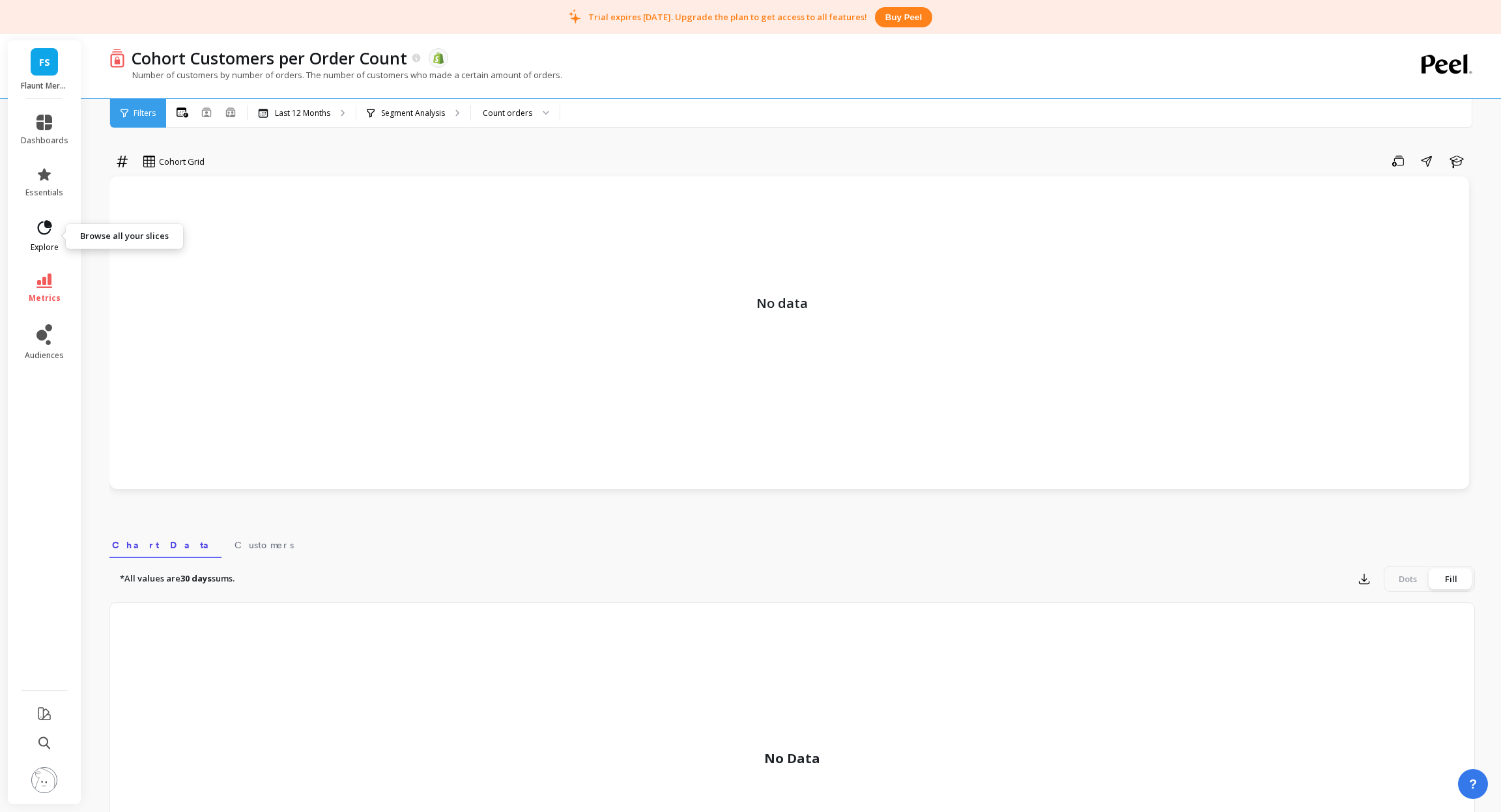
click at [46, 221] on icon at bounding box center [44, 228] width 18 height 18
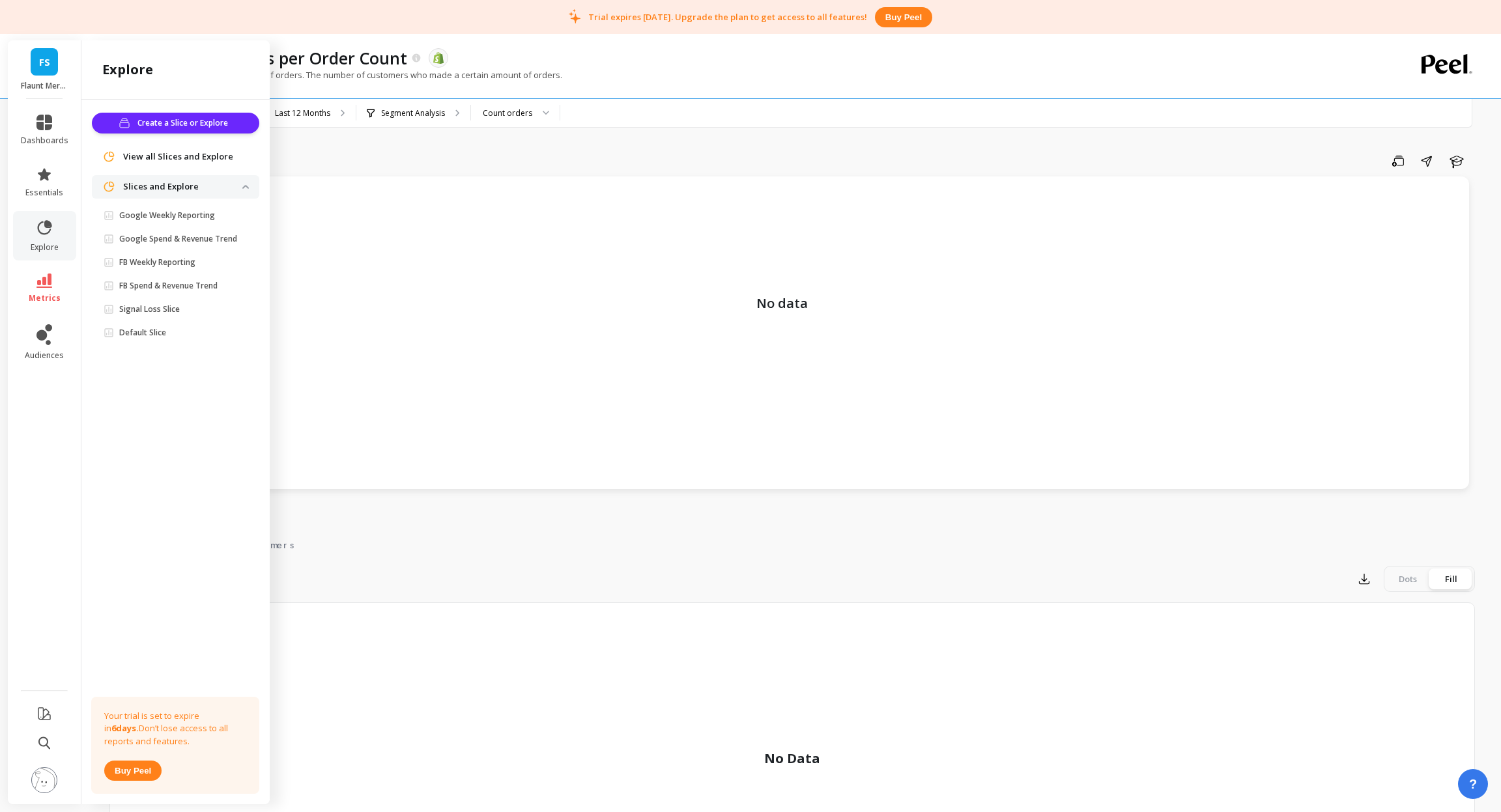
click at [186, 152] on span "View all Slices and Explore" at bounding box center [177, 157] width 110 height 13
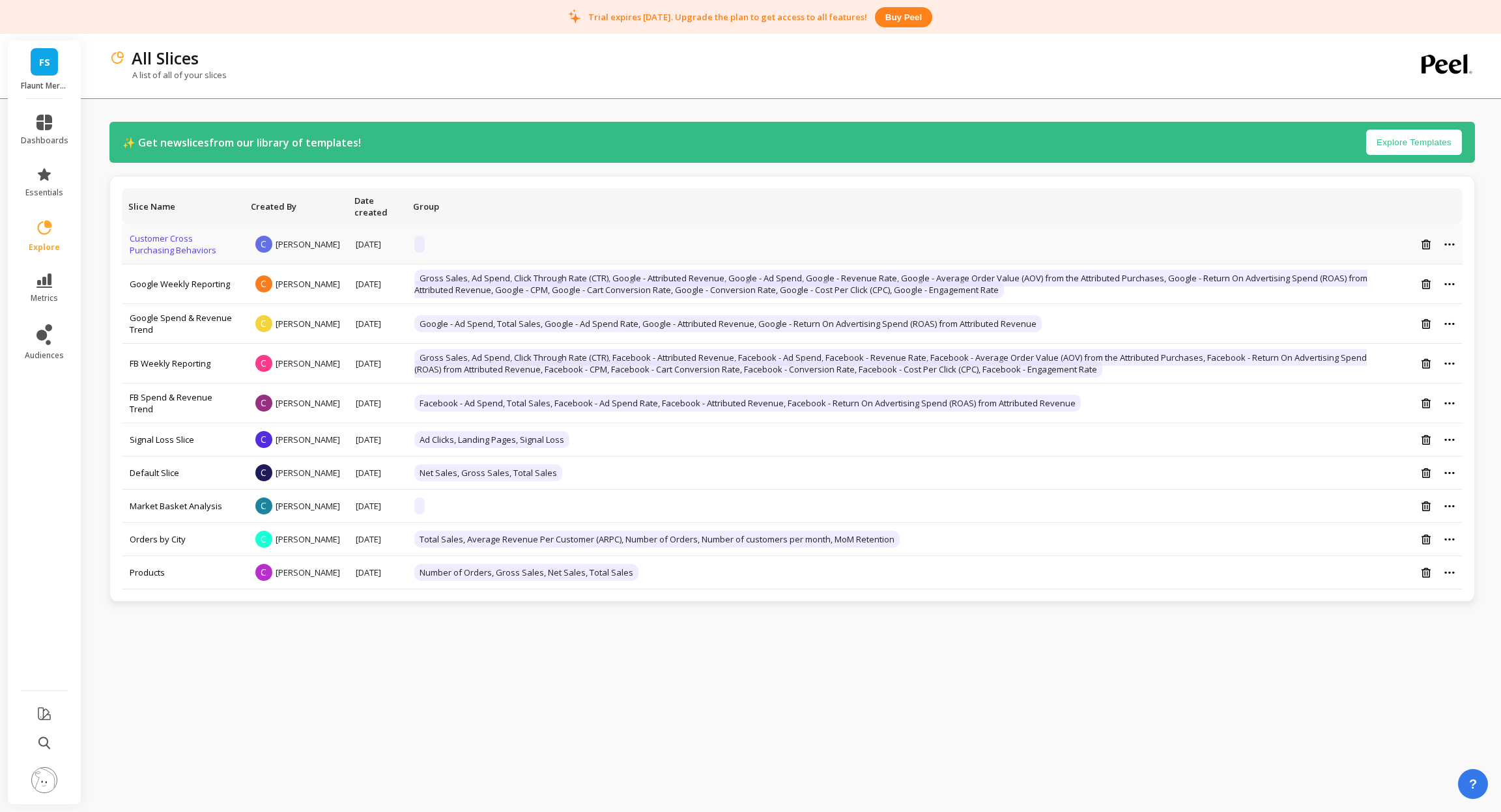
click at [142, 248] on link "Customer Cross Purchasing Behaviors" at bounding box center [173, 244] width 87 height 23
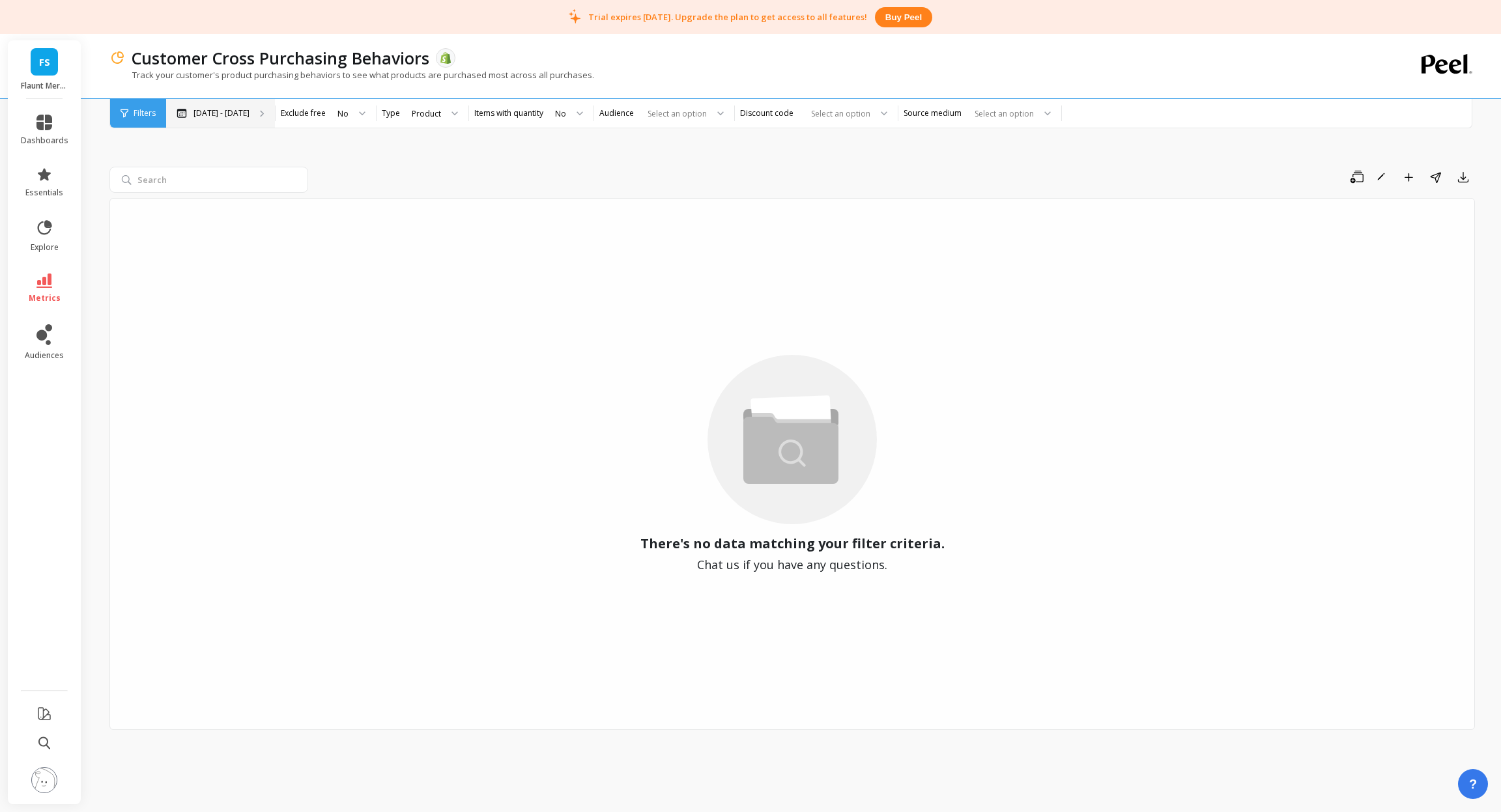
click at [231, 114] on p "[DATE] - [DATE]" at bounding box center [222, 113] width 56 height 10
click at [43, 138] on span "dashboards" at bounding box center [45, 140] width 48 height 10
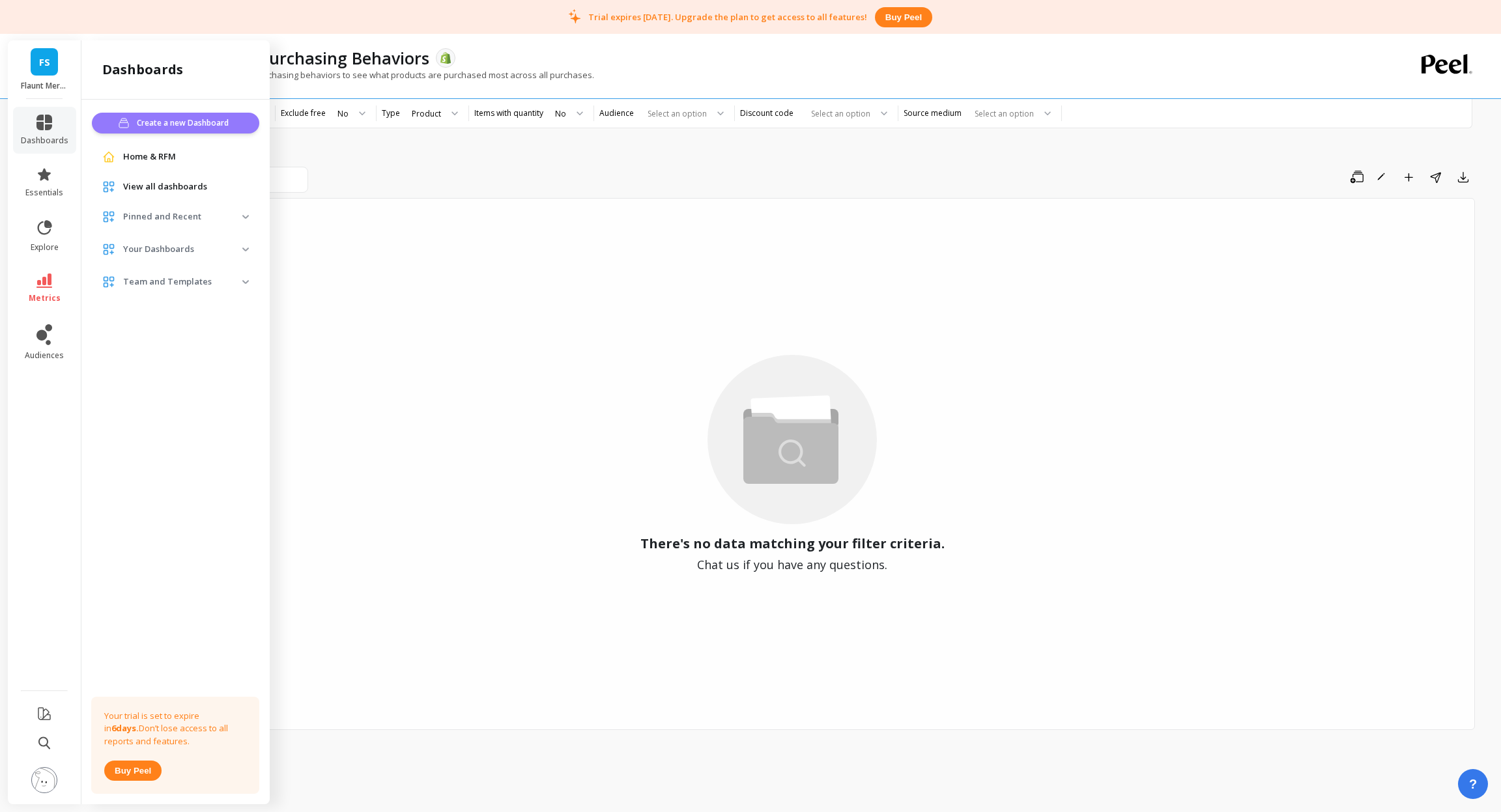
click at [172, 127] on span "Create a new Dashboard" at bounding box center [185, 123] width 96 height 13
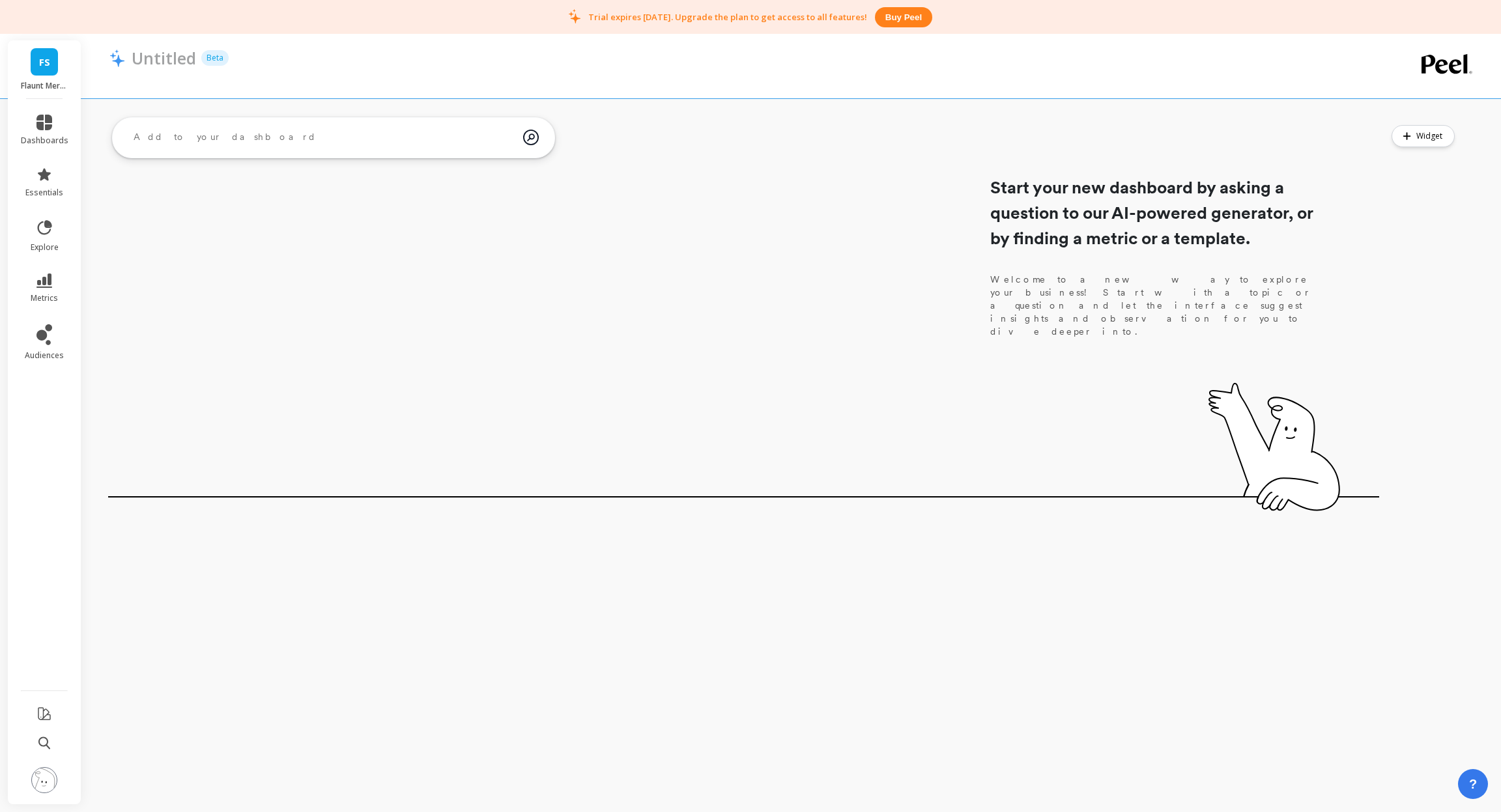
click at [191, 138] on textarea at bounding box center [322, 137] width 400 height 35
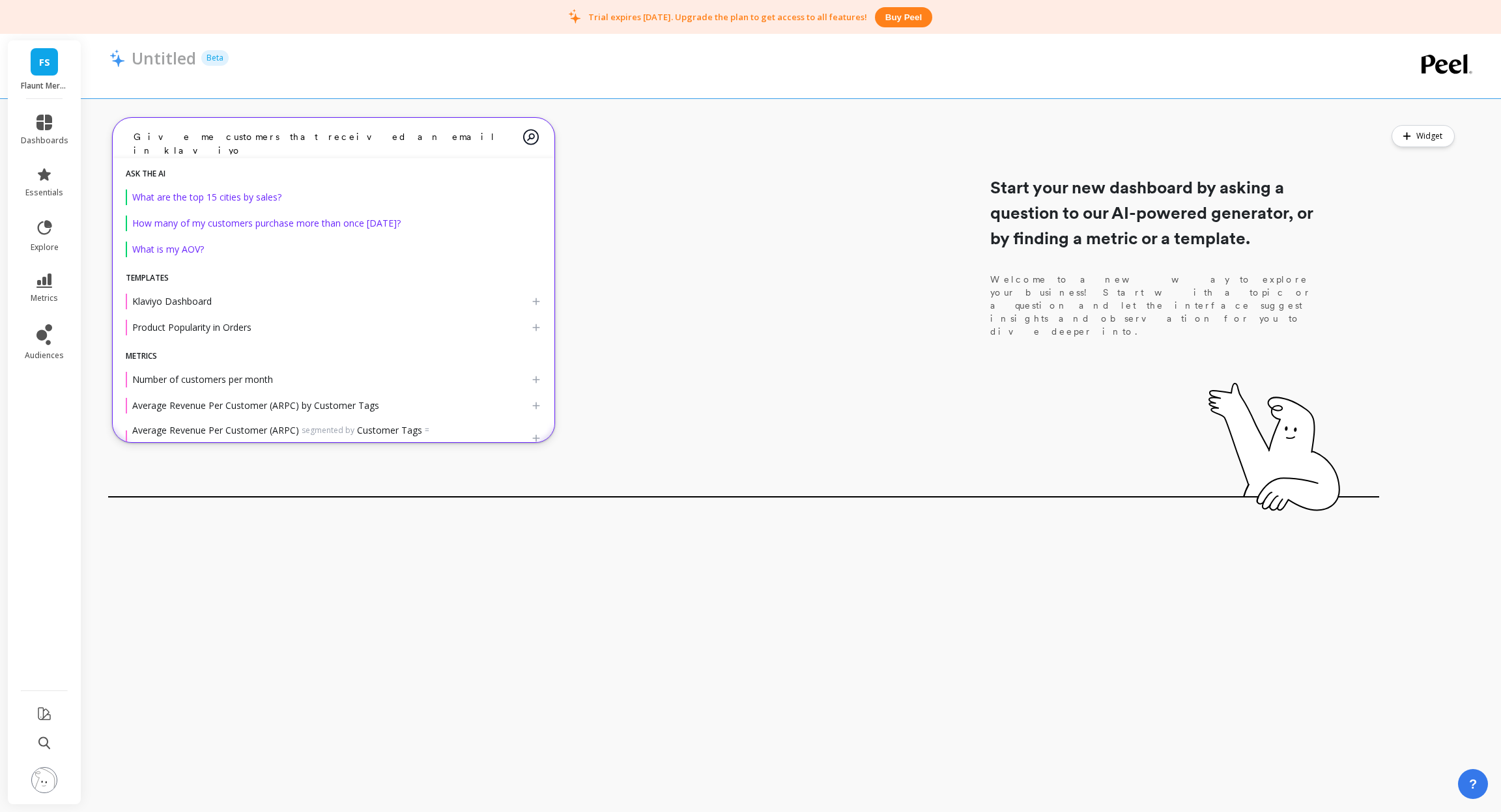
type textarea "Give me customers that received an email in klaviyo"
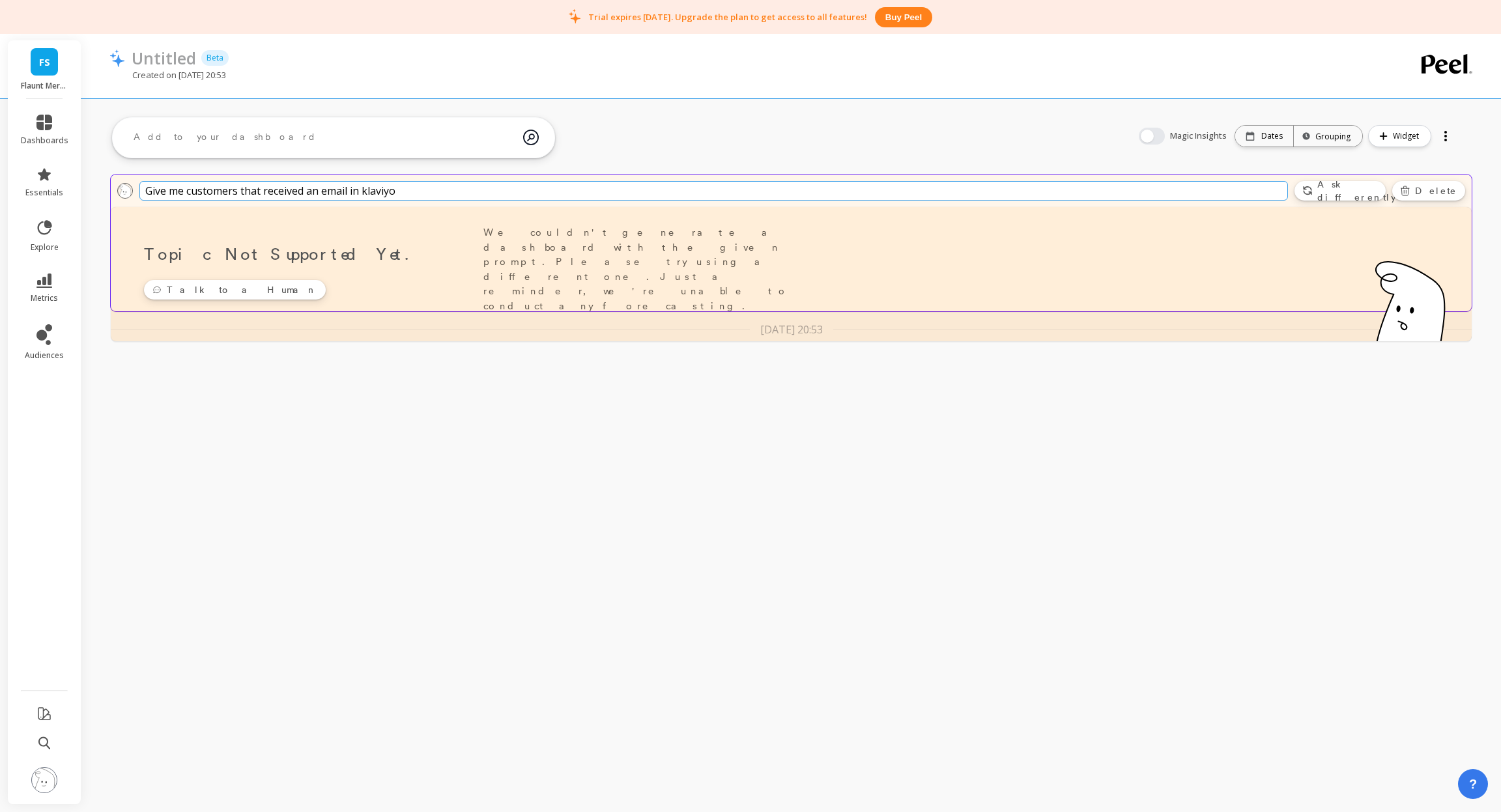
click at [1332, 185] on span "Ask differently" at bounding box center [1356, 191] width 78 height 26
click at [1332, 188] on span "Ask differently" at bounding box center [1356, 191] width 78 height 26
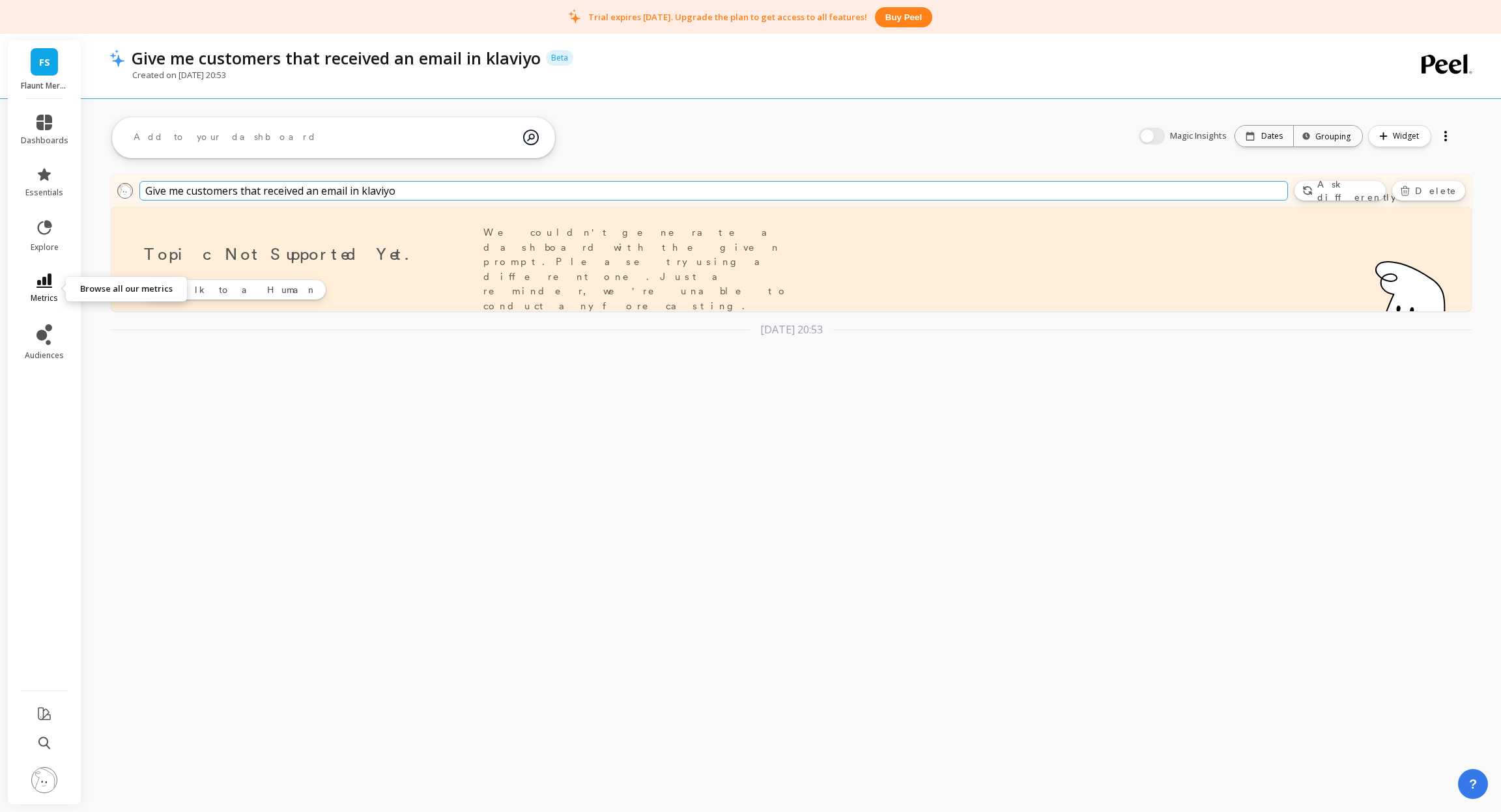
click at [39, 279] on icon at bounding box center [44, 281] width 16 height 15
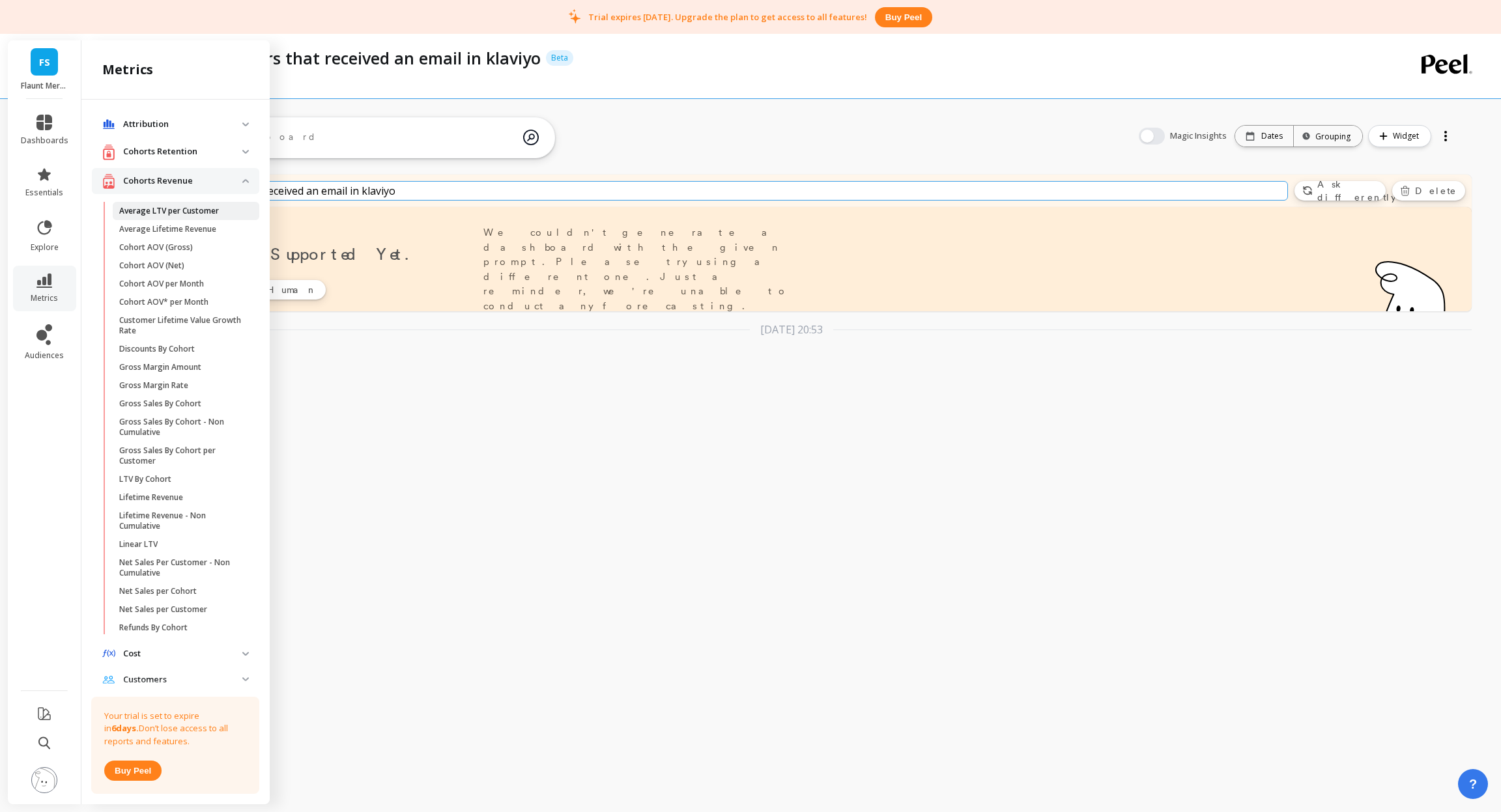
click at [195, 214] on p "Average LTV per Customer" at bounding box center [169, 210] width 100 height 10
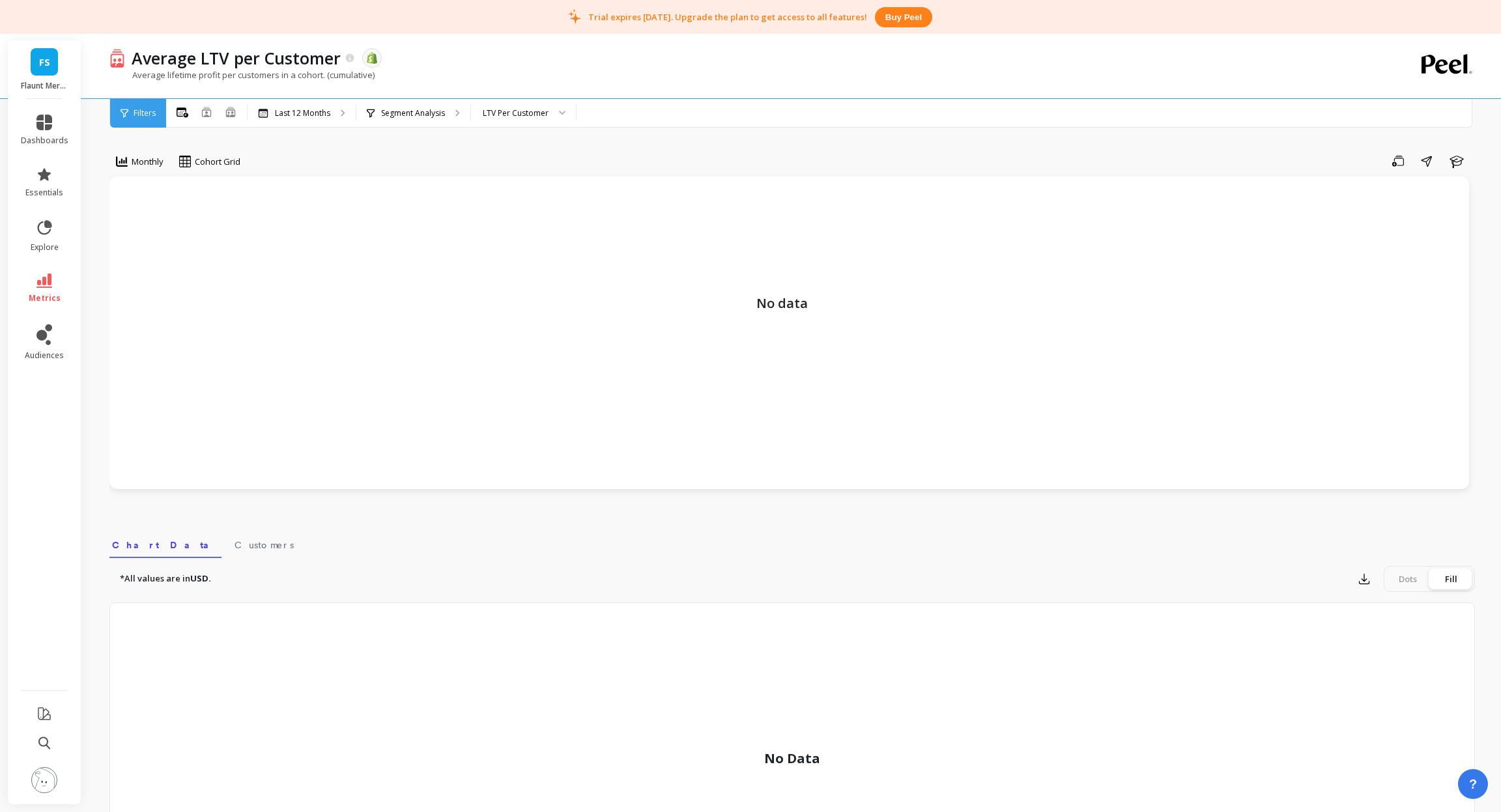
click at [36, 108] on li "dashboards" at bounding box center [44, 130] width 63 height 47
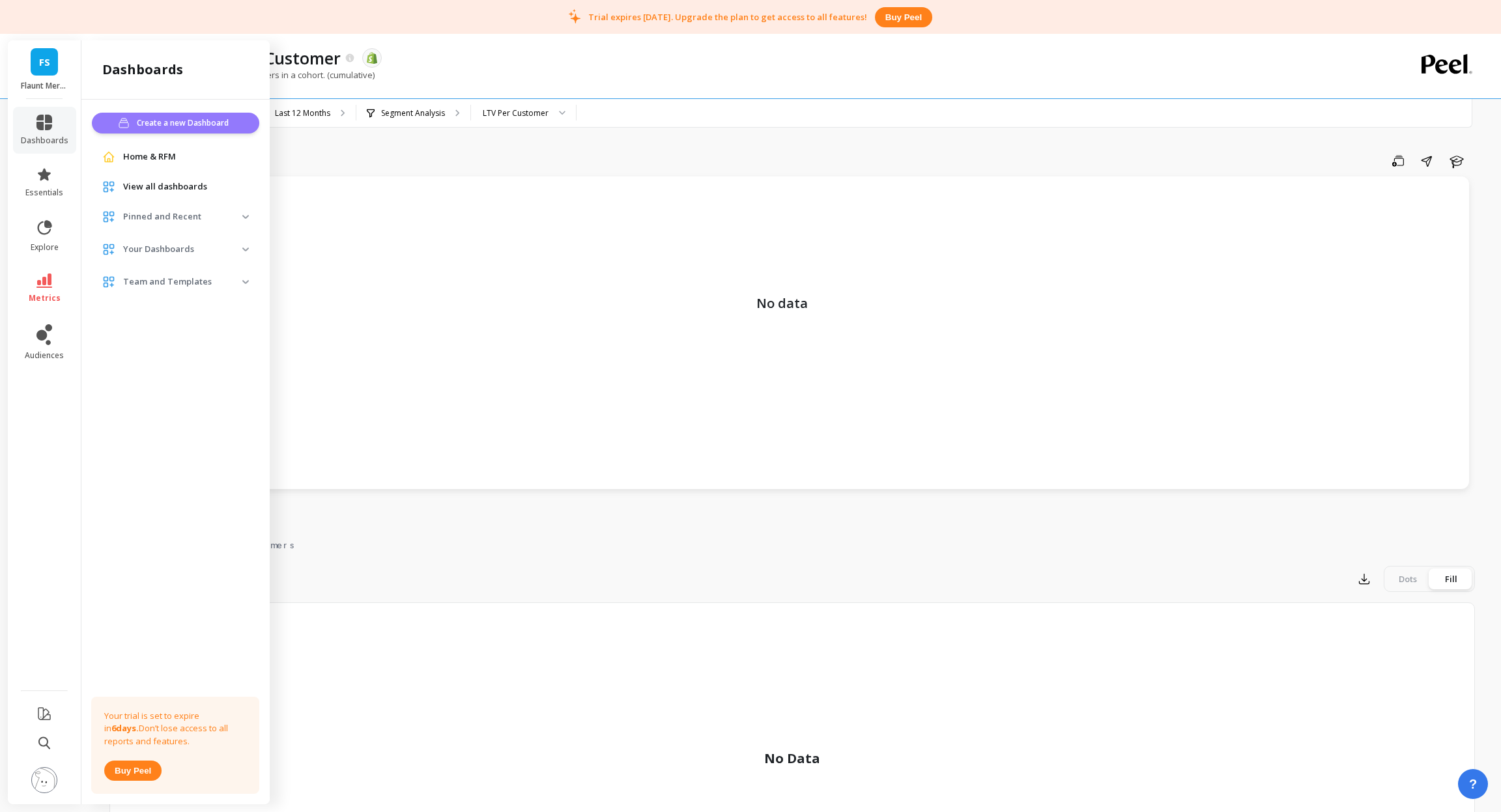
click at [170, 118] on span "Create a new Dashboard" at bounding box center [185, 123] width 96 height 13
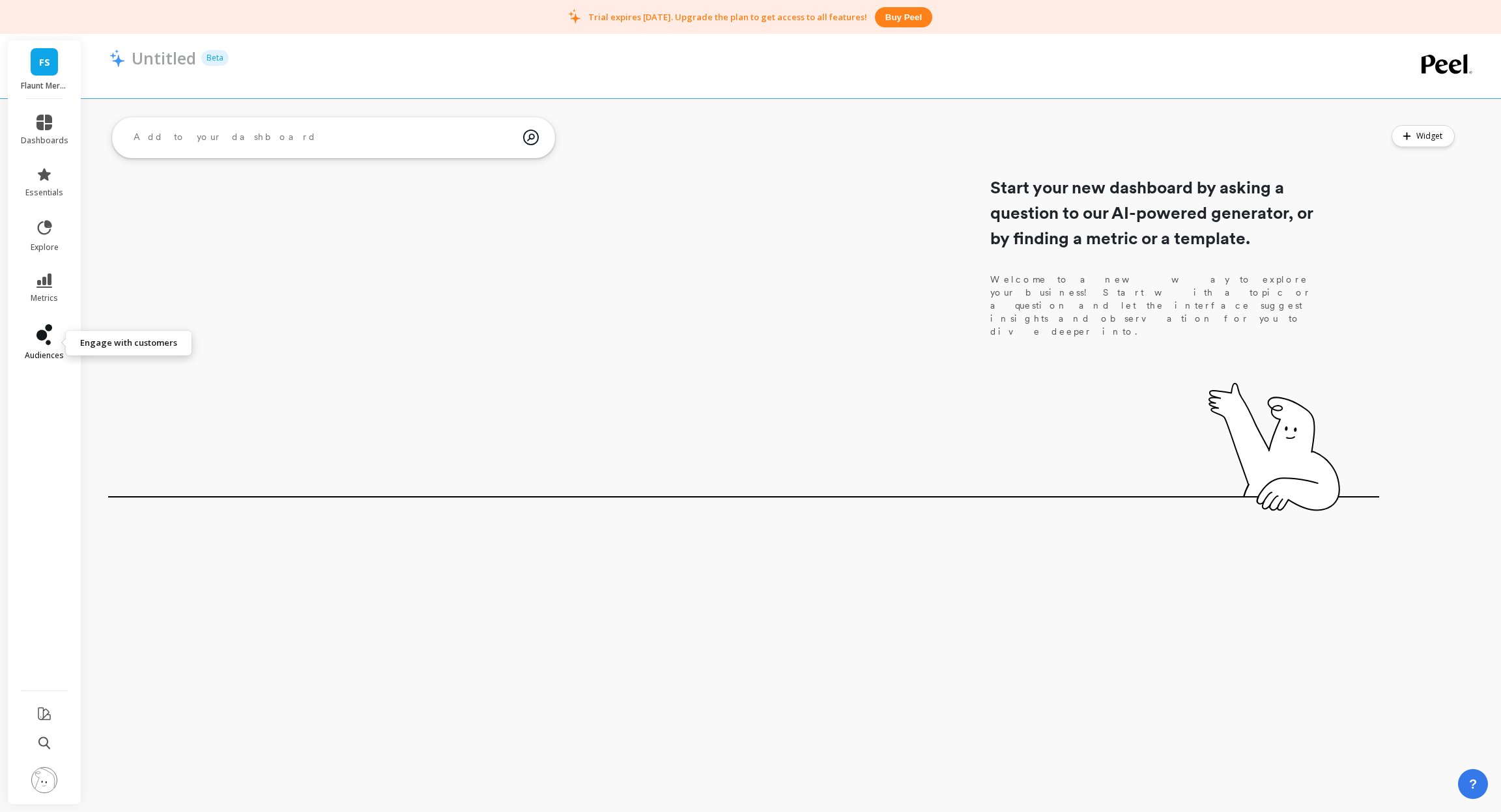
click at [42, 343] on icon at bounding box center [44, 335] width 16 height 21
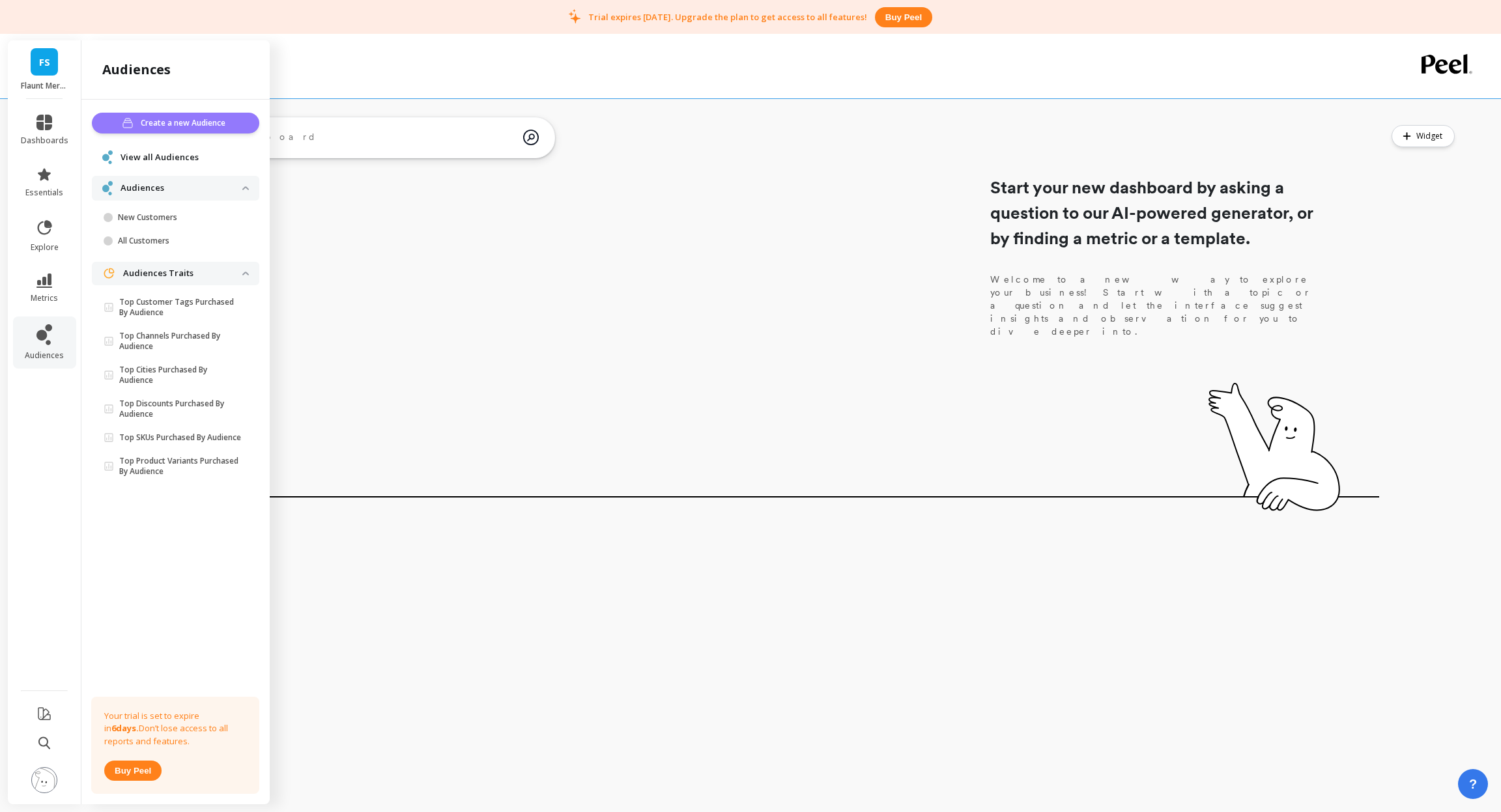
click at [198, 121] on span "Create a new Audience" at bounding box center [185, 123] width 89 height 13
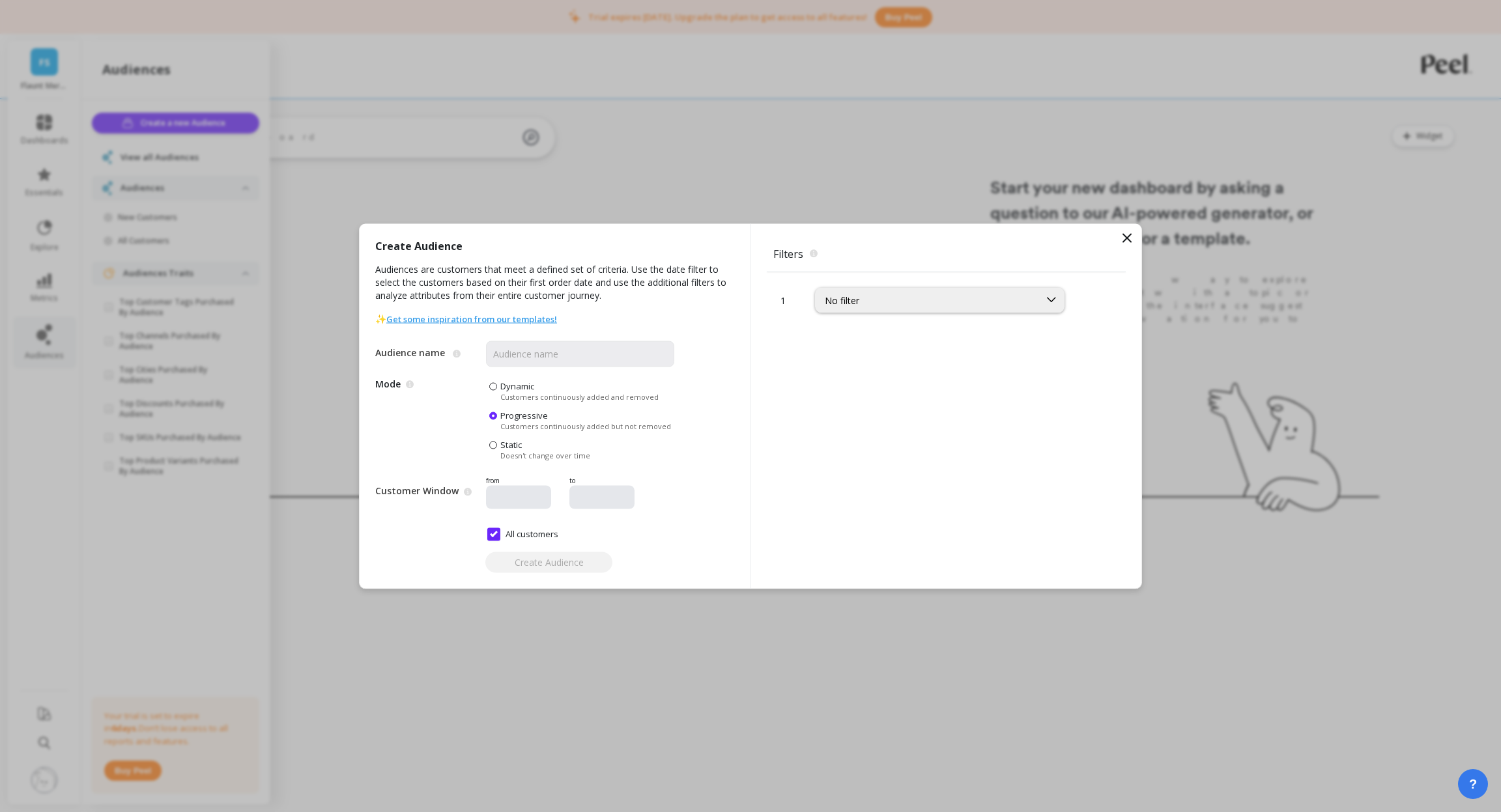
click at [1126, 233] on icon at bounding box center [1127, 237] width 16 height 16
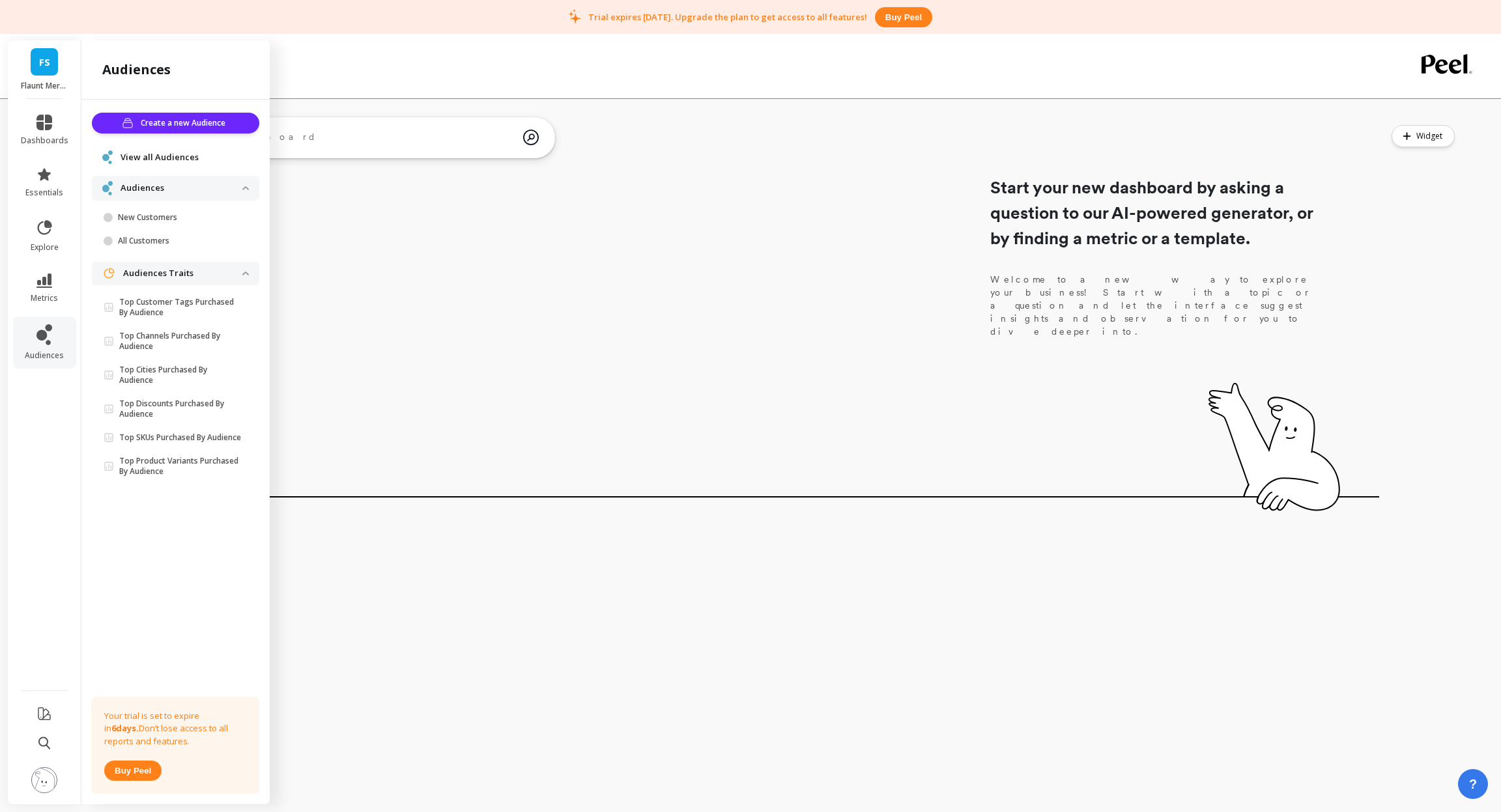
click at [154, 158] on span "View all Audiences" at bounding box center [160, 158] width 78 height 13
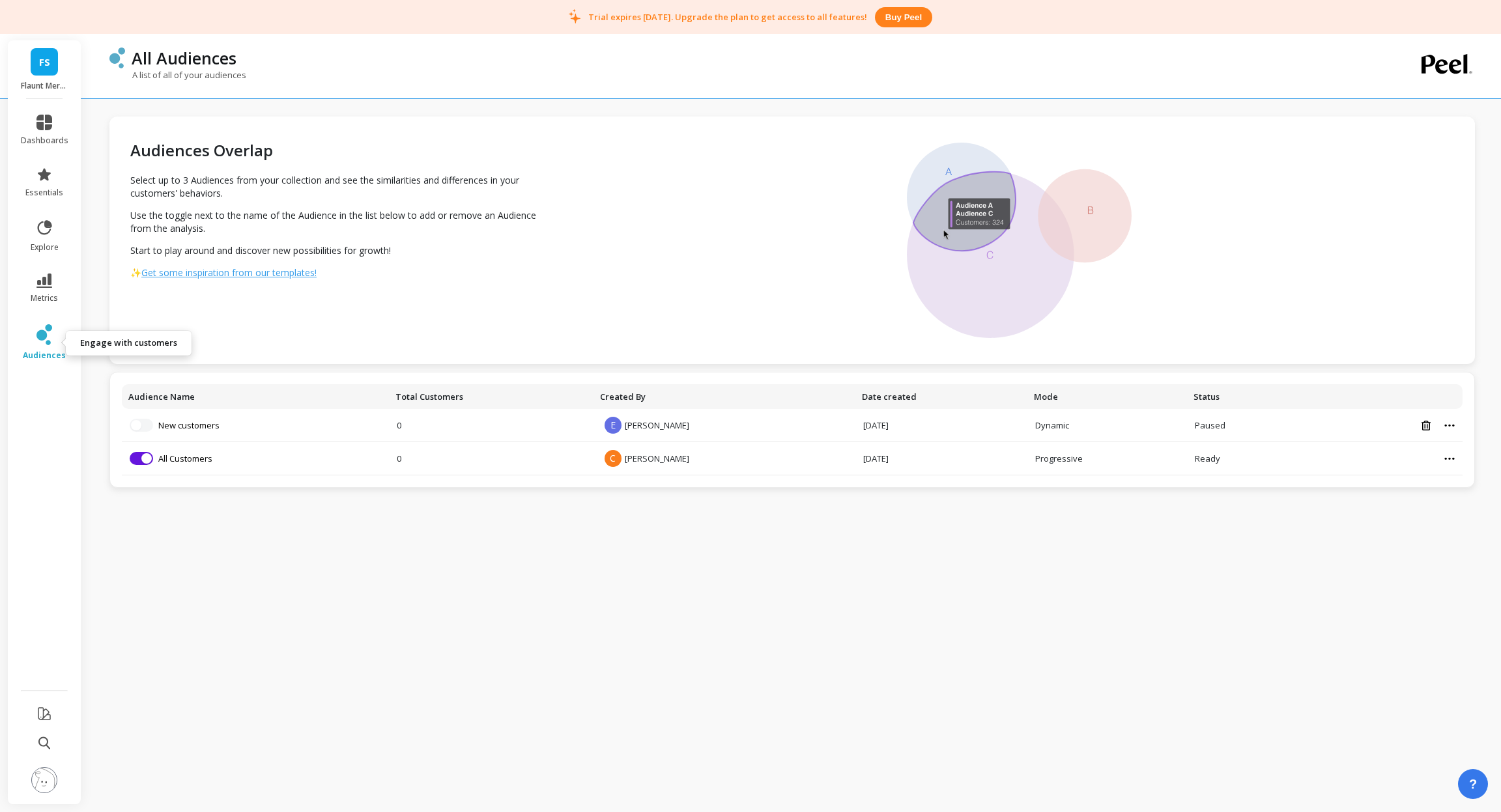
click at [46, 342] on icon at bounding box center [48, 342] width 6 height 6
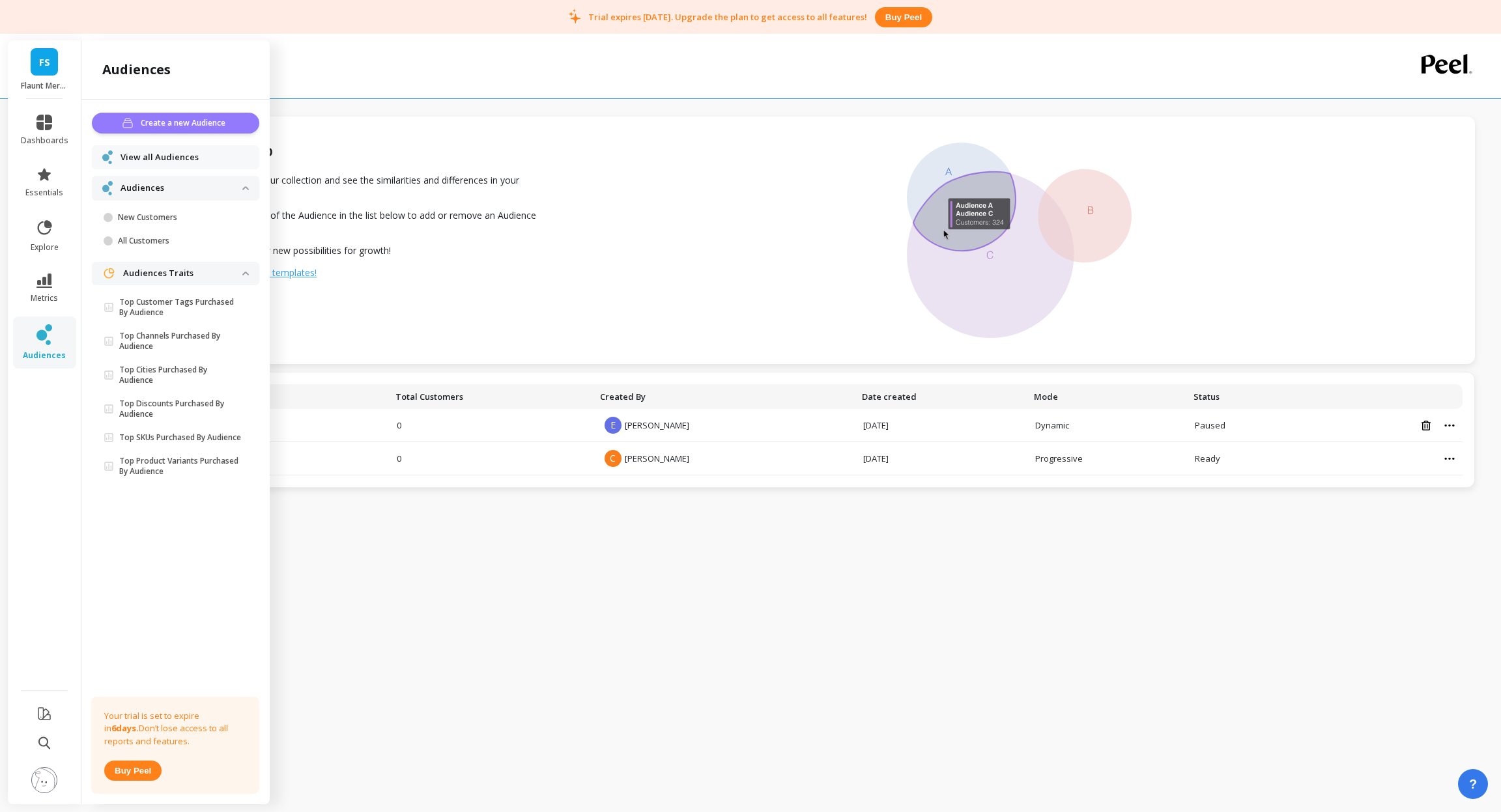
click at [156, 121] on span "Create a new Audience" at bounding box center [185, 123] width 89 height 13
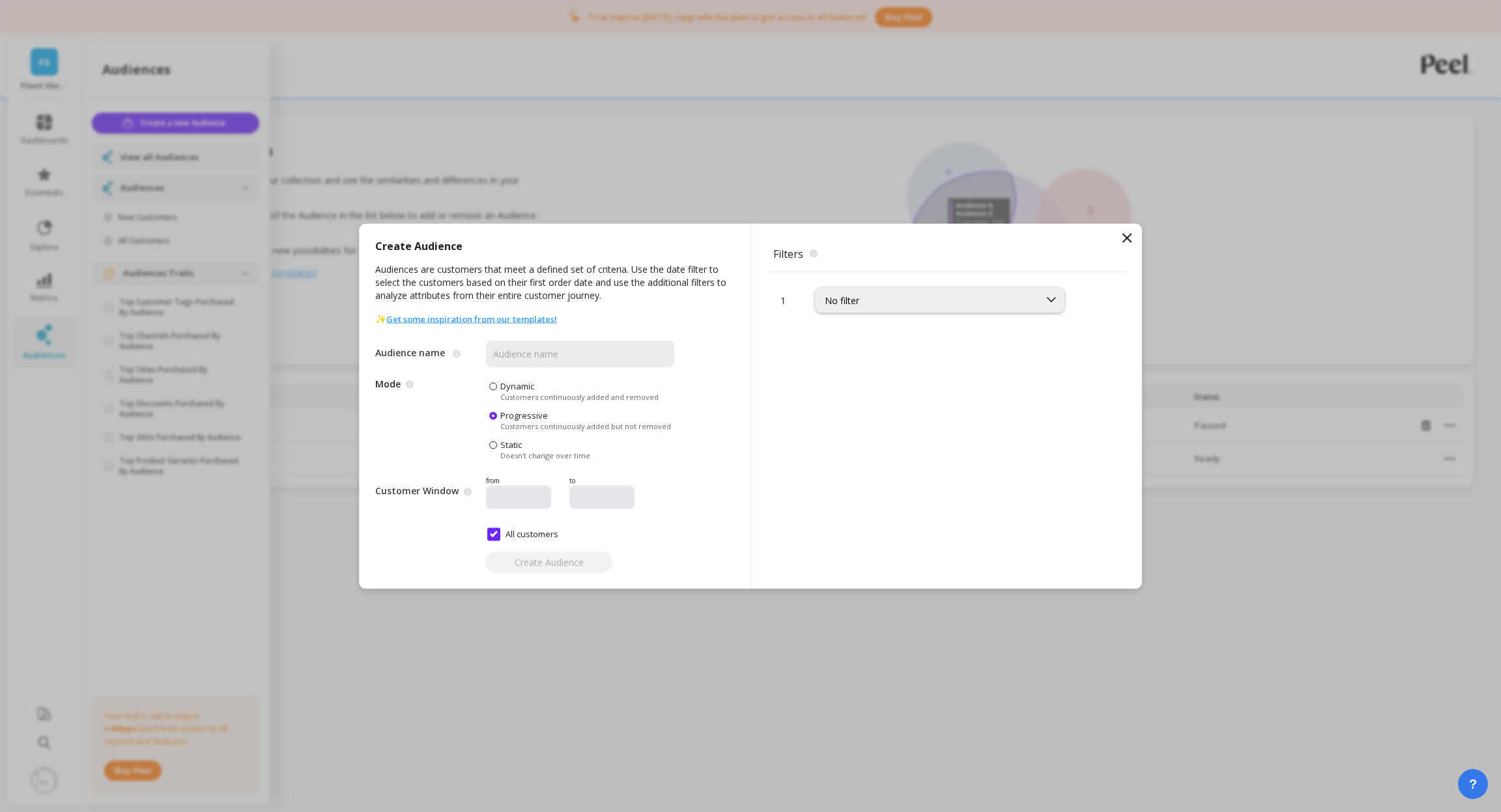
click at [556, 137] on div "Create Audience Audiences are customers that meet a defined set of criteria. Us…" at bounding box center [750, 406] width 1501 height 812
click at [1131, 241] on icon at bounding box center [1127, 237] width 7 height 7
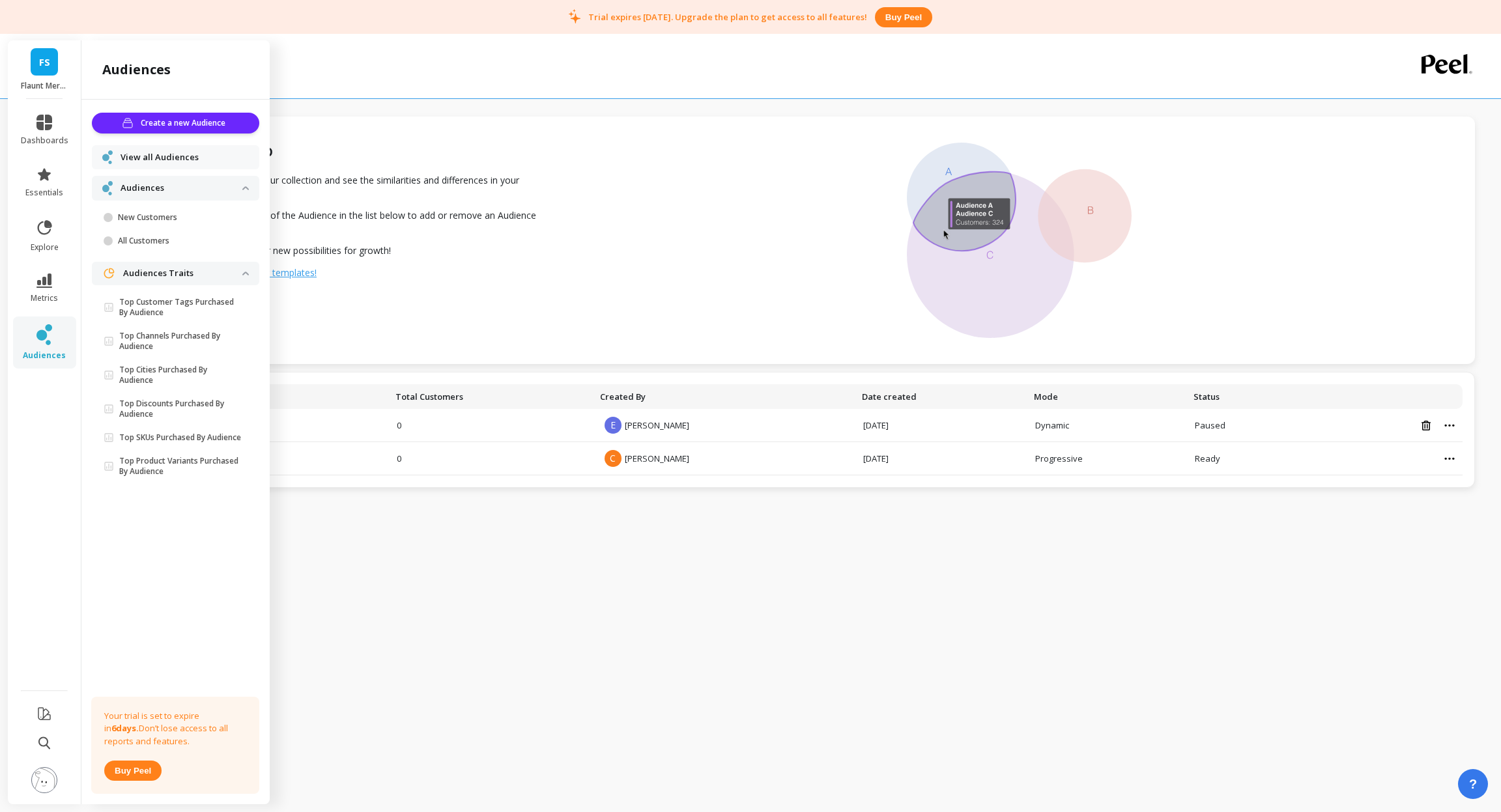
click at [629, 670] on div "Audiences Overlap Select up to 3 Audiences from your collection and see the sim…" at bounding box center [792, 402] width 1365 height 785
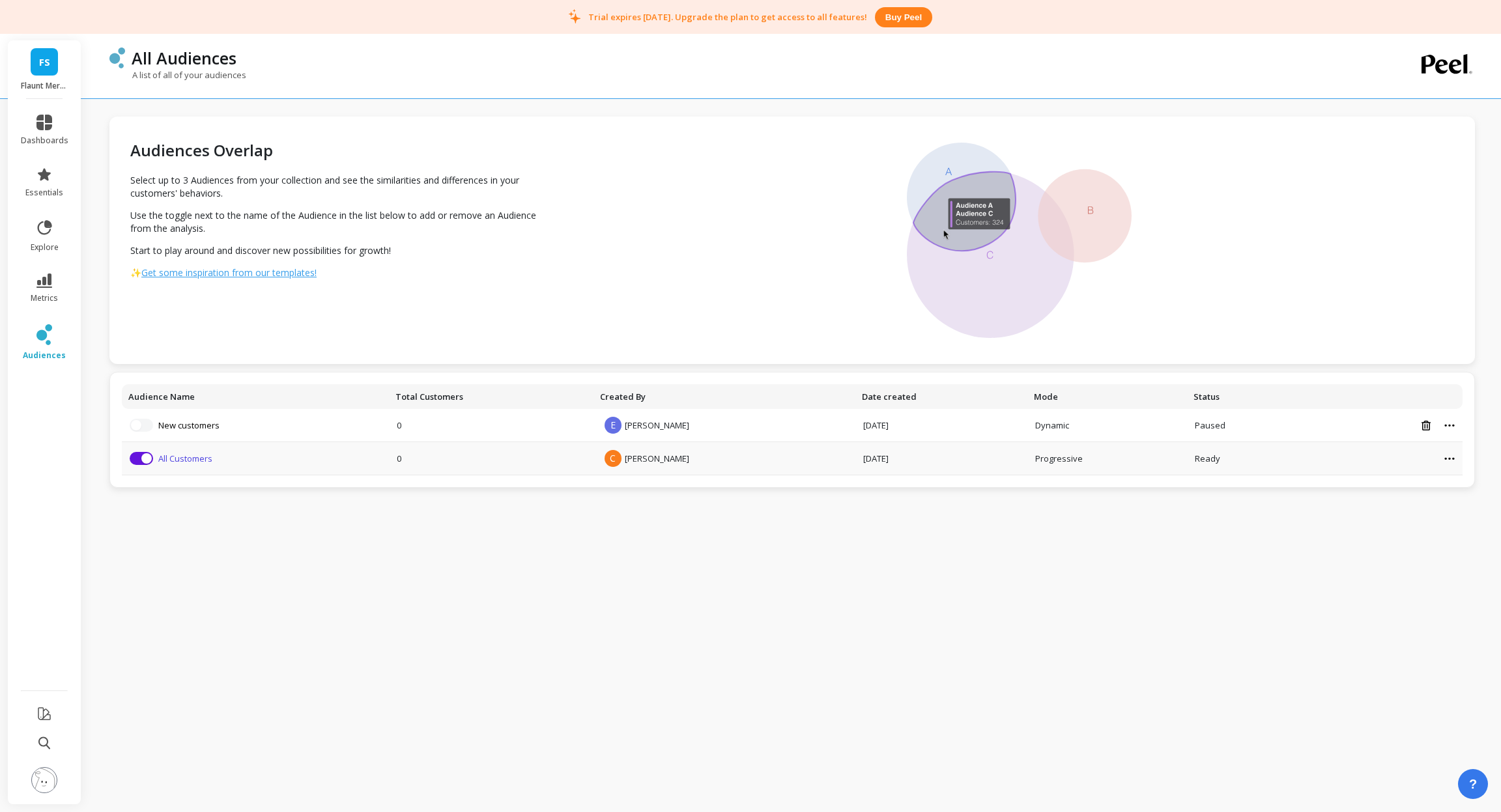
click at [185, 458] on link "All Customers" at bounding box center [186, 459] width 54 height 12
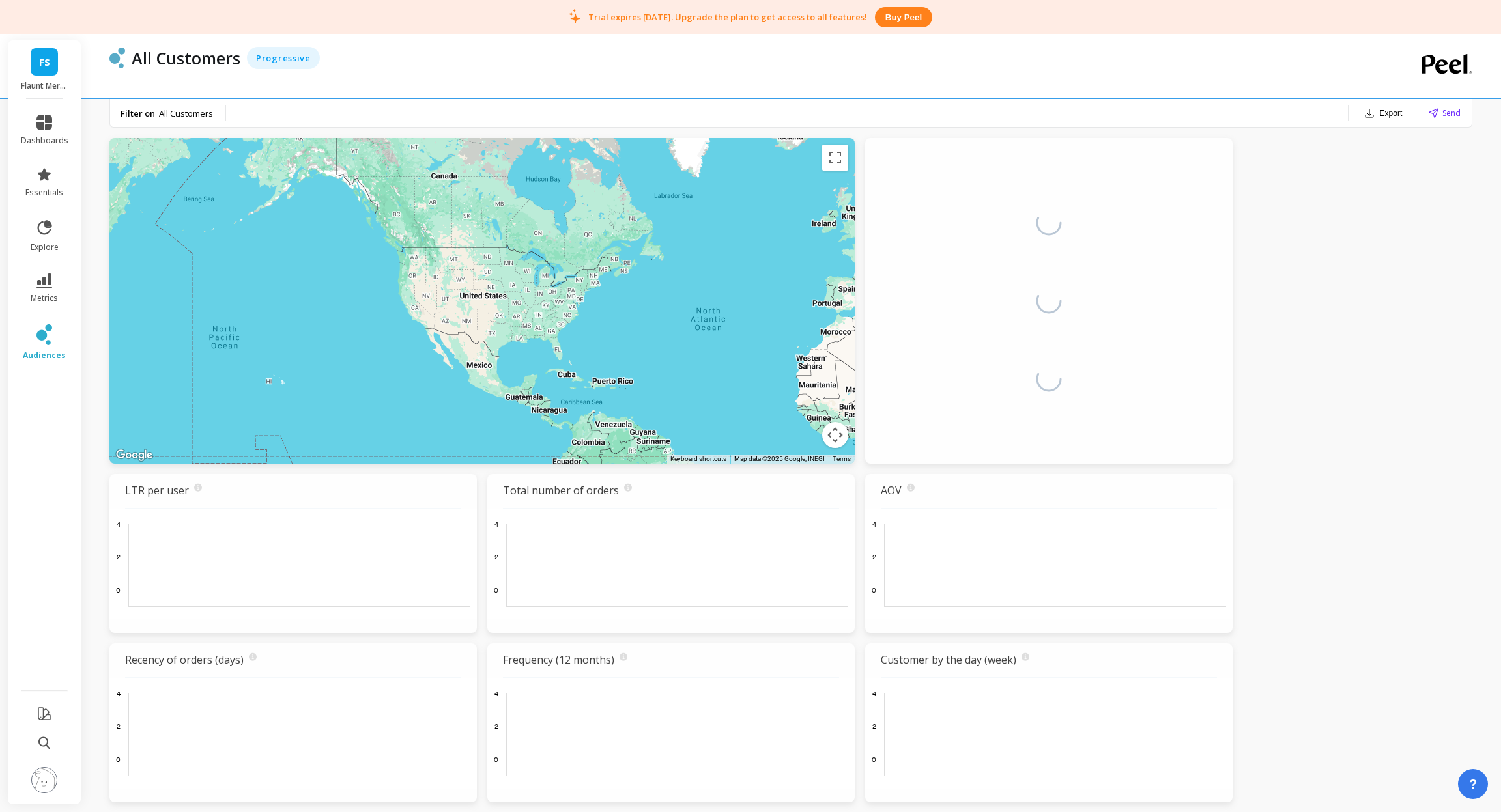
click at [195, 119] on div "Filter on All Customers" at bounding box center [168, 113] width 116 height 29
